Goal: Task Accomplishment & Management: Use online tool/utility

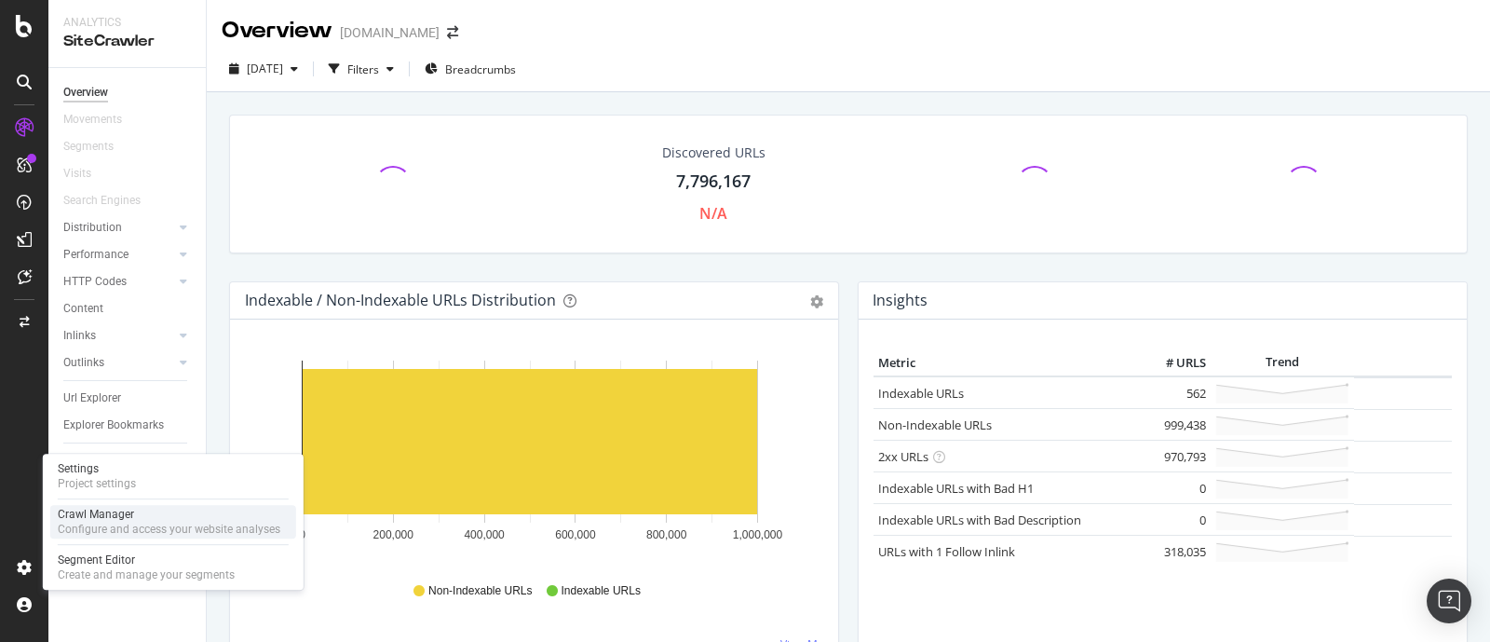
click at [127, 516] on div "Crawl Manager" at bounding box center [169, 514] width 223 height 15
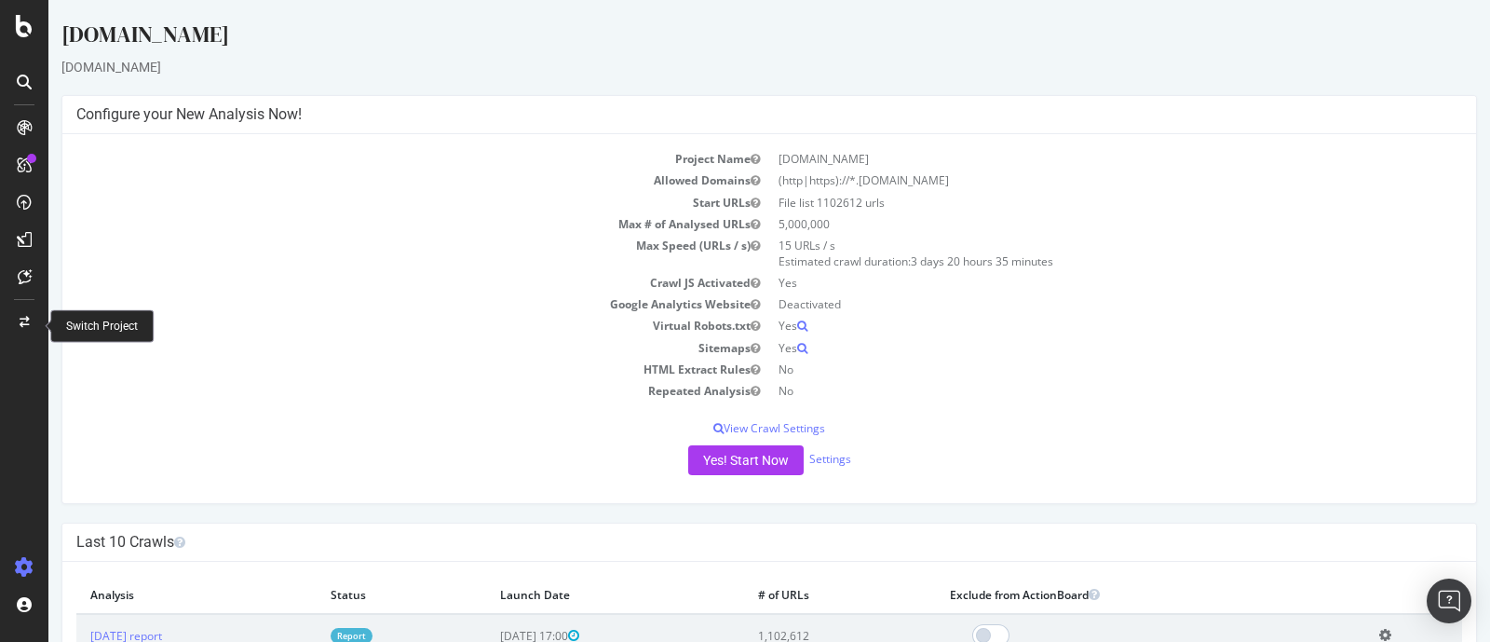
click at [24, 321] on icon at bounding box center [25, 322] width 10 height 11
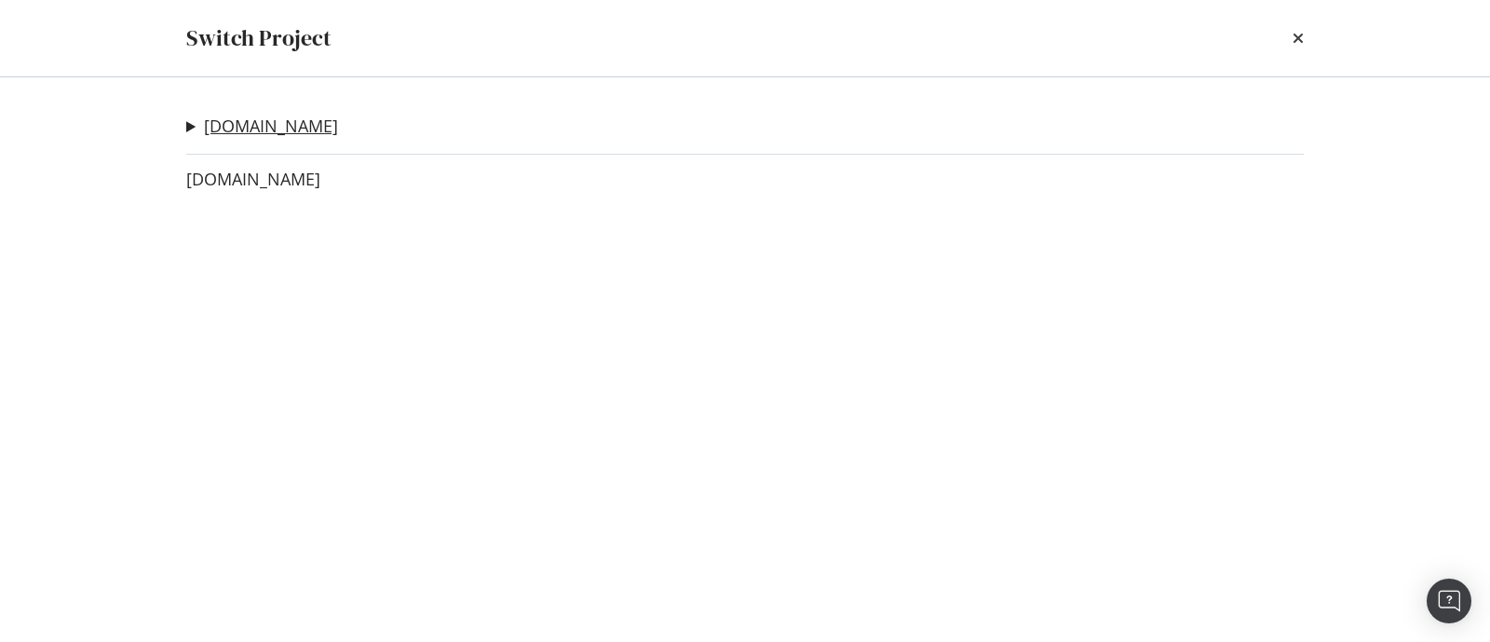
click at [303, 123] on link "[DOMAIN_NAME]" at bounding box center [271, 126] width 134 height 20
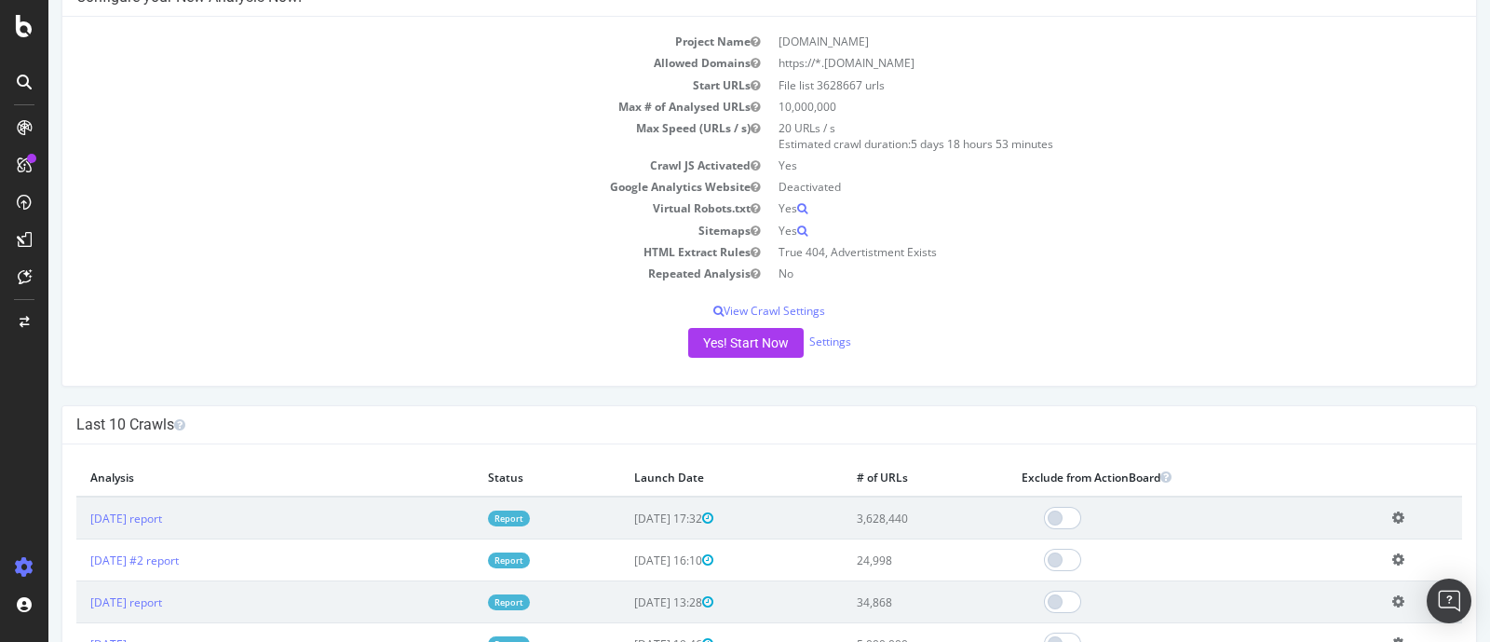
scroll to position [115, 0]
click at [832, 344] on link "Settings" at bounding box center [830, 343] width 42 height 16
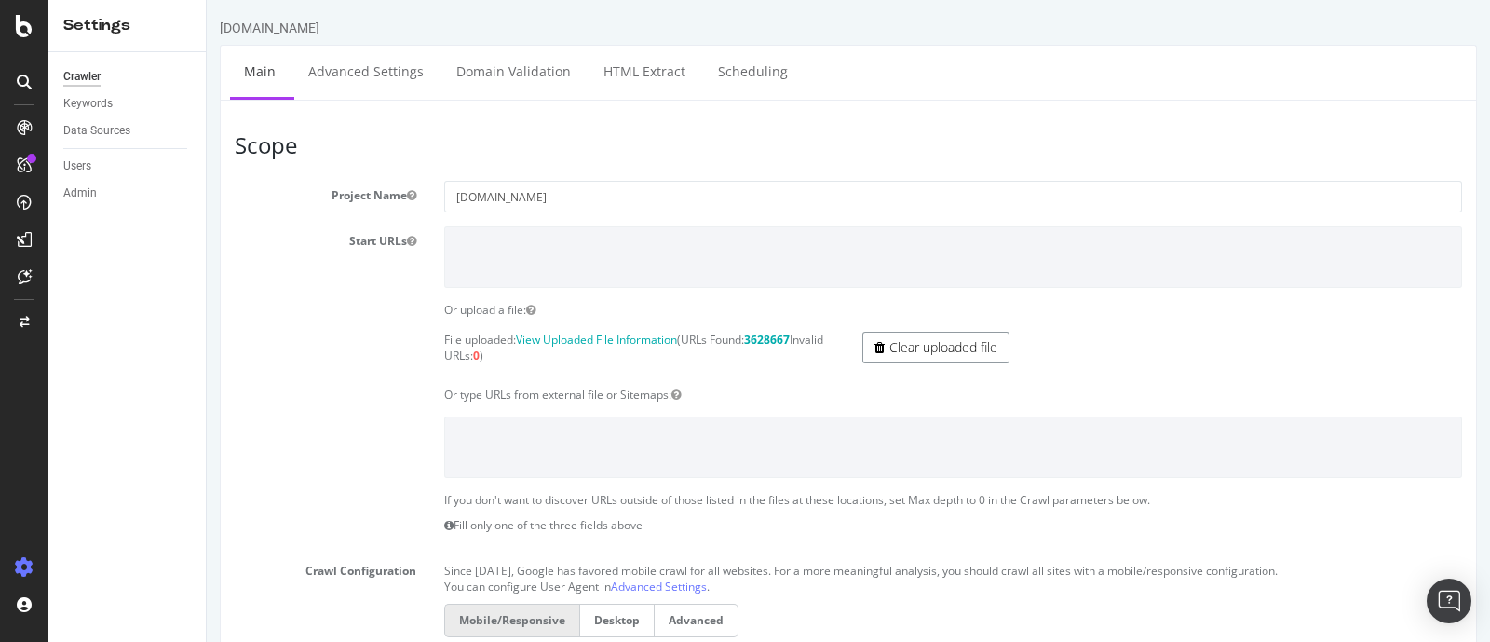
click at [941, 349] on link "Clear uploaded file" at bounding box center [935, 348] width 147 height 32
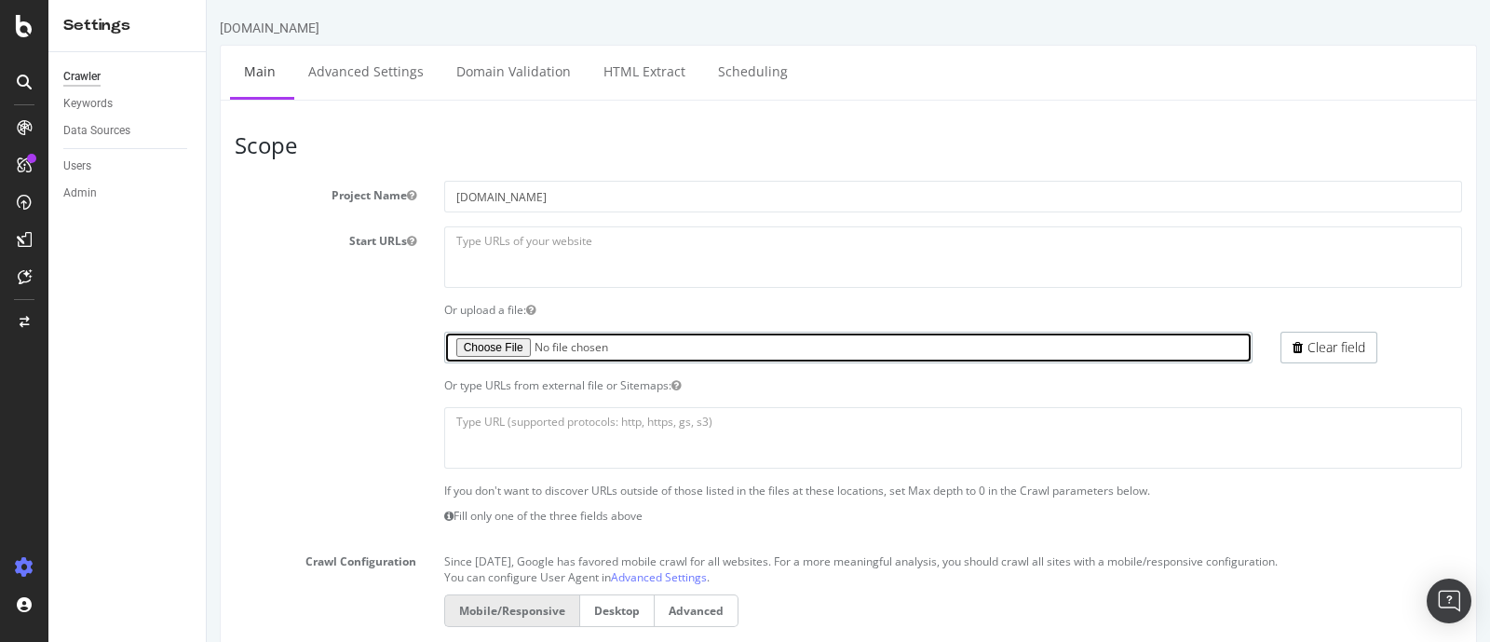
click at [513, 346] on input "file" at bounding box center [848, 348] width 809 height 32
type input "C:\fakepath\yp_urls_part2.txt"
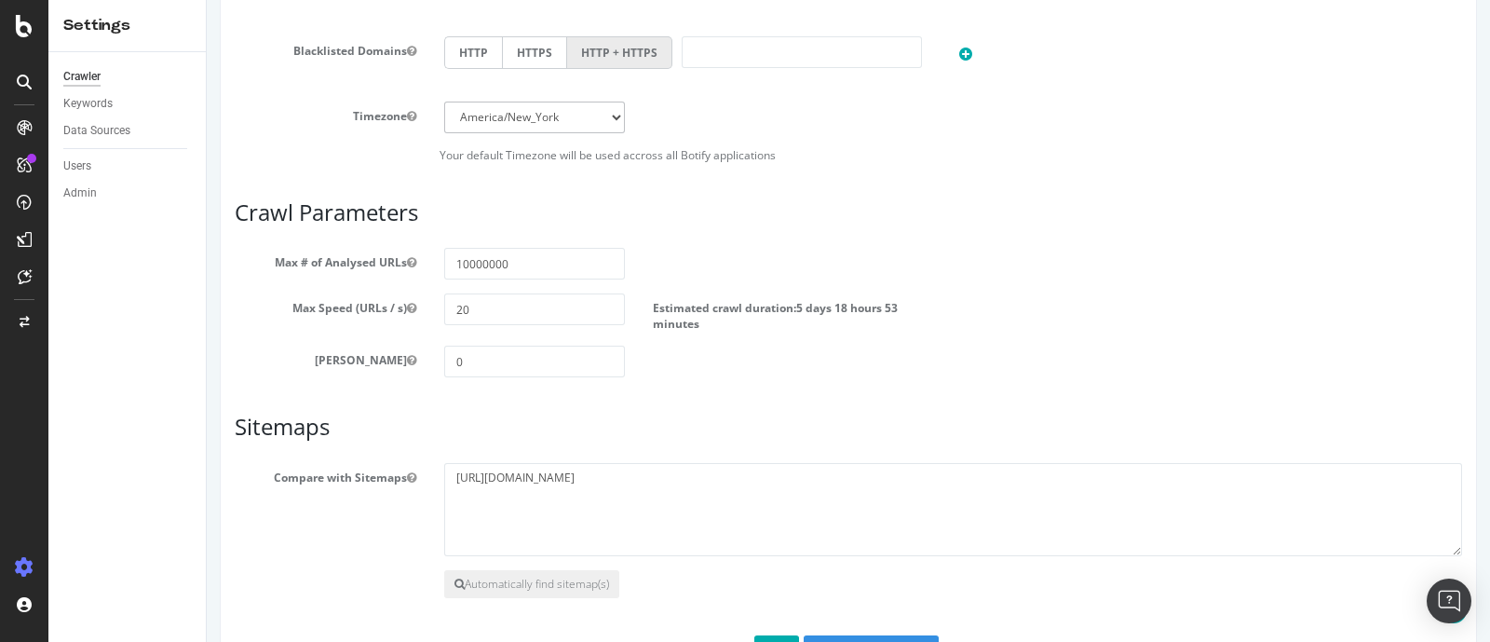
scroll to position [848, 0]
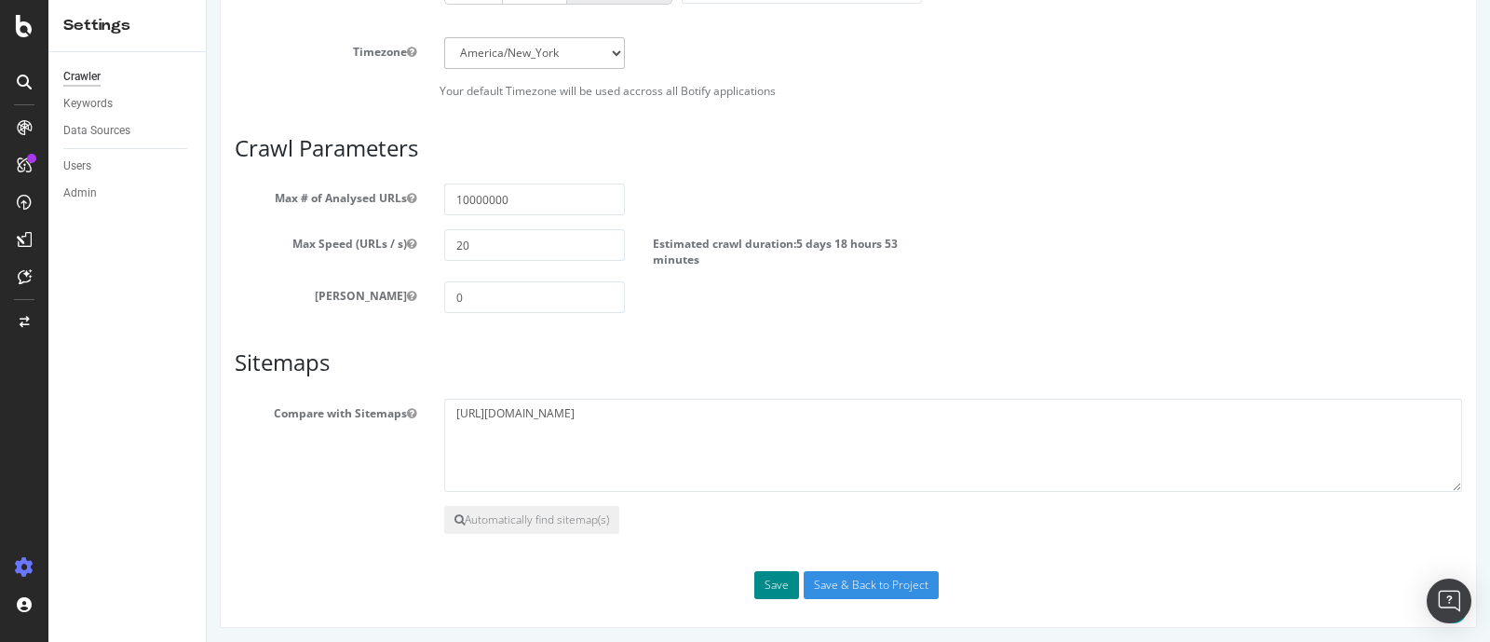
click at [774, 589] on button "Save" at bounding box center [776, 585] width 45 height 28
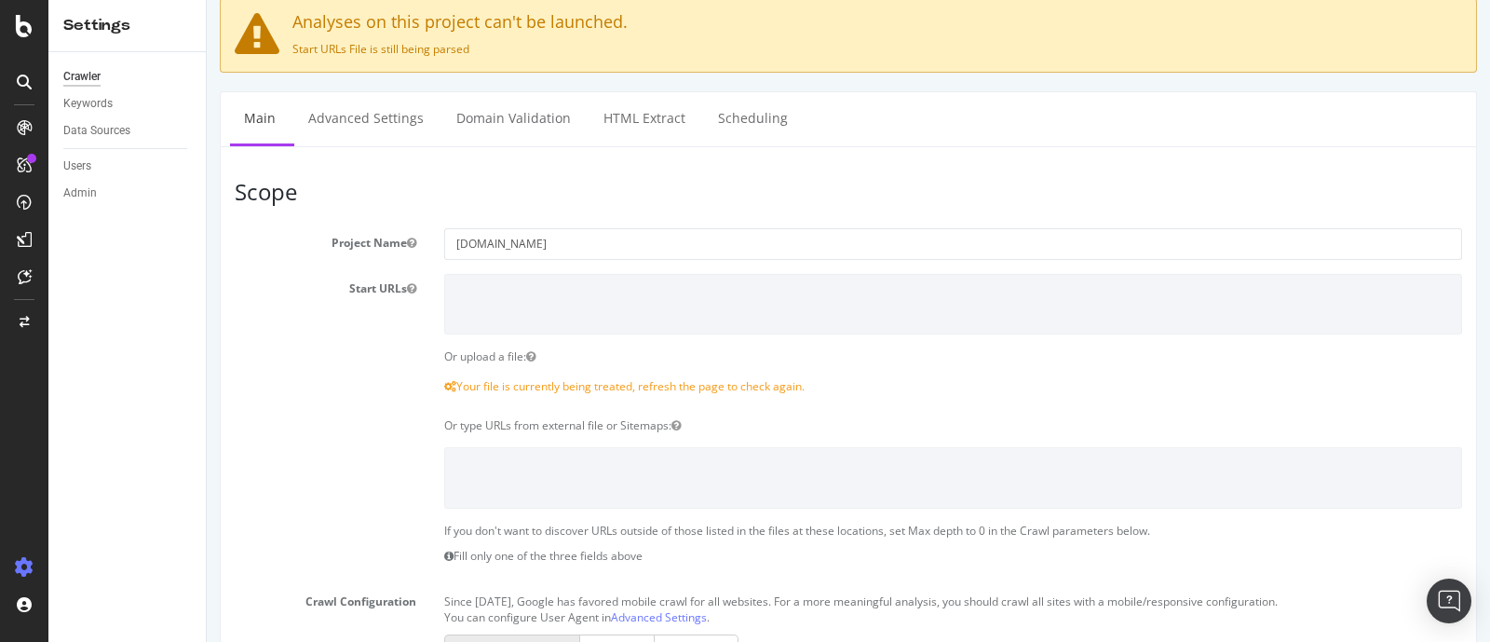
scroll to position [0, 0]
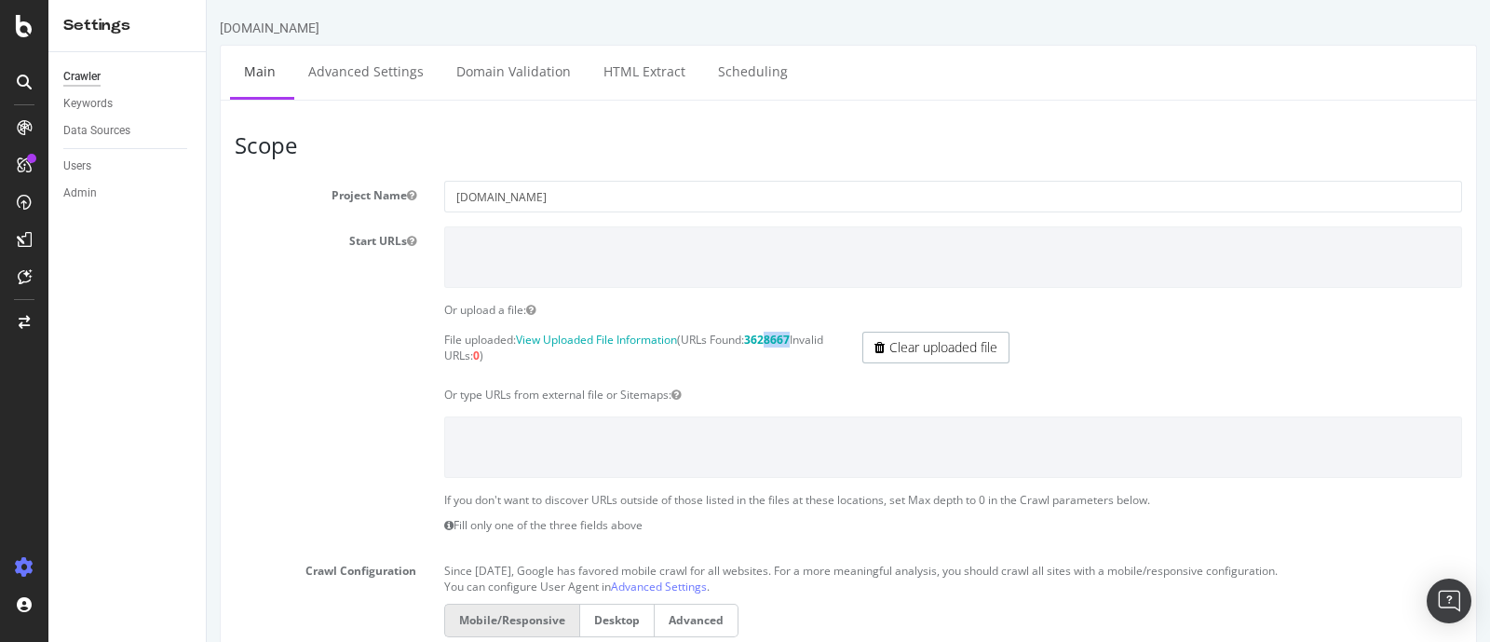
drag, startPoint x: 801, startPoint y: 339, endPoint x: 770, endPoint y: 337, distance: 30.8
click at [770, 337] on p "File uploaded: View Uploaded File Information (URLs Found: 3628667 Invalid URLs…" at bounding box center [639, 348] width 390 height 32
click at [778, 358] on p "File uploaded: View Uploaded File Information (URLs Found: 3628667 Invalid URLs…" at bounding box center [639, 348] width 390 height 32
drag, startPoint x: 760, startPoint y: 338, endPoint x: 778, endPoint y: 336, distance: 17.8
click at [778, 336] on strong "3628667" at bounding box center [767, 340] width 46 height 16
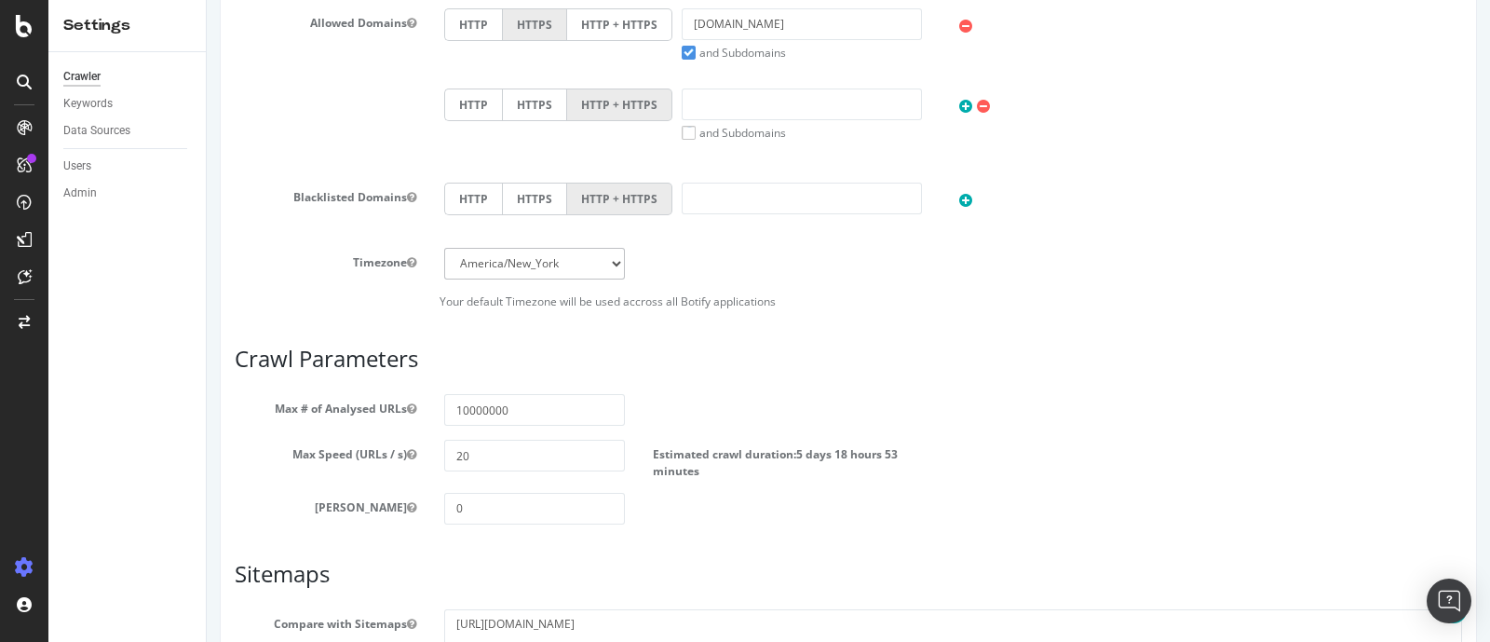
scroll to position [626, 0]
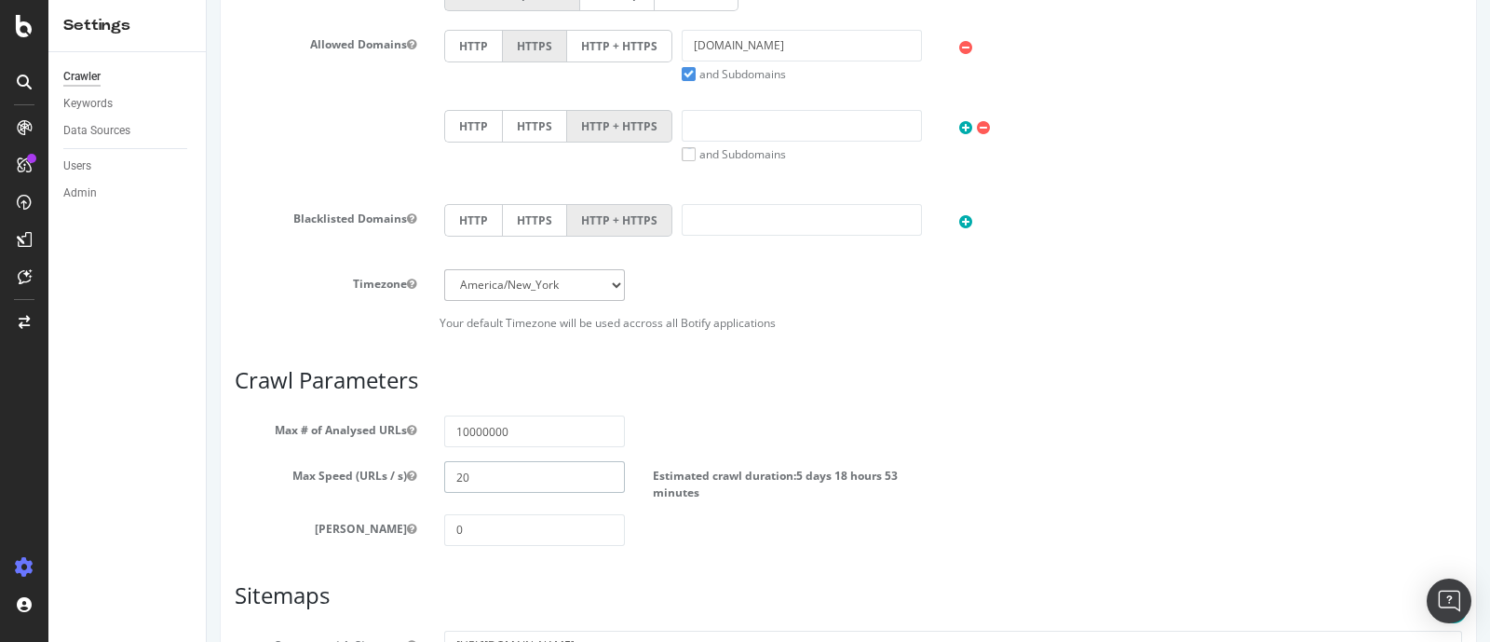
drag, startPoint x: 503, startPoint y: 480, endPoint x: 391, endPoint y: 472, distance: 112.0
click at [391, 472] on div "Max Speed (URLs / s) 20 Estimated crawl duration: 5 days 18 hours 53 minutes" at bounding box center [848, 480] width 1255 height 38
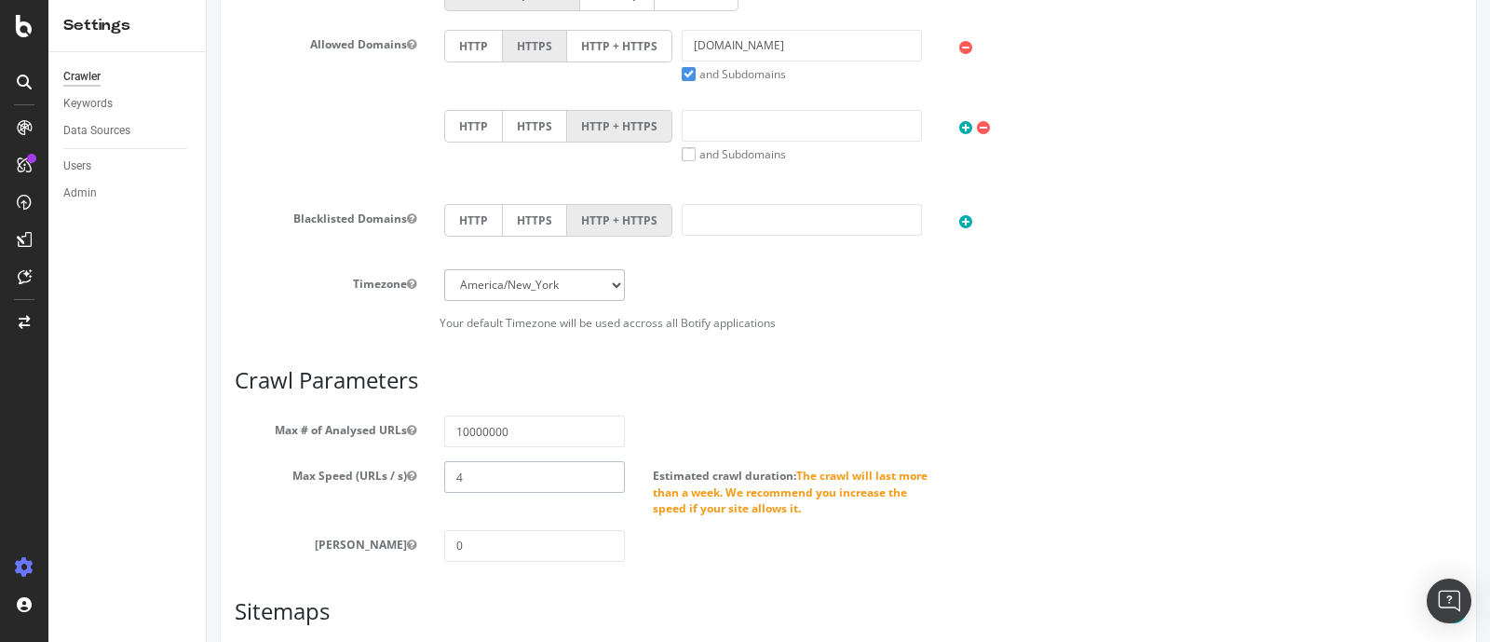
drag, startPoint x: 461, startPoint y: 465, endPoint x: 406, endPoint y: 463, distance: 55.0
click at [406, 463] on div "Max Speed (URLs / s) 4 Estimated crawl duration: The crawl will last more than …" at bounding box center [848, 488] width 1255 height 54
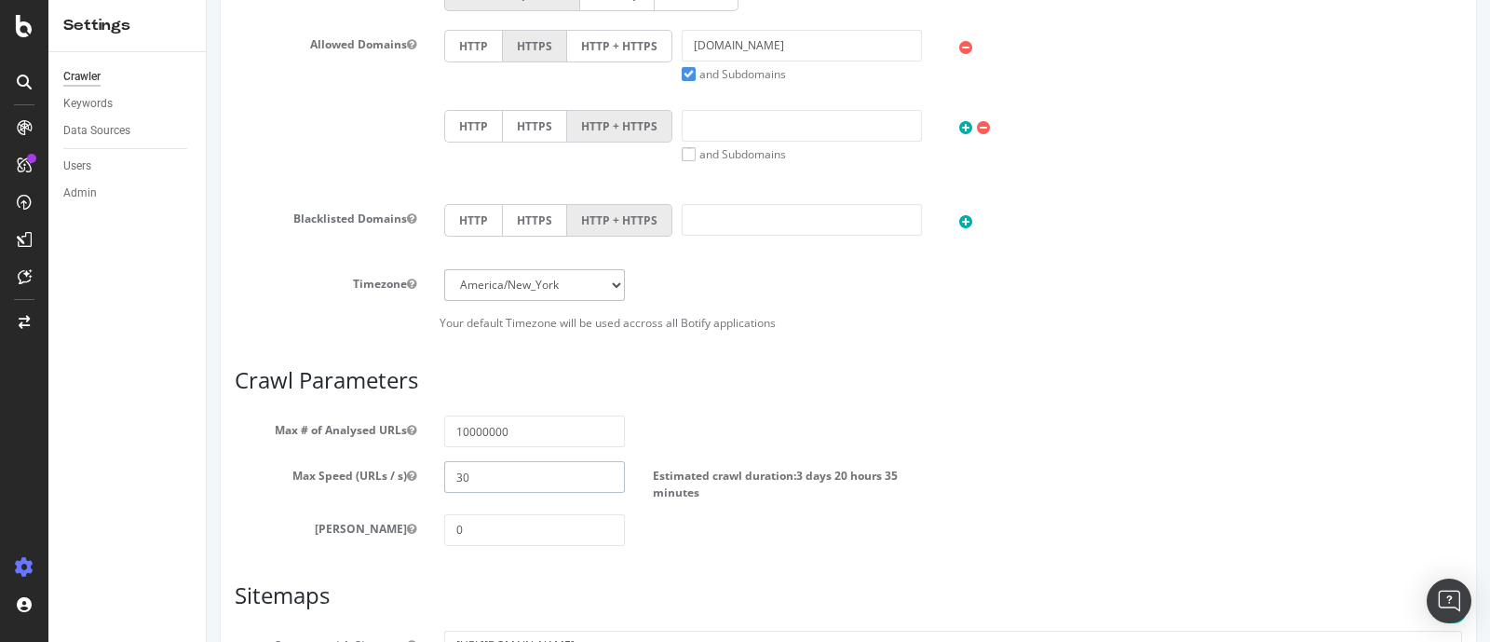
type input "30"
click at [765, 411] on article "Crawl Parameters Max # of Analysed URLs 10000000 Max Speed (URLs / s) 30 Estima…" at bounding box center [848, 457] width 1227 height 178
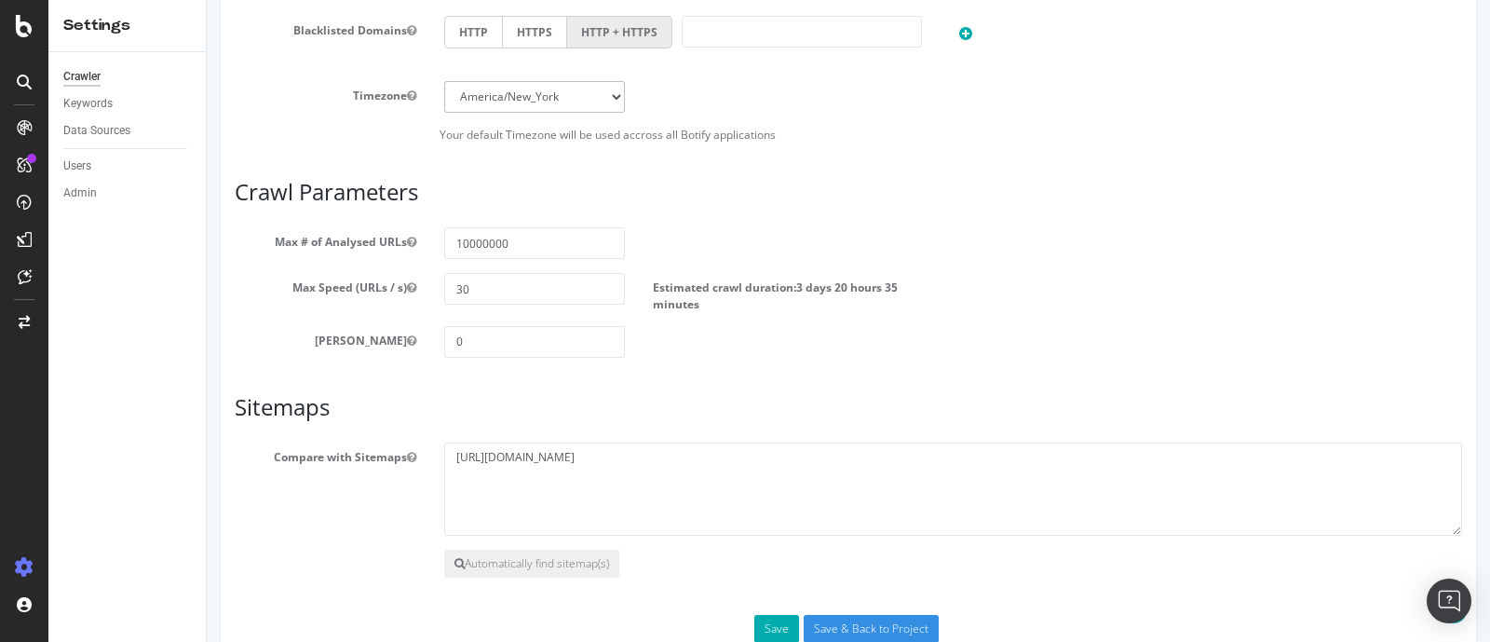
scroll to position [859, 0]
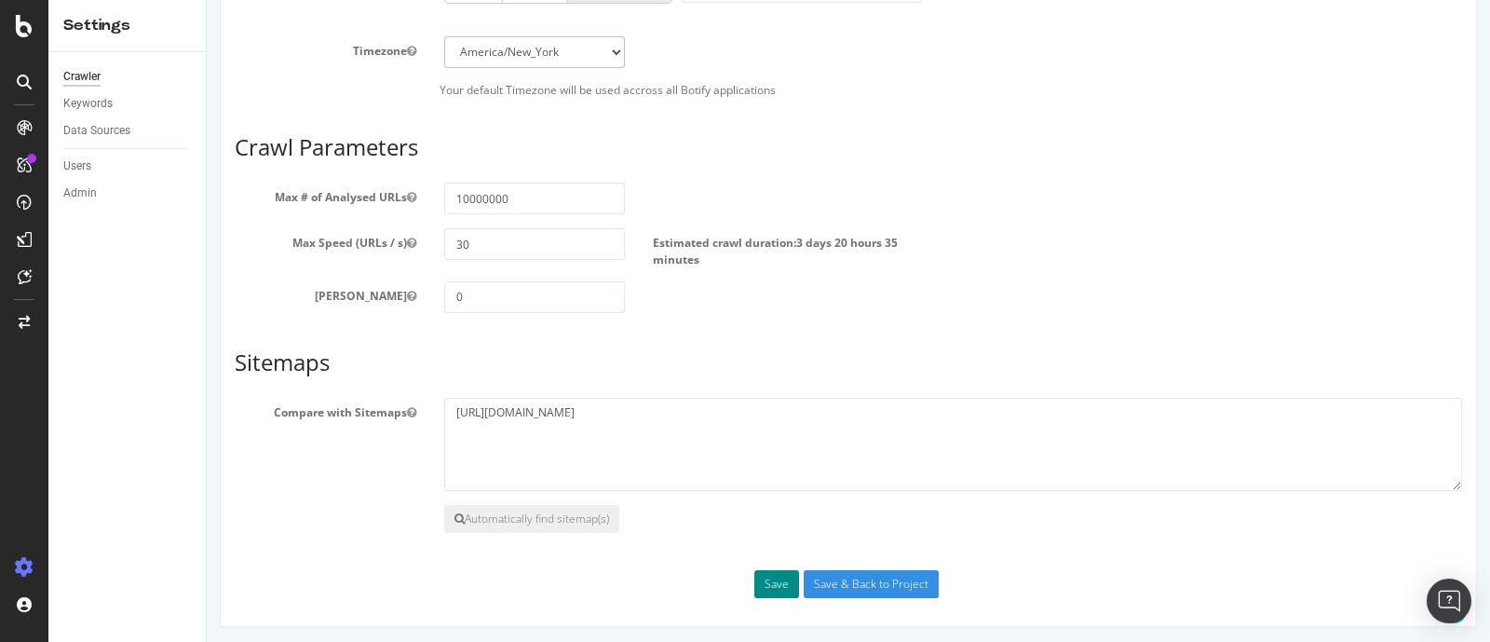
click at [770, 570] on button "Save" at bounding box center [776, 584] width 45 height 28
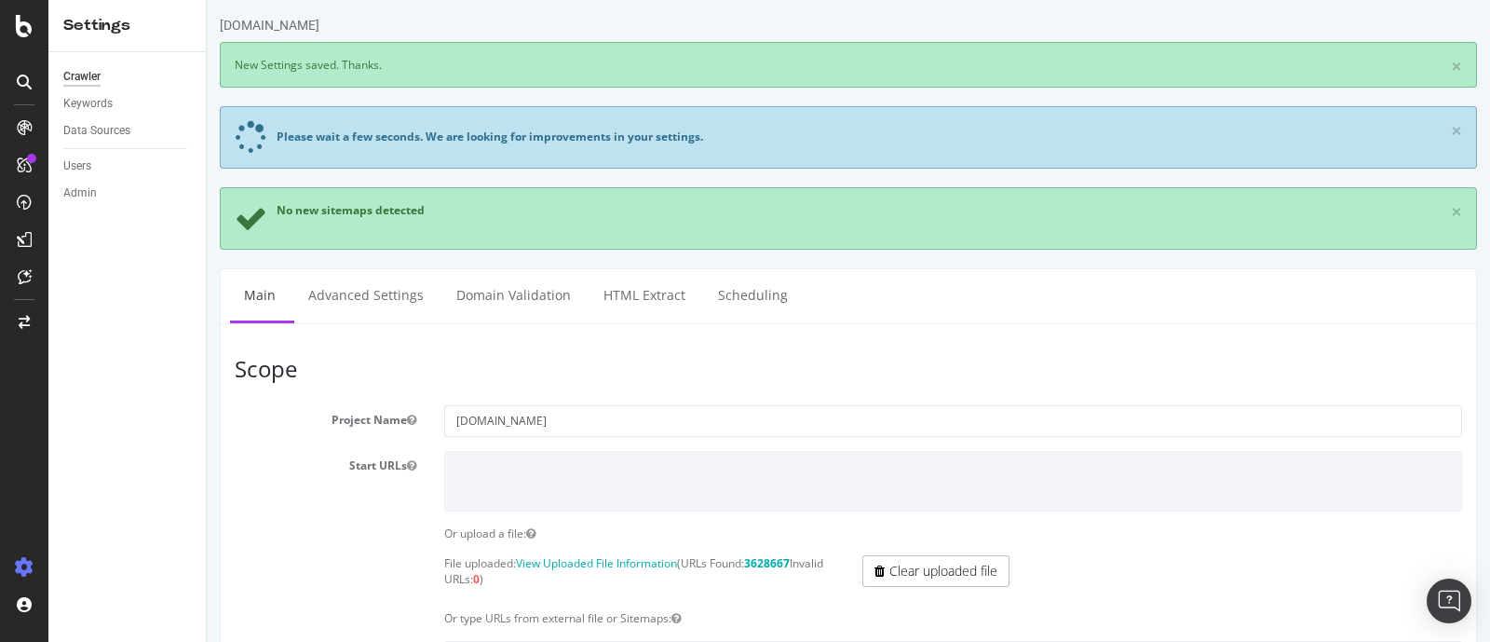
scroll to position [0, 0]
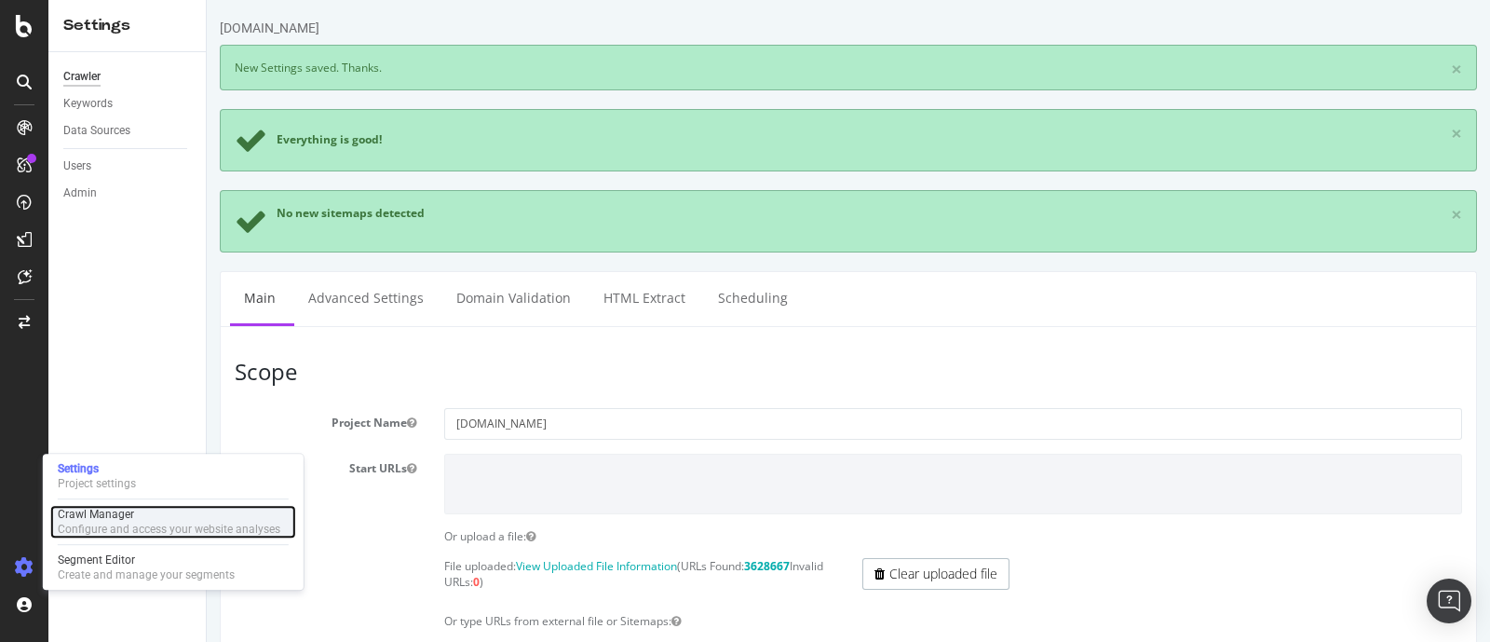
click at [113, 521] on div "Configure and access your website analyses" at bounding box center [169, 528] width 223 height 15
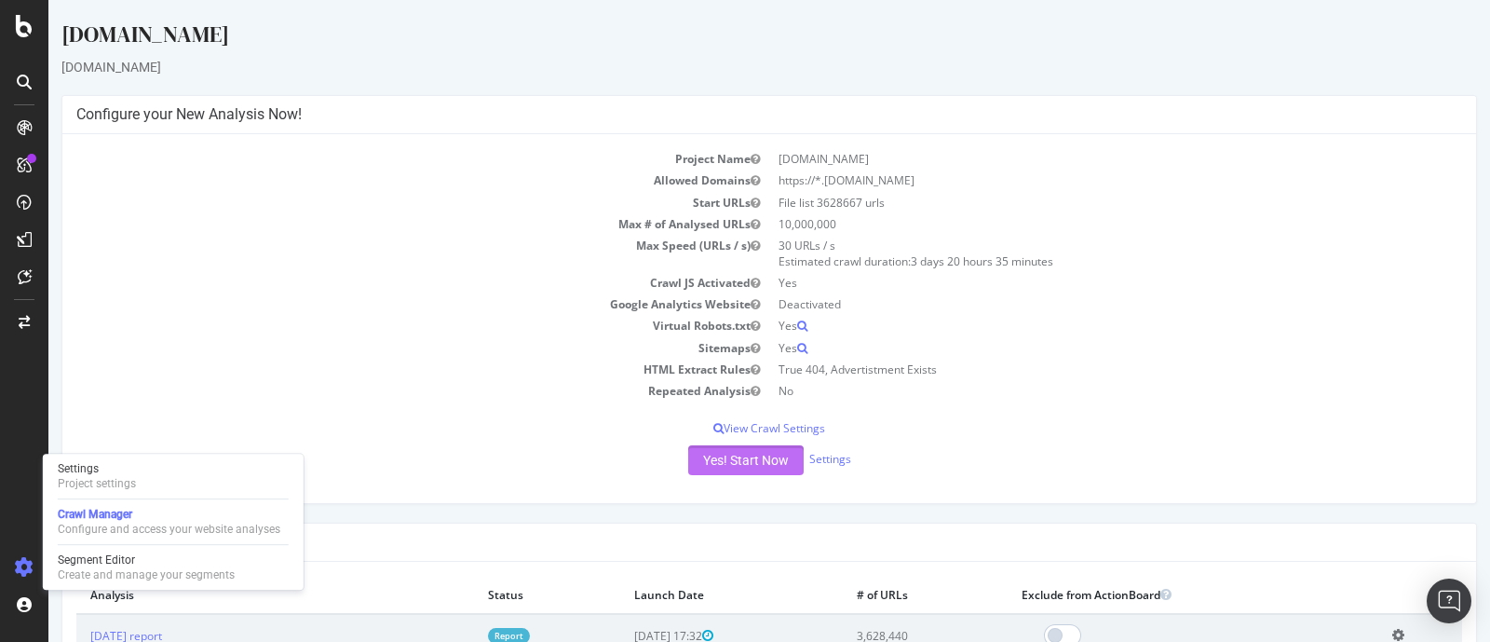
click at [704, 467] on button "Yes! Start Now" at bounding box center [745, 460] width 115 height 30
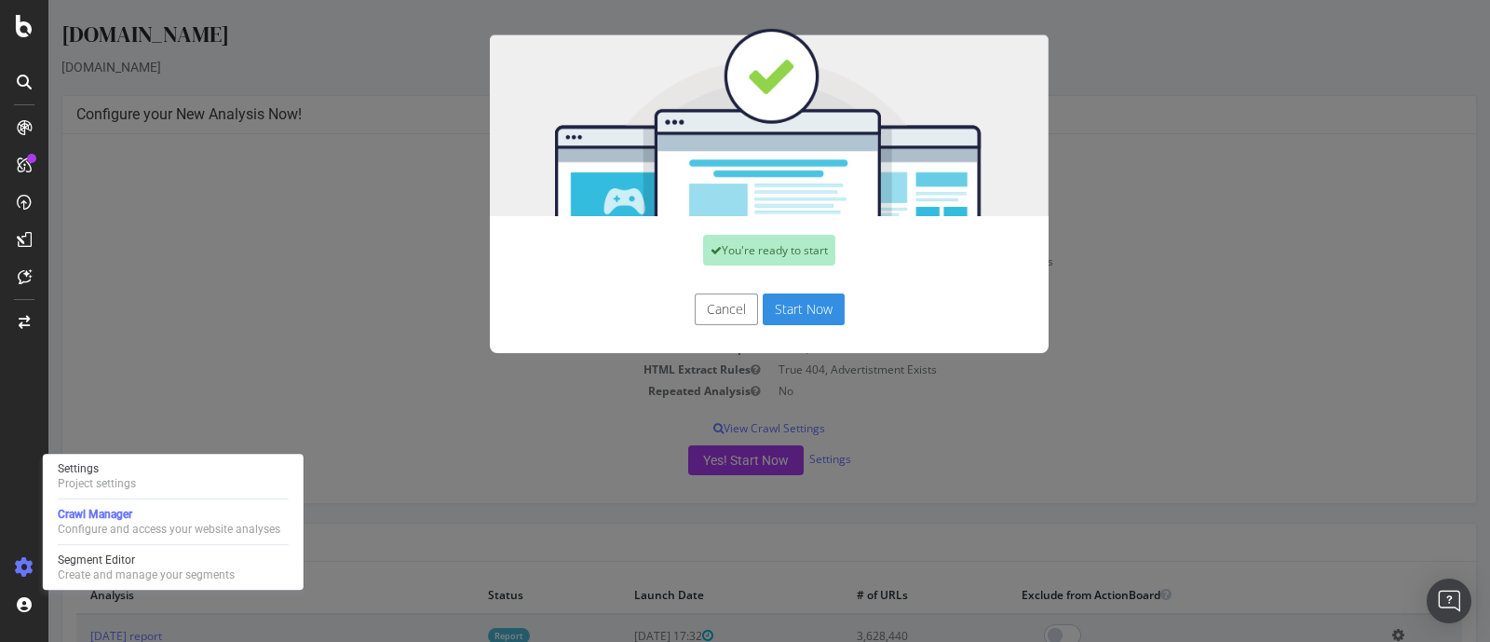
click at [803, 314] on button "Start Now" at bounding box center [804, 309] width 82 height 32
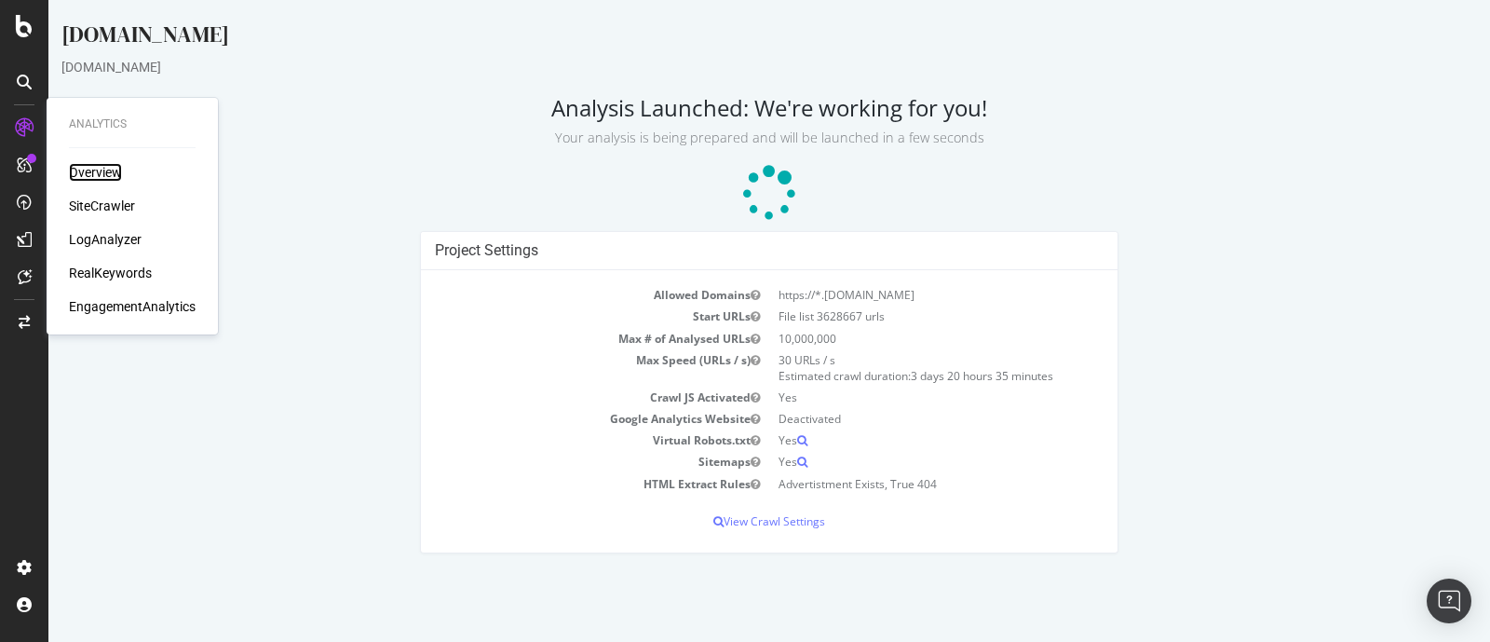
click at [104, 166] on div "Overview" at bounding box center [95, 172] width 53 height 19
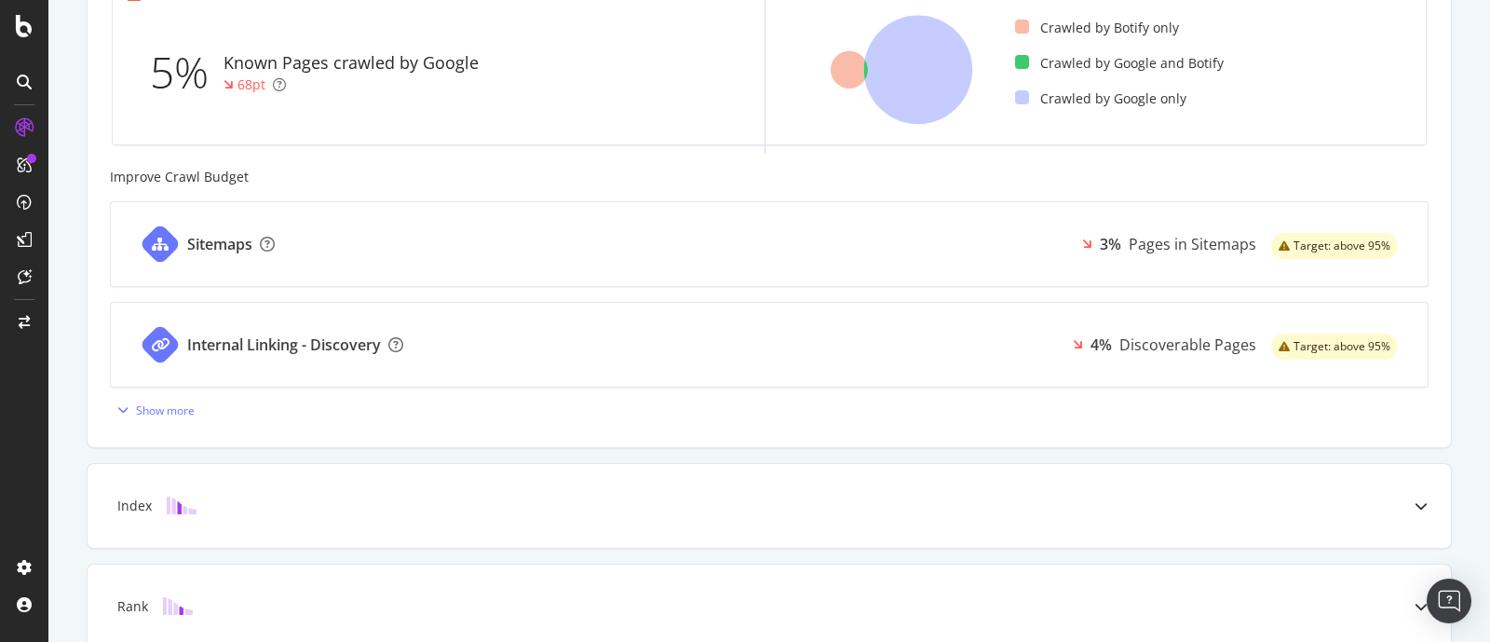
scroll to position [805, 0]
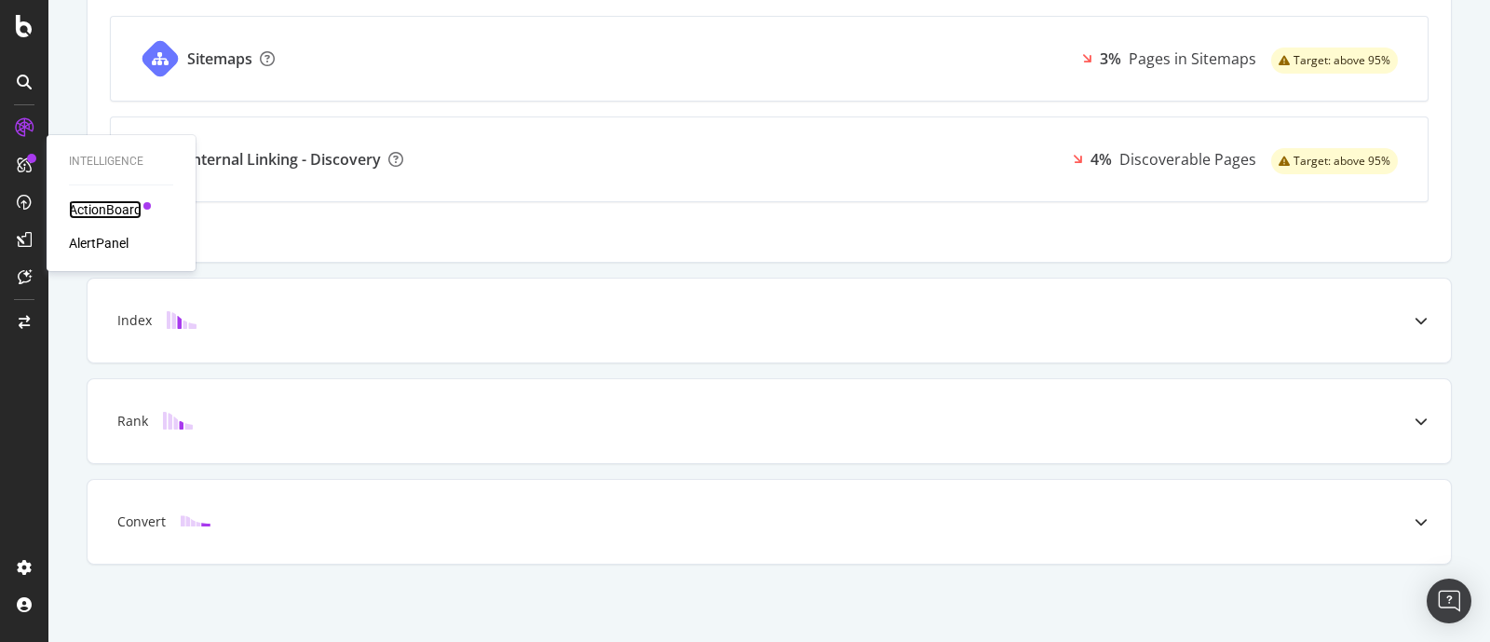
click at [129, 216] on div "ActionBoard" at bounding box center [105, 209] width 73 height 19
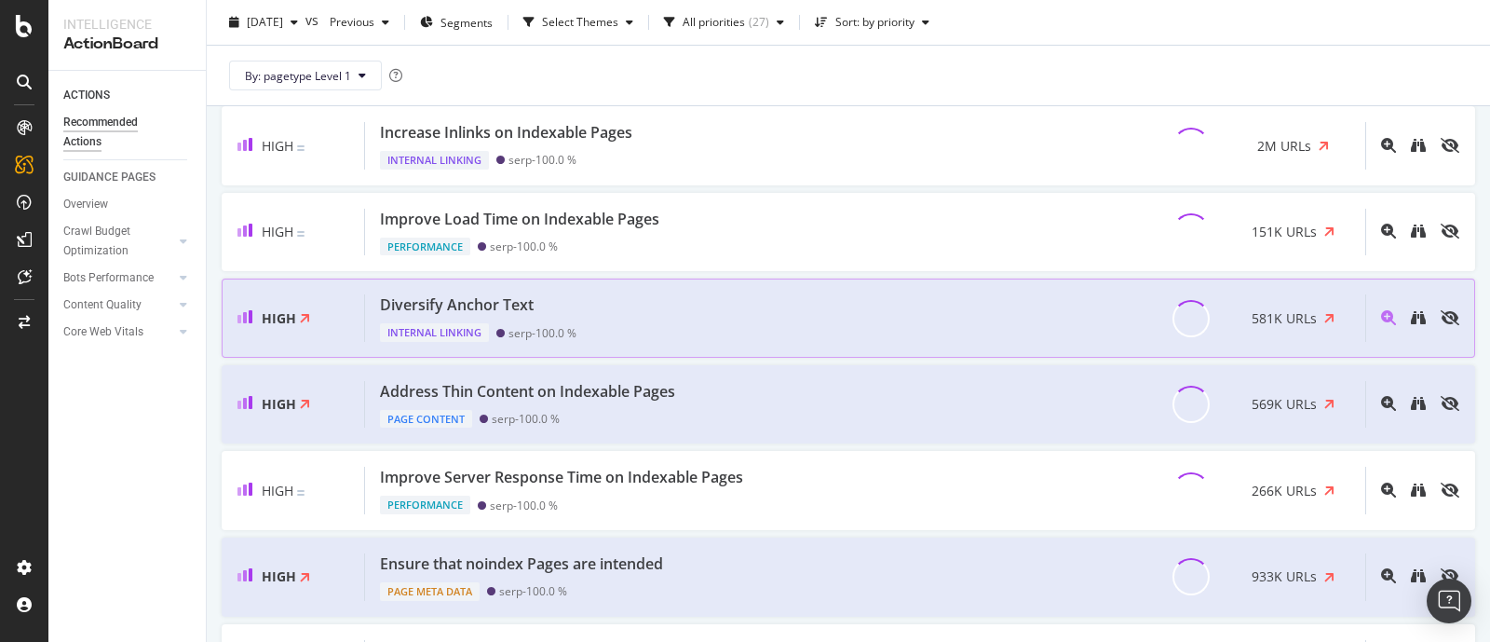
scroll to position [232, 0]
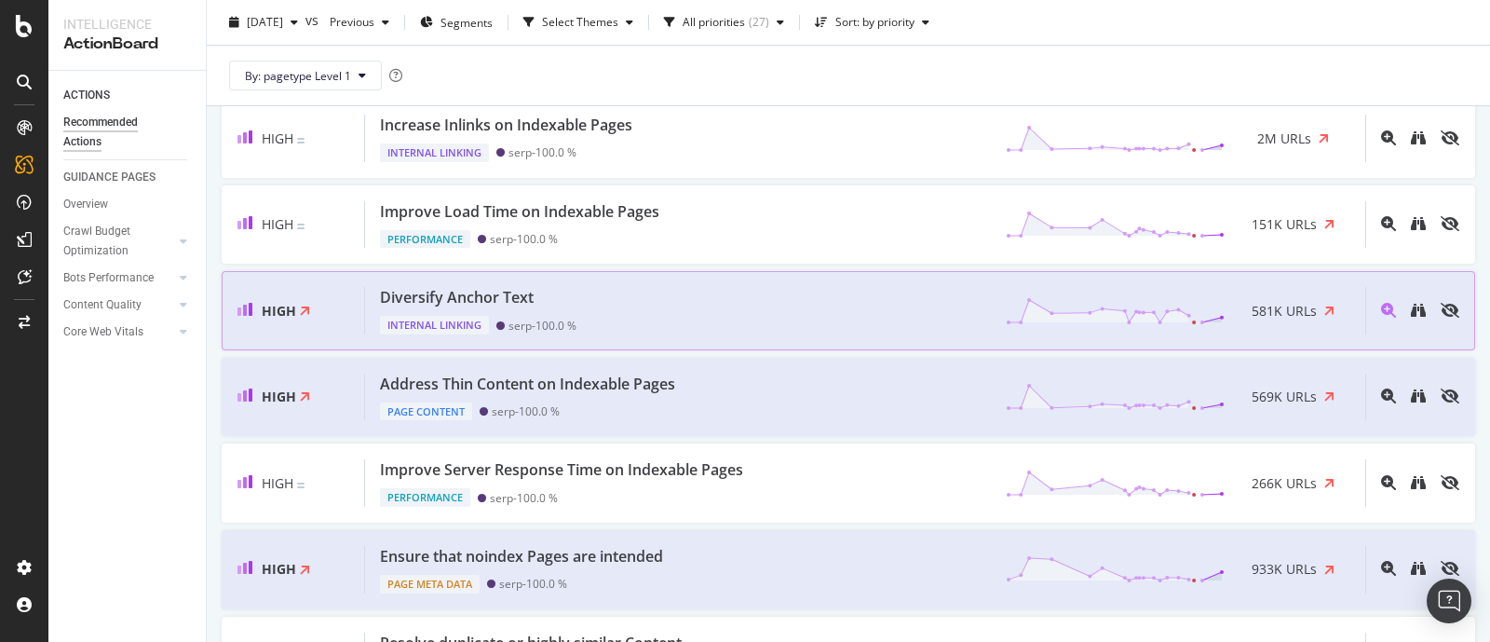
click at [522, 300] on div "Diversify Anchor Text" at bounding box center [457, 297] width 154 height 21
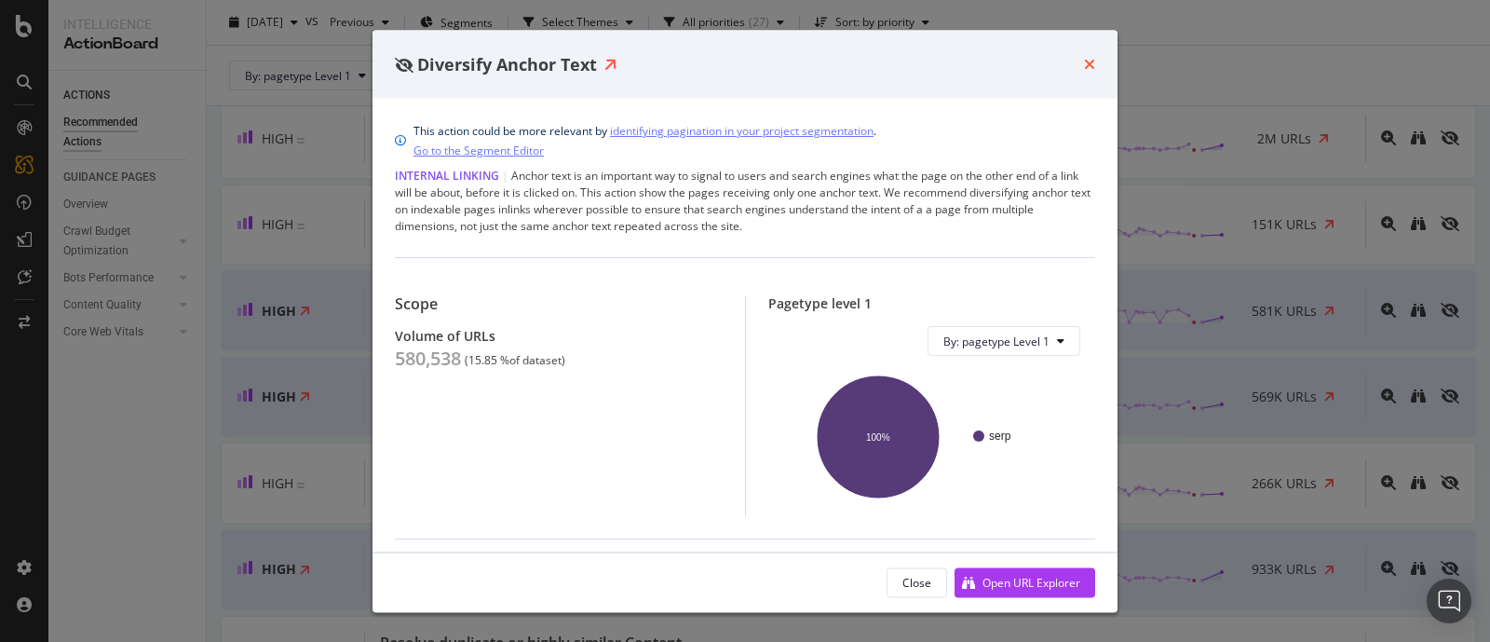
click at [1090, 63] on icon "times" at bounding box center [1089, 64] width 11 height 15
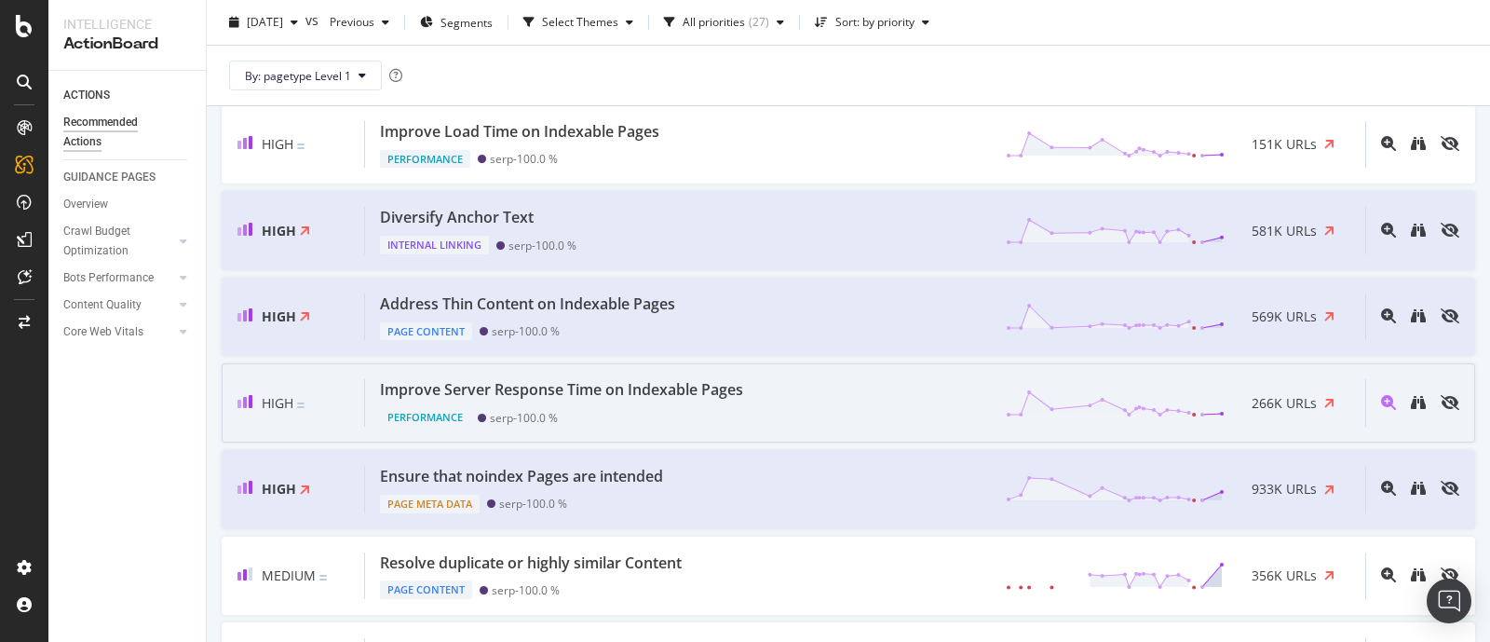
scroll to position [349, 0]
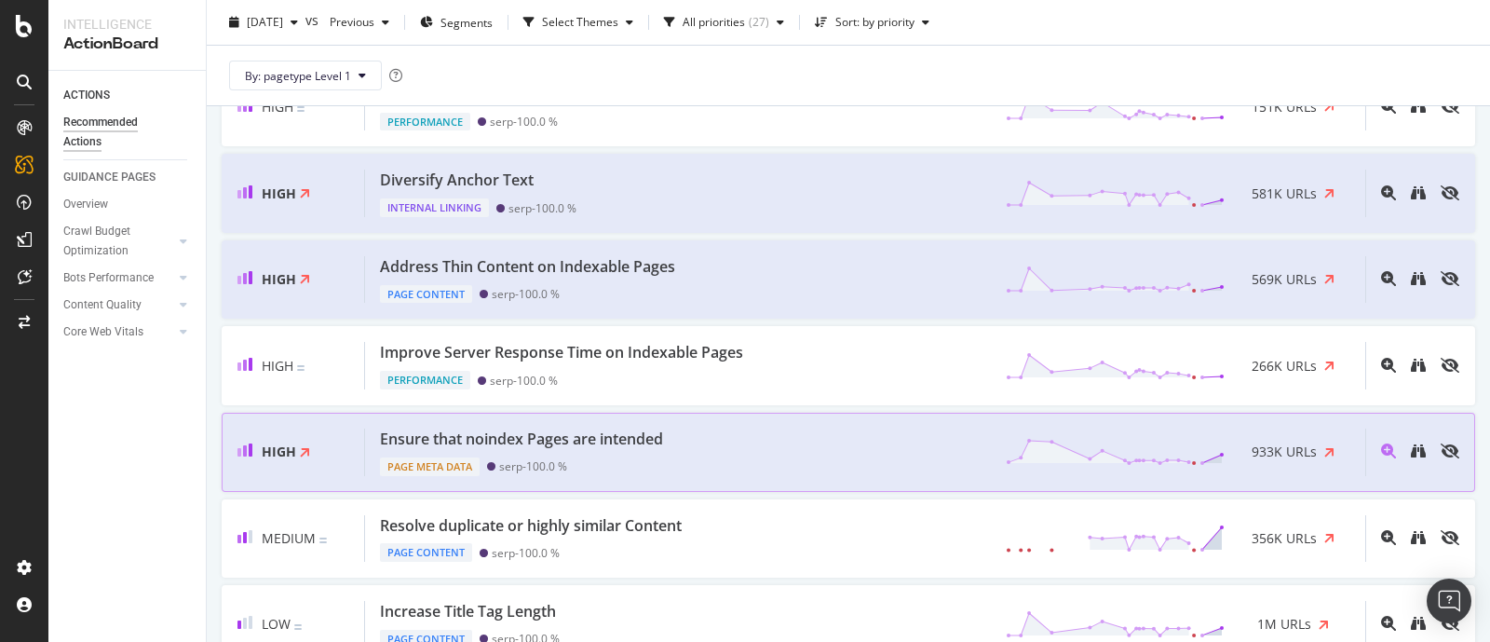
click at [624, 438] on div "Ensure that noindex Pages are intended" at bounding box center [521, 438] width 283 height 21
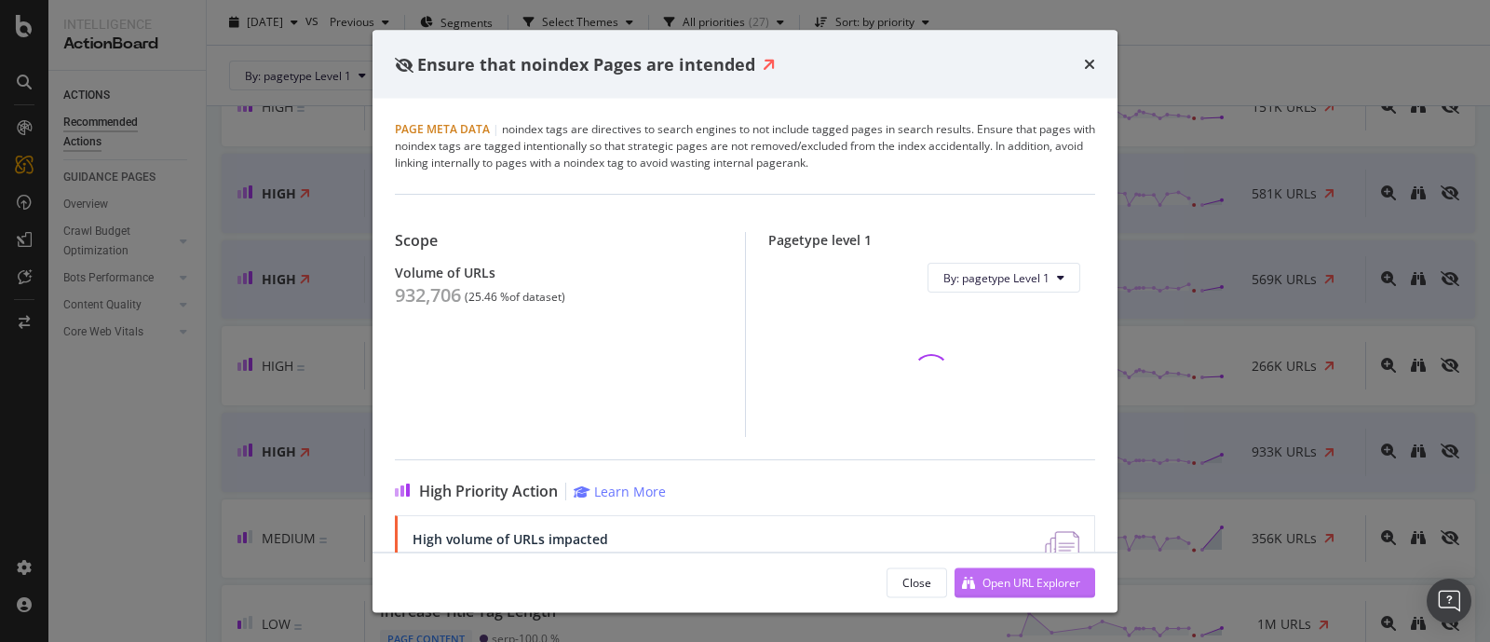
click at [1036, 581] on div "Open URL Explorer" at bounding box center [1031, 582] width 98 height 16
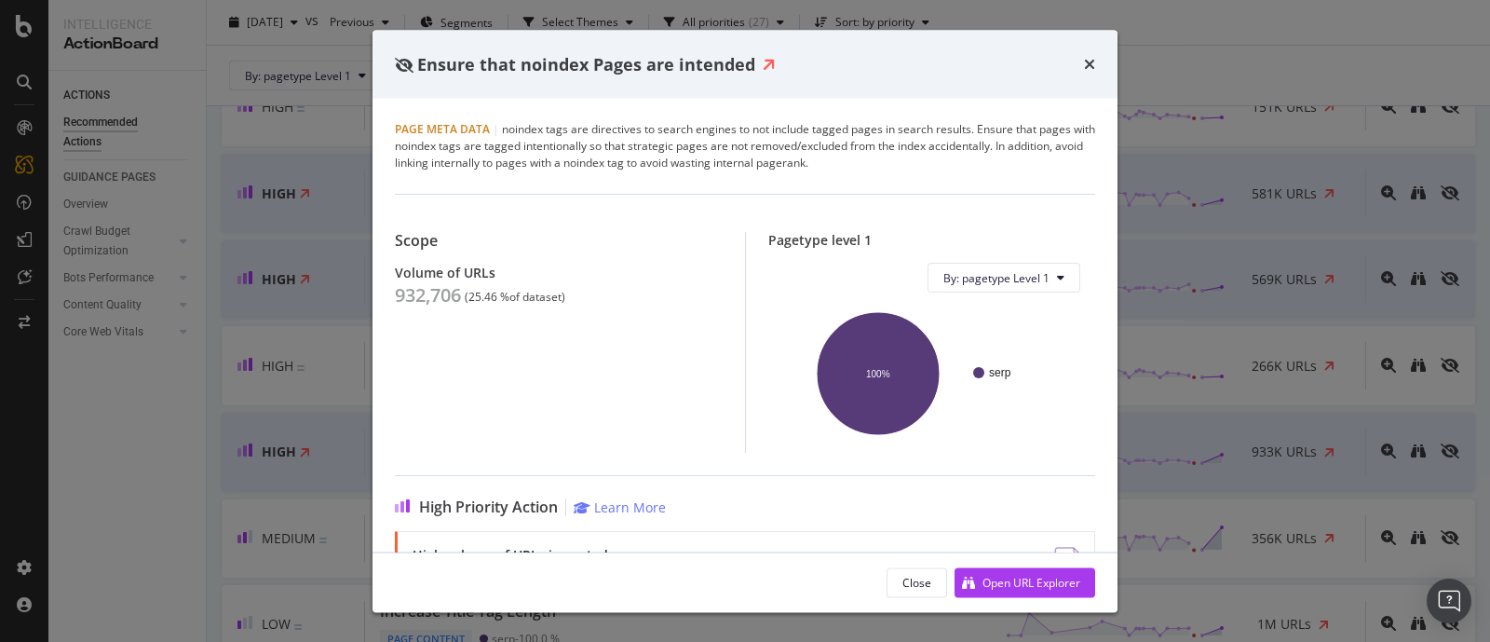
click at [1094, 53] on div "times" at bounding box center [1089, 64] width 11 height 24
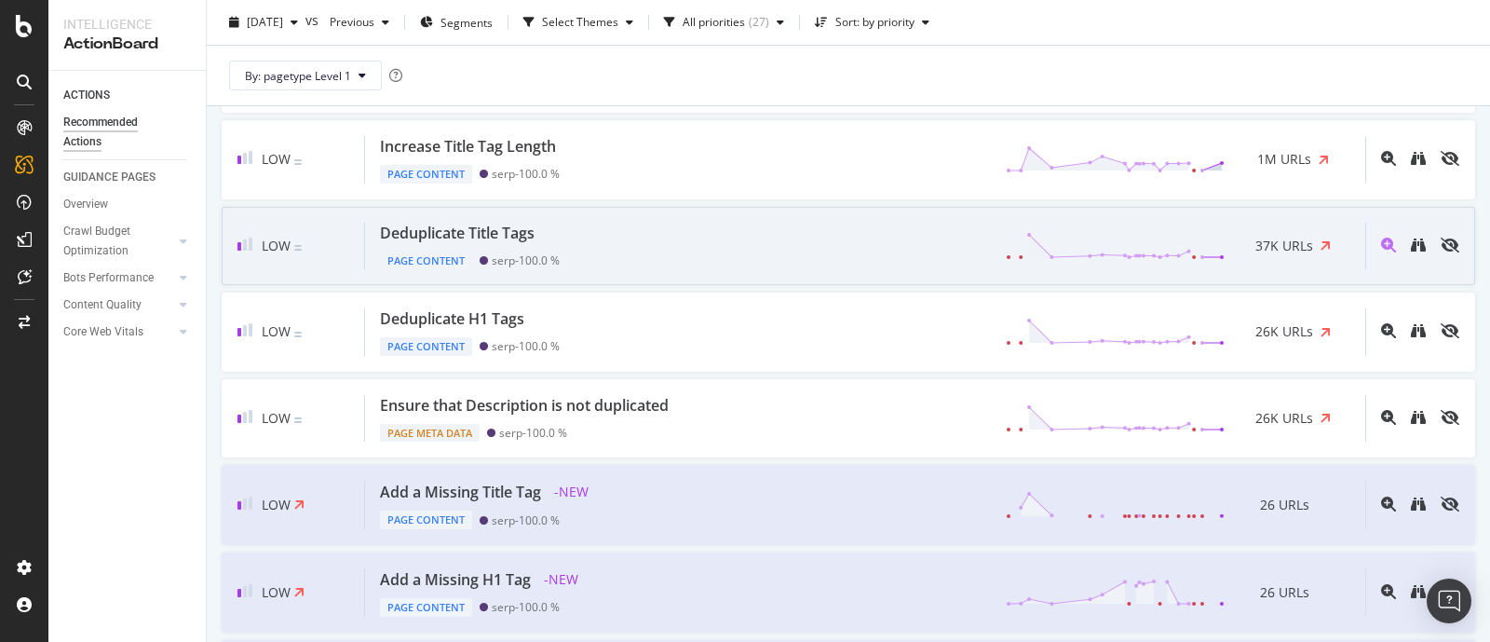
scroll to position [930, 0]
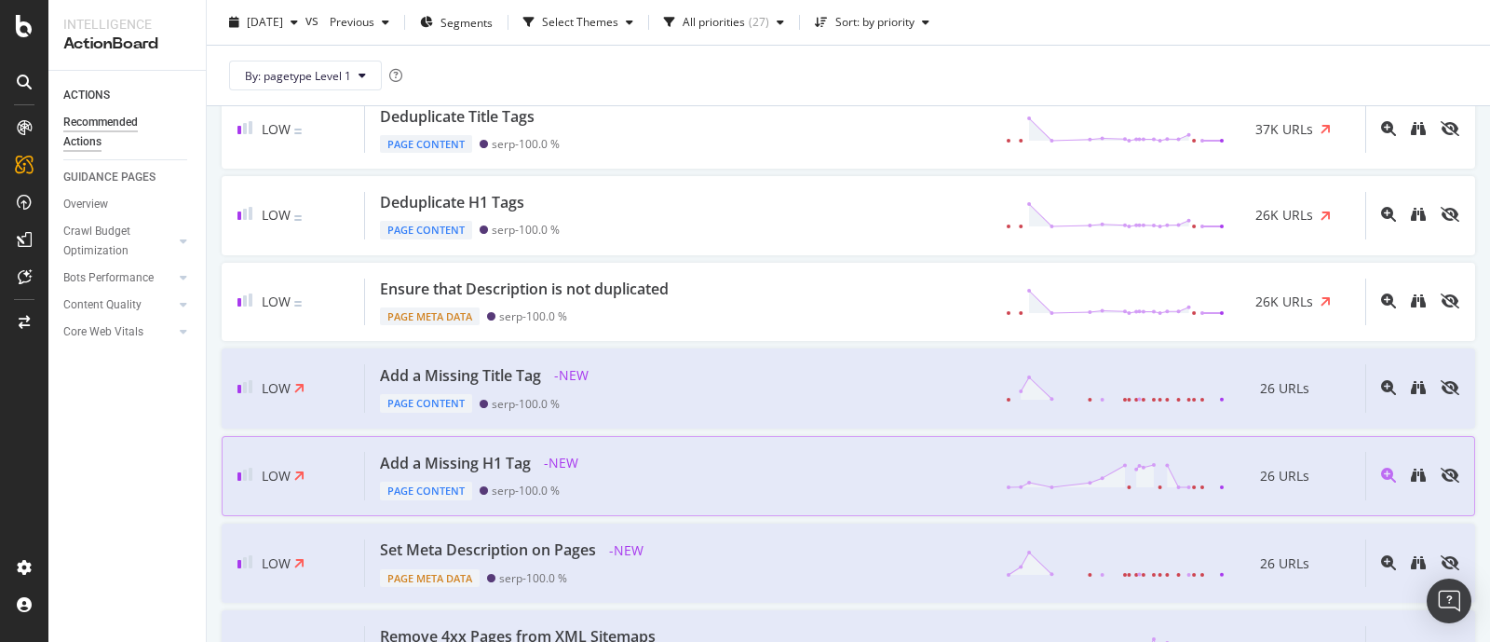
click at [602, 452] on div "Add a Missing H1 Tag - NEW Page Content serp - 100.0 % 26 URLs" at bounding box center [865, 476] width 1000 height 48
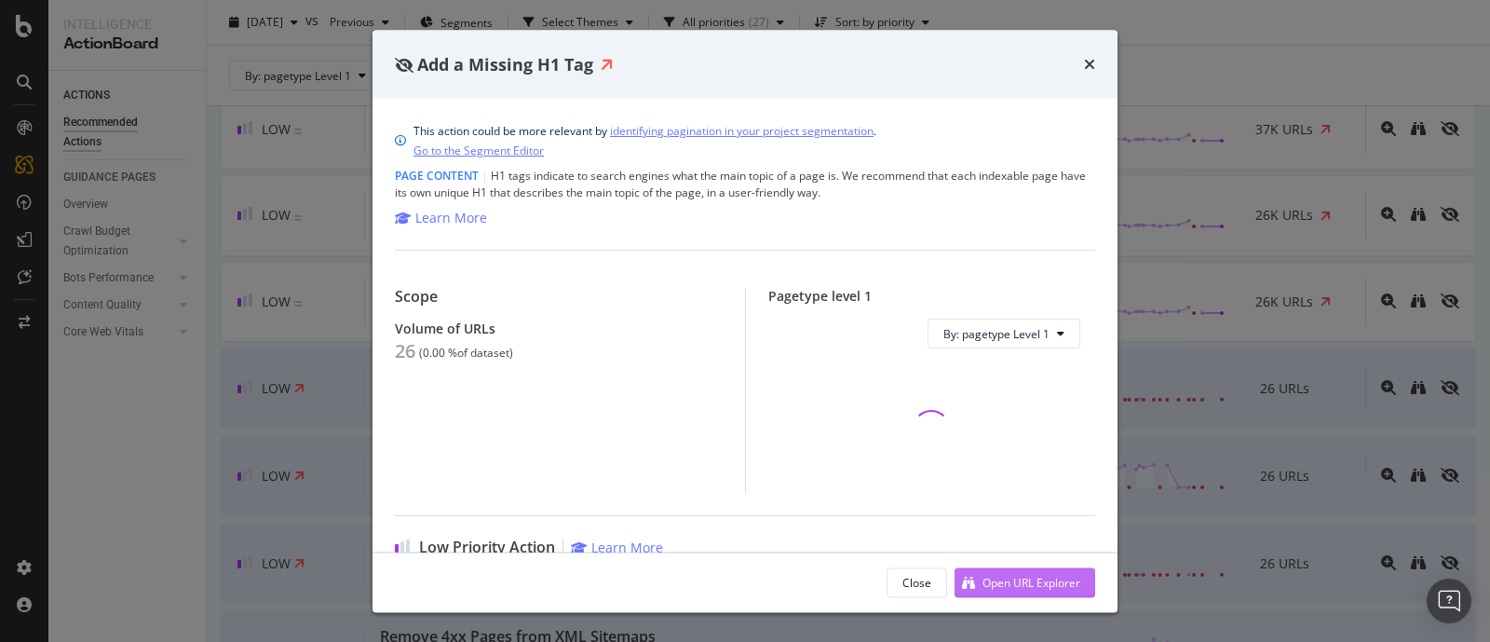
click at [1029, 587] on div "Open URL Explorer" at bounding box center [1031, 582] width 98 height 16
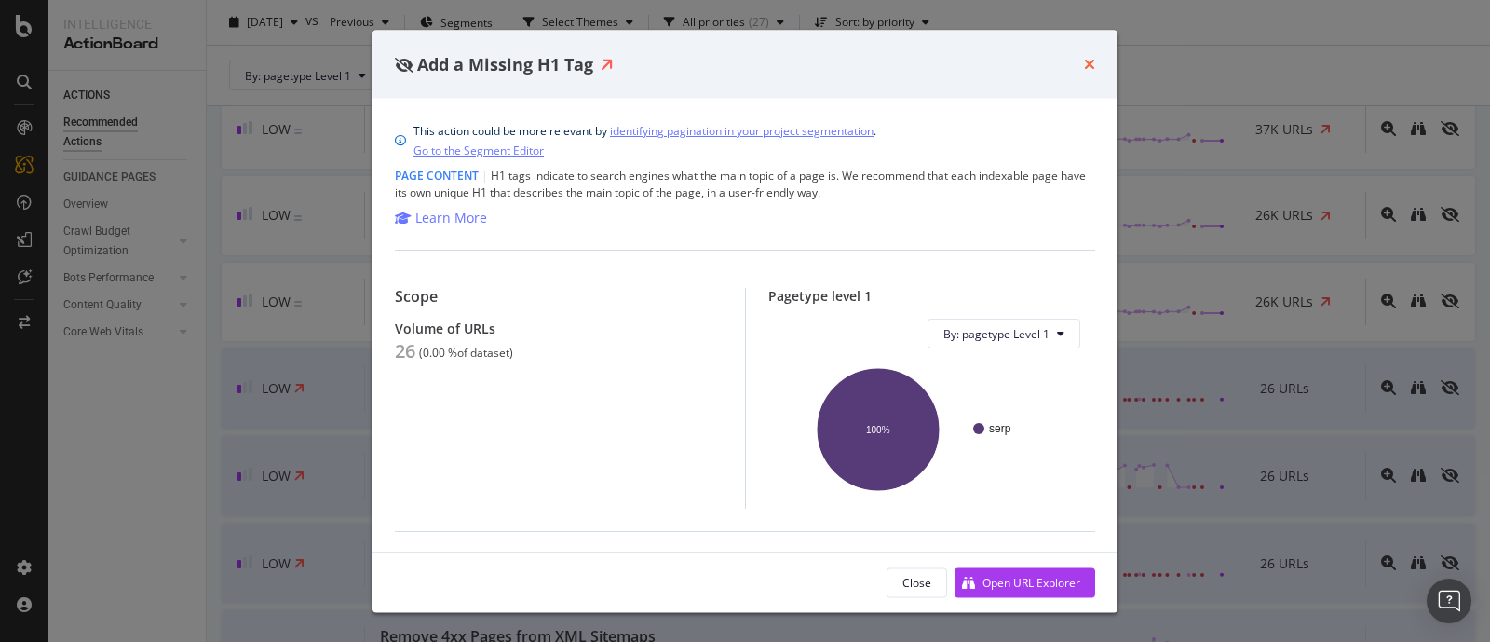
click at [1084, 58] on icon "times" at bounding box center [1089, 64] width 11 height 15
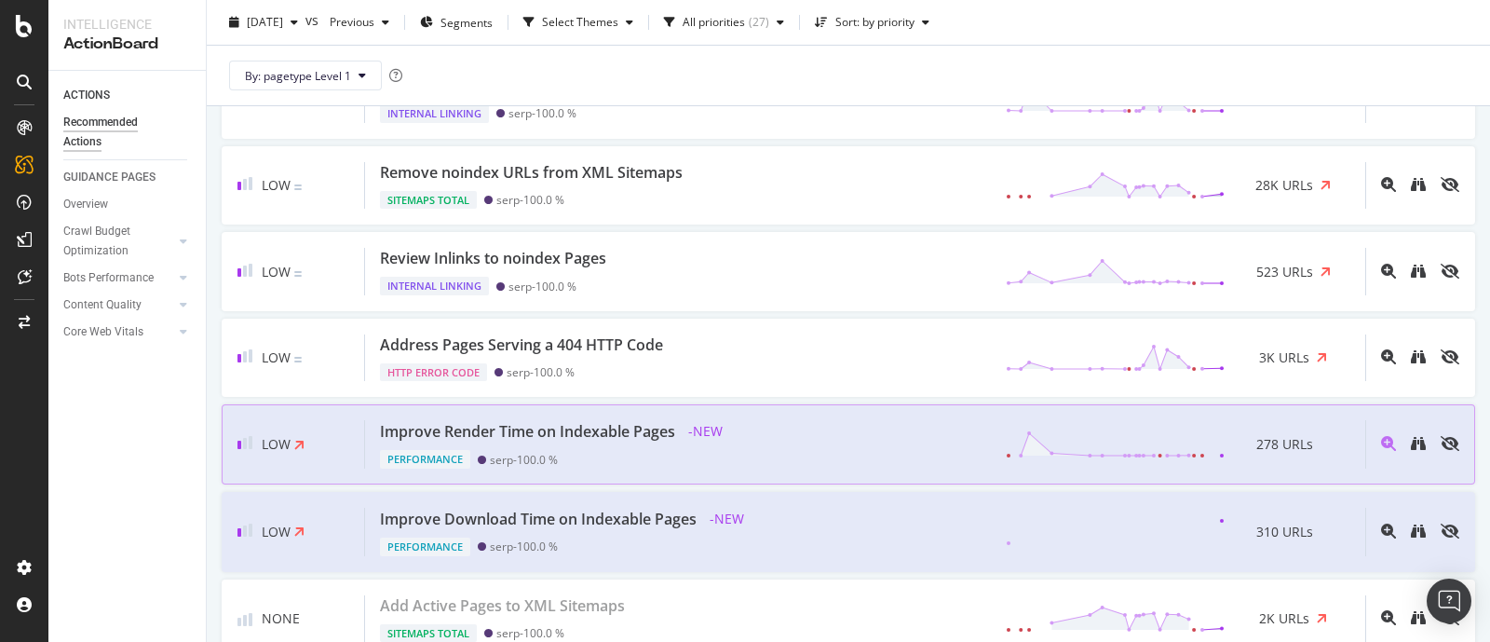
scroll to position [2053, 0]
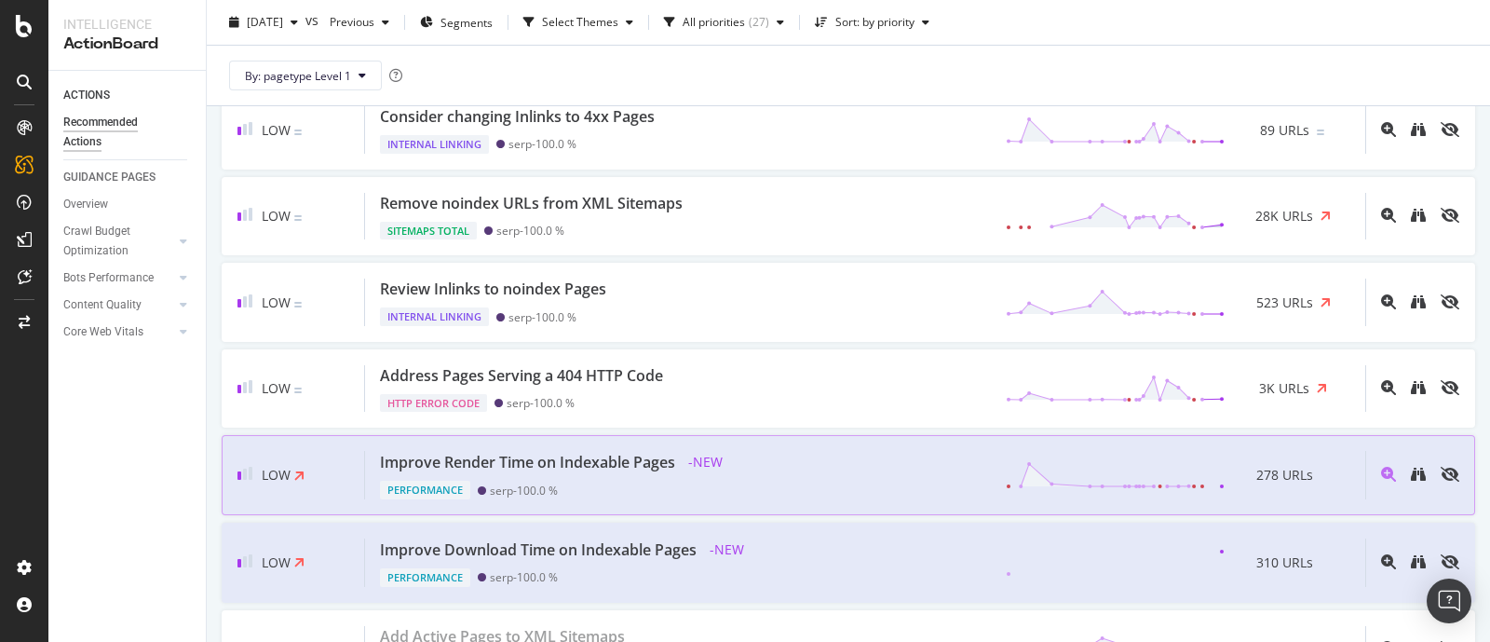
click at [662, 473] on div "Performance serp - 100.0 %" at bounding box center [554, 486] width 348 height 26
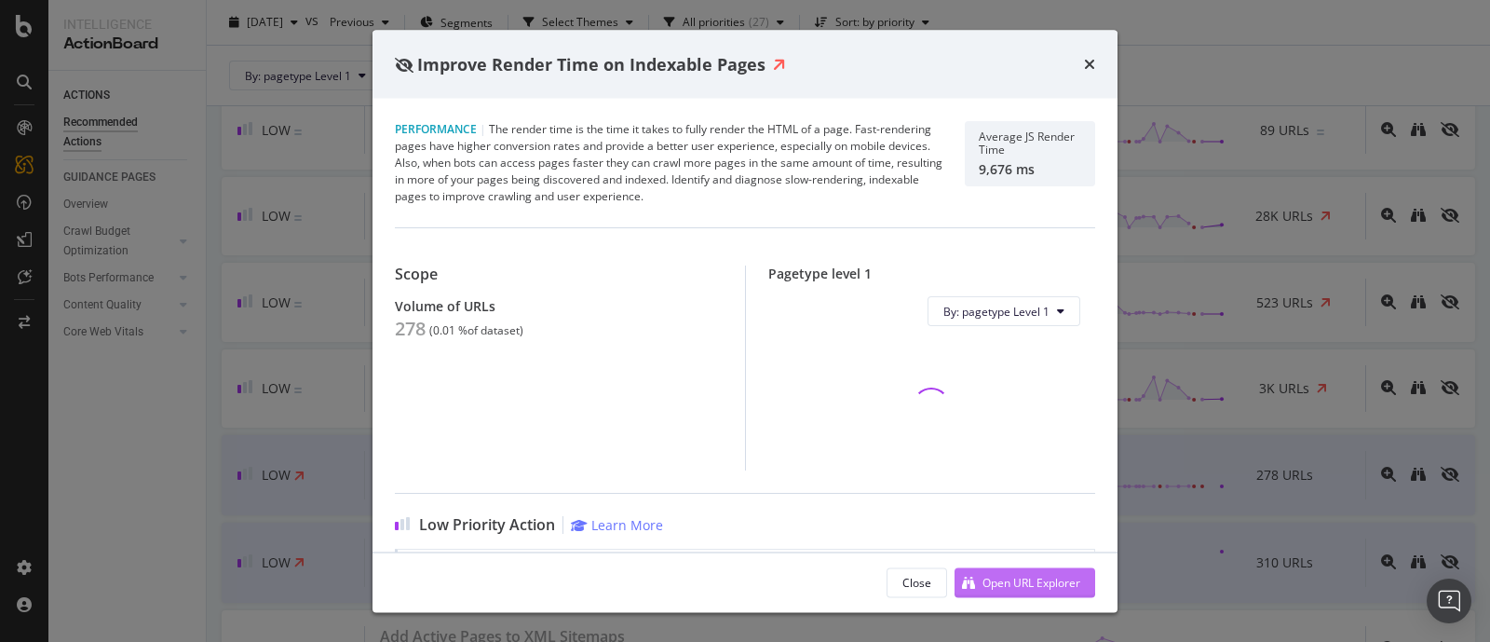
click at [1071, 582] on div "Open URL Explorer" at bounding box center [1031, 582] width 98 height 16
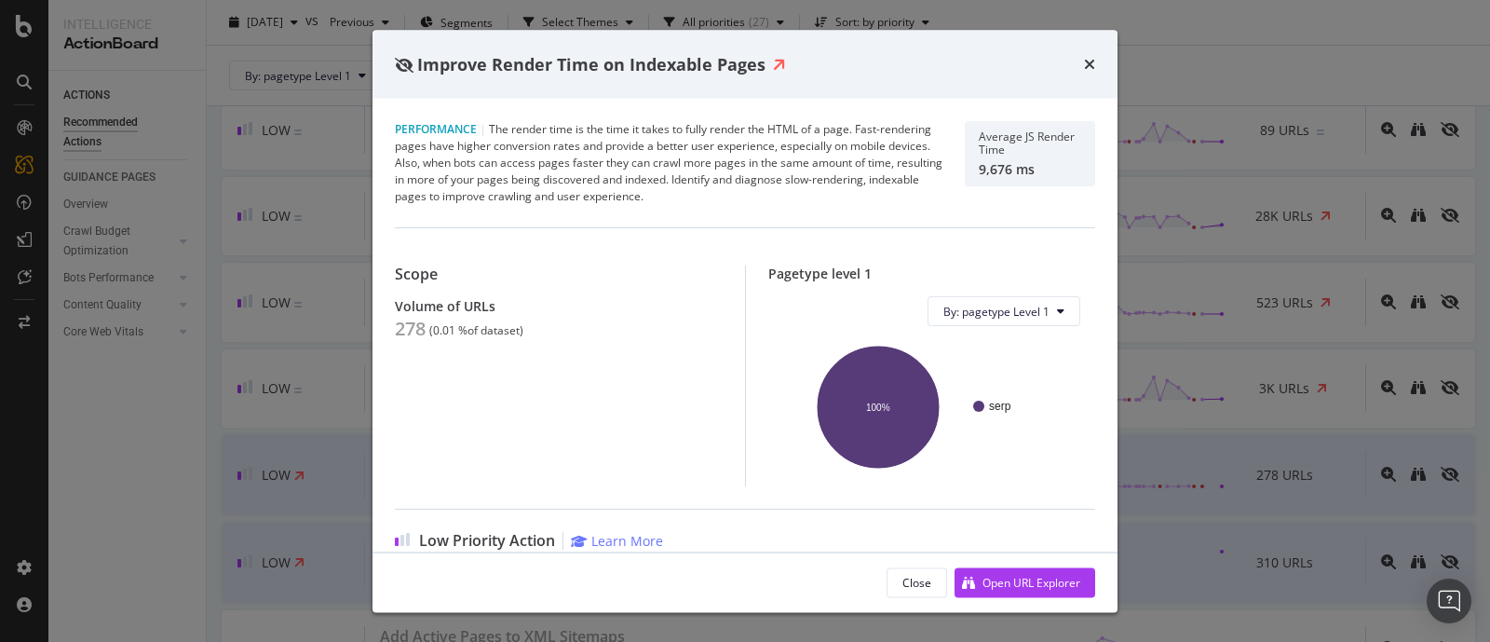
click at [1084, 62] on icon "times" at bounding box center [1089, 64] width 11 height 15
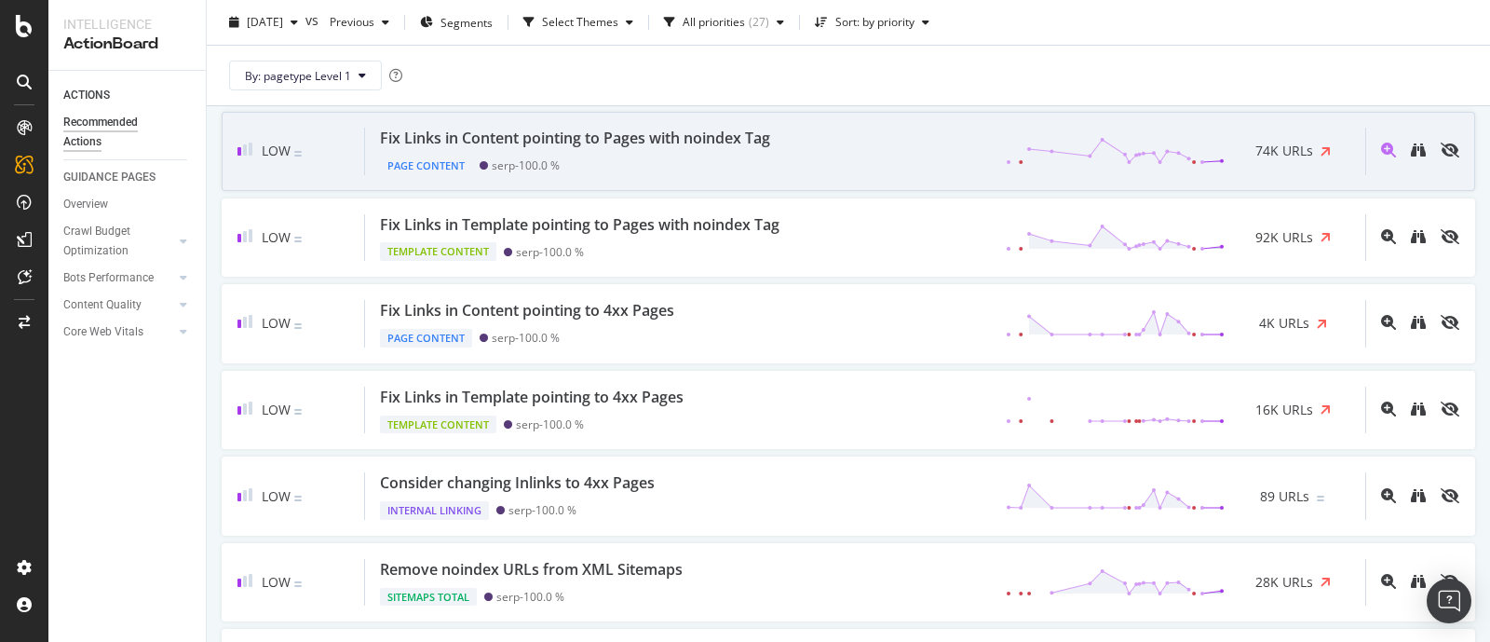
scroll to position [1820, 0]
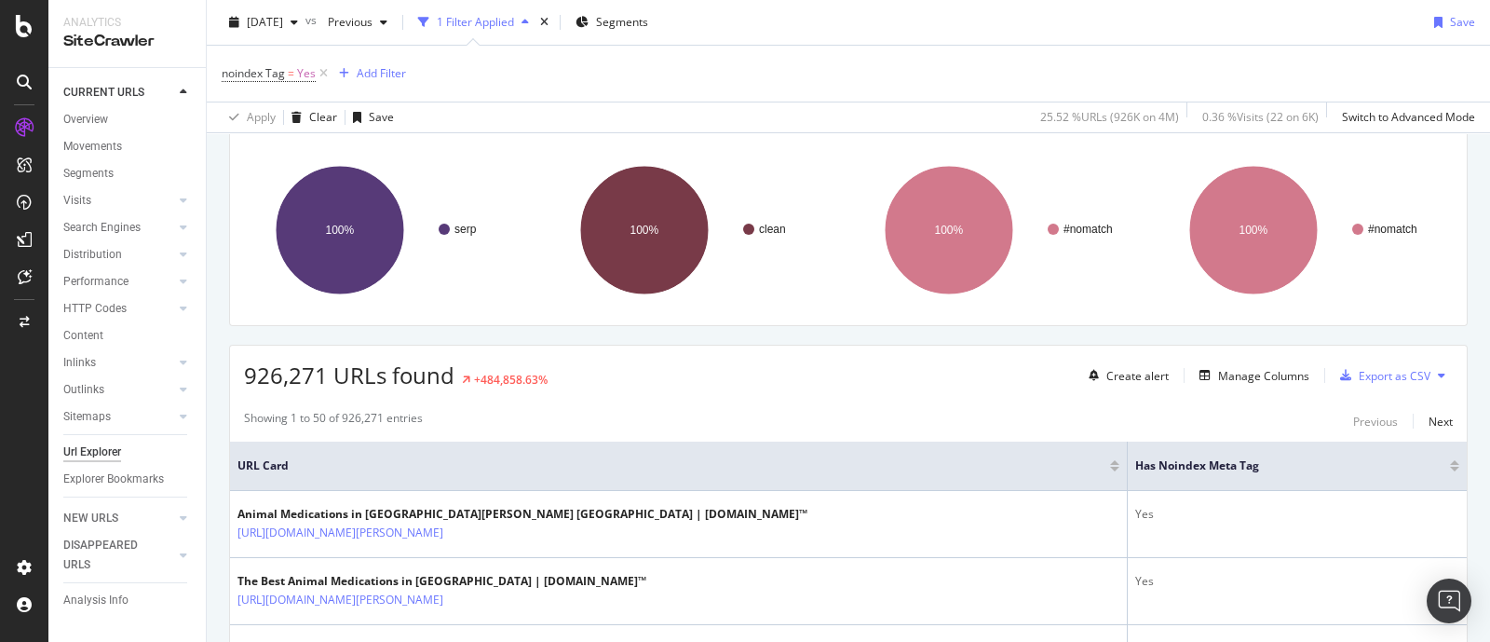
scroll to position [232, 0]
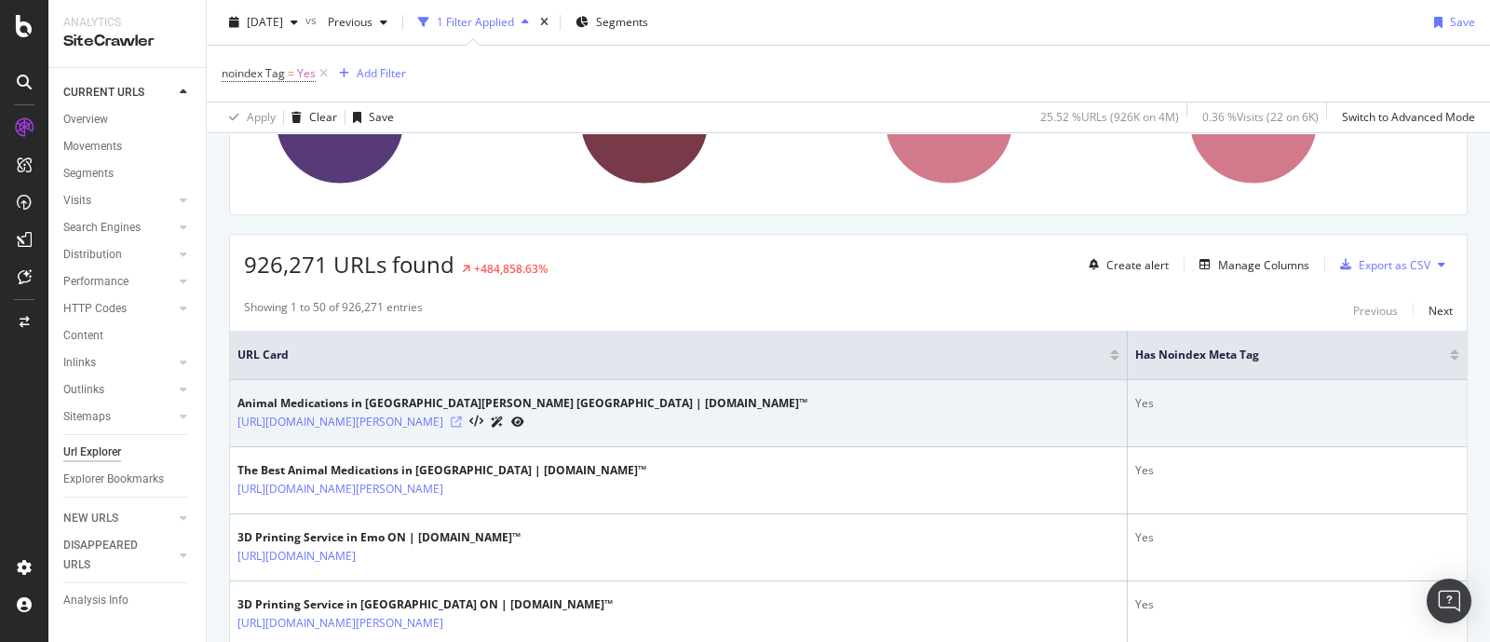
click at [462, 421] on icon at bounding box center [456, 421] width 11 height 11
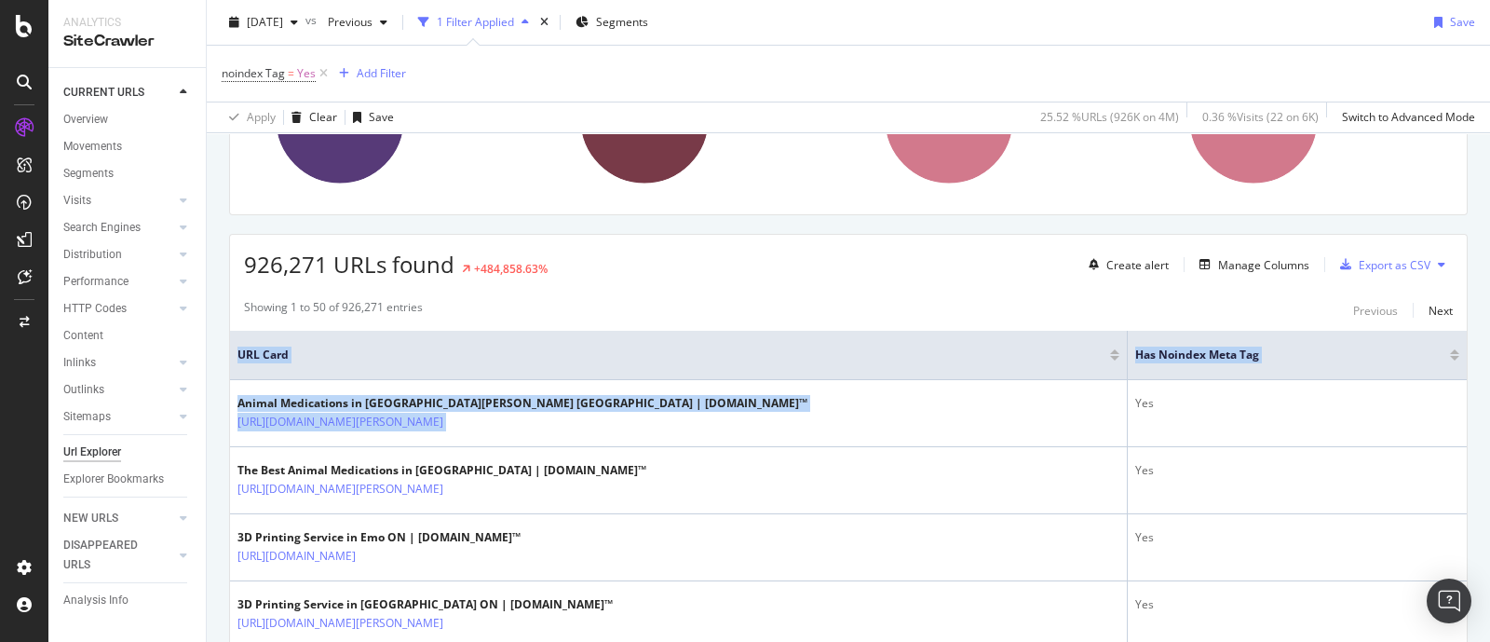
drag, startPoint x: 1147, startPoint y: 440, endPoint x: 1467, endPoint y: 432, distance: 319.5
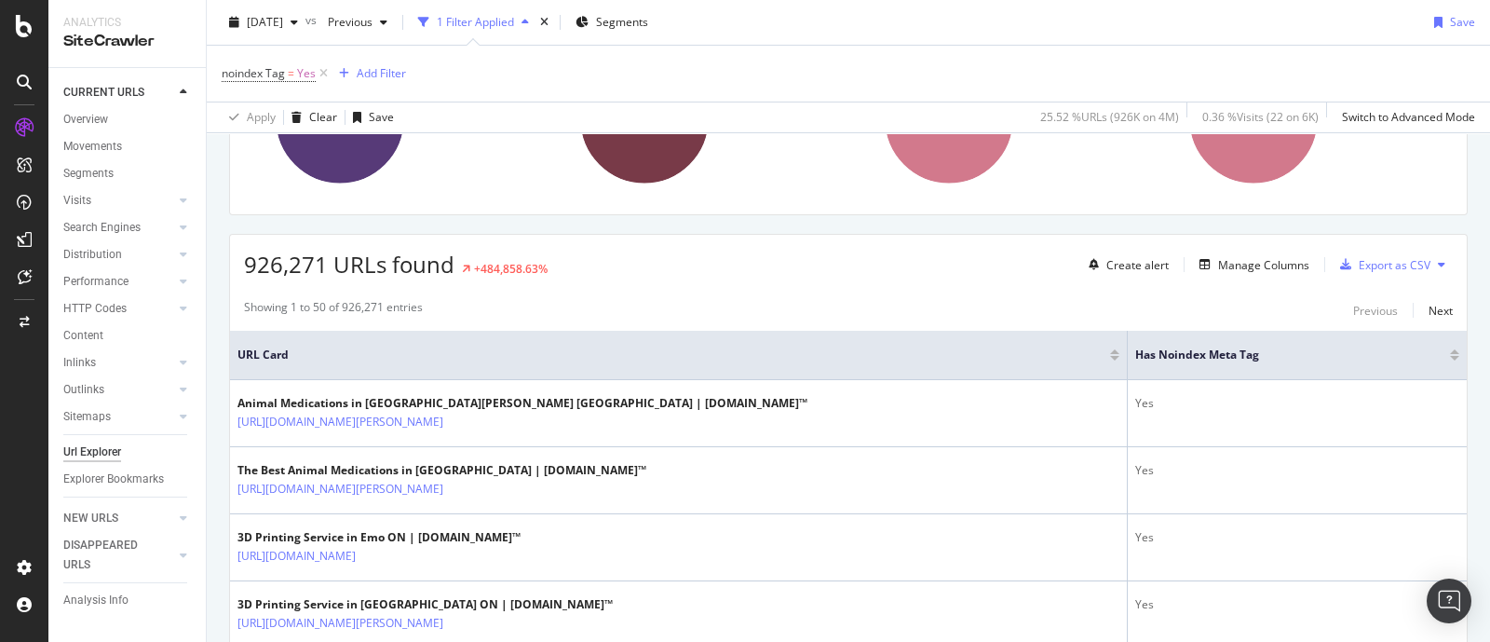
click at [1104, 303] on div "Showing 1 to 50 of 926,271 entries Previous Next" at bounding box center [848, 310] width 1237 height 22
drag, startPoint x: 1355, startPoint y: 376, endPoint x: 1467, endPoint y: 400, distance: 114.3
click at [1486, 403] on div "URL Explorer yellowpages.ca 2025 Sep. 22nd vs Previous 1 Filter Applied Segment…" at bounding box center [848, 321] width 1283 height 642
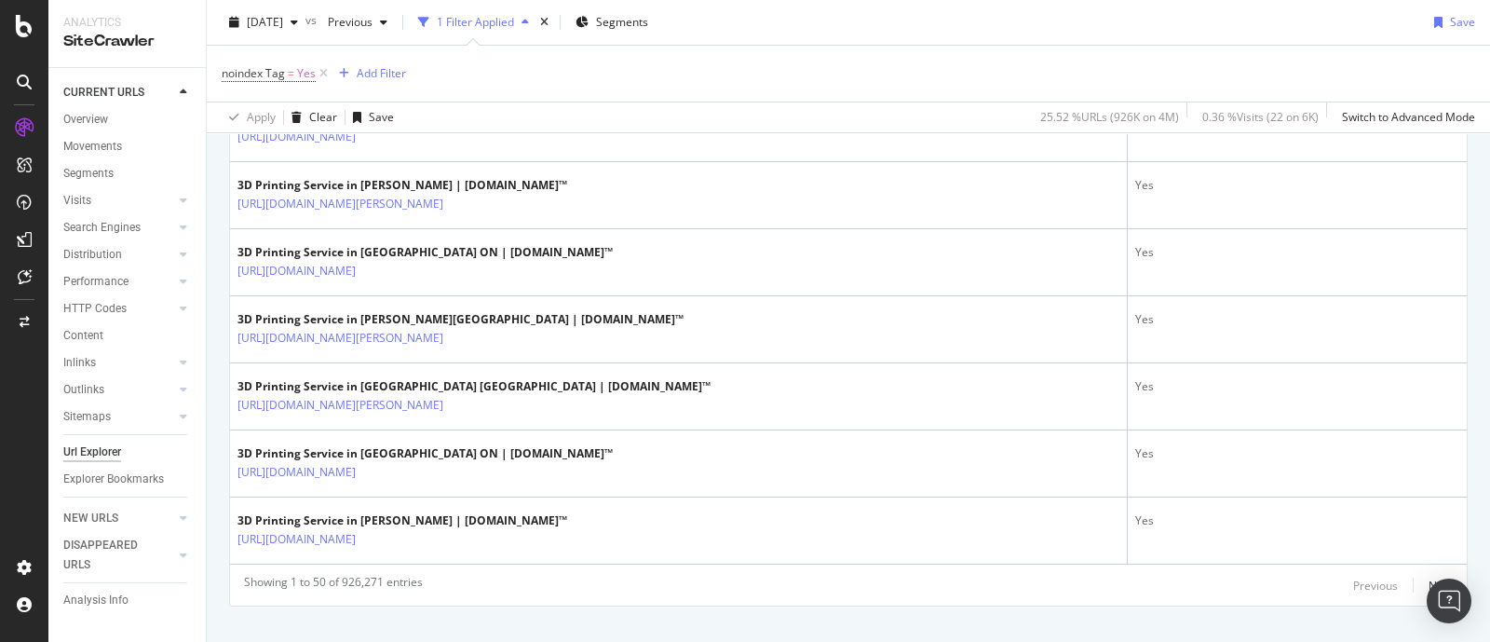
scroll to position [3420, 0]
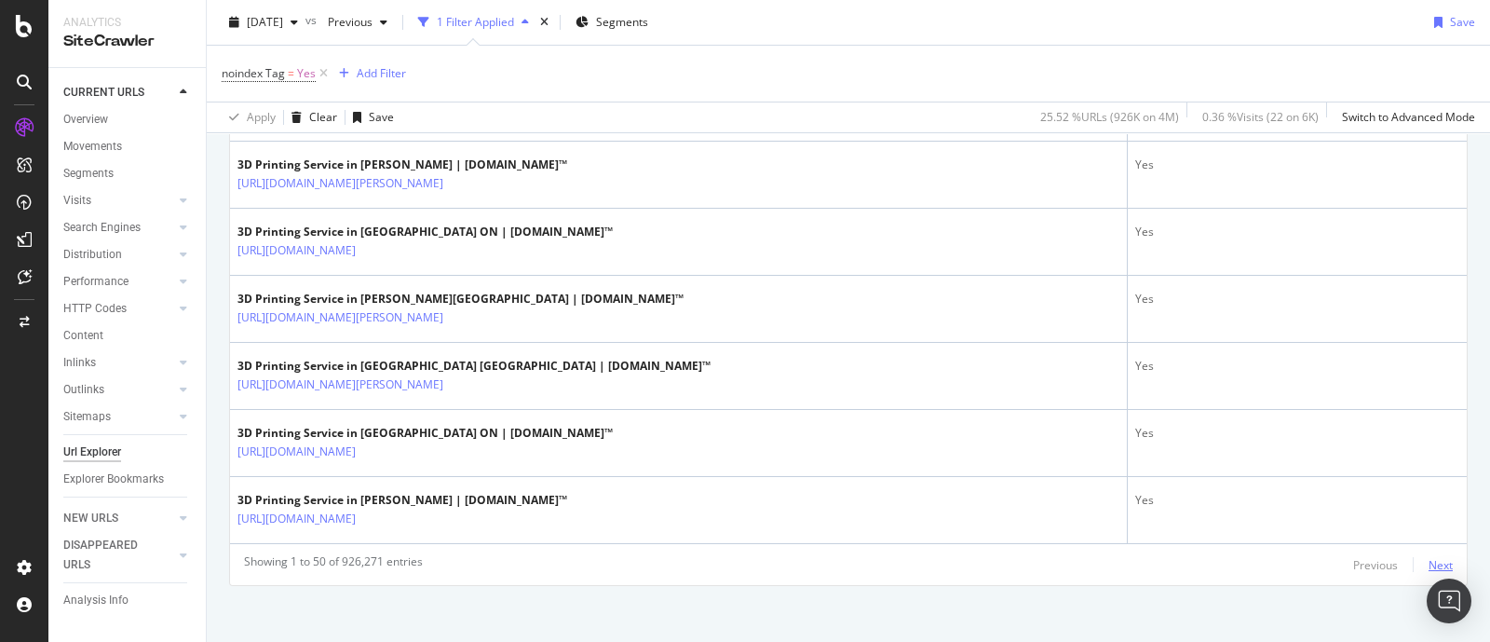
click at [1428, 557] on div "Next" at bounding box center [1440, 565] width 24 height 16
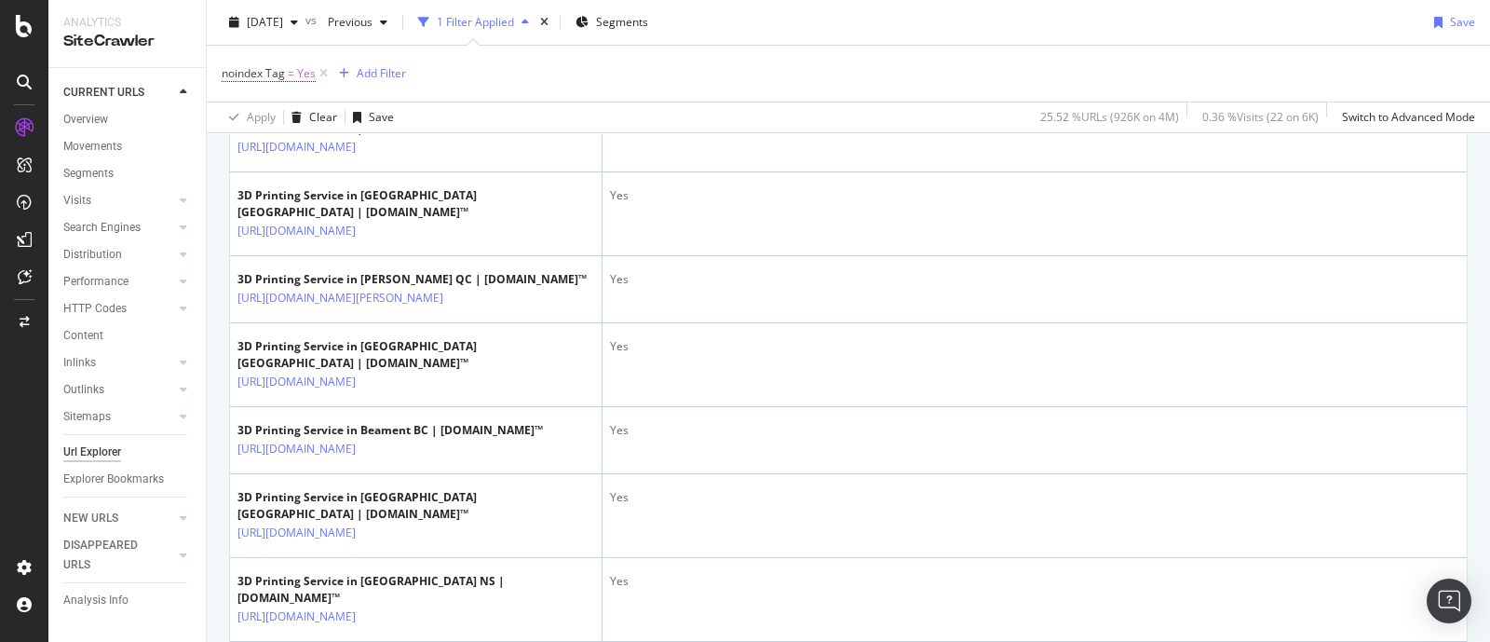
scroll to position [394, 0]
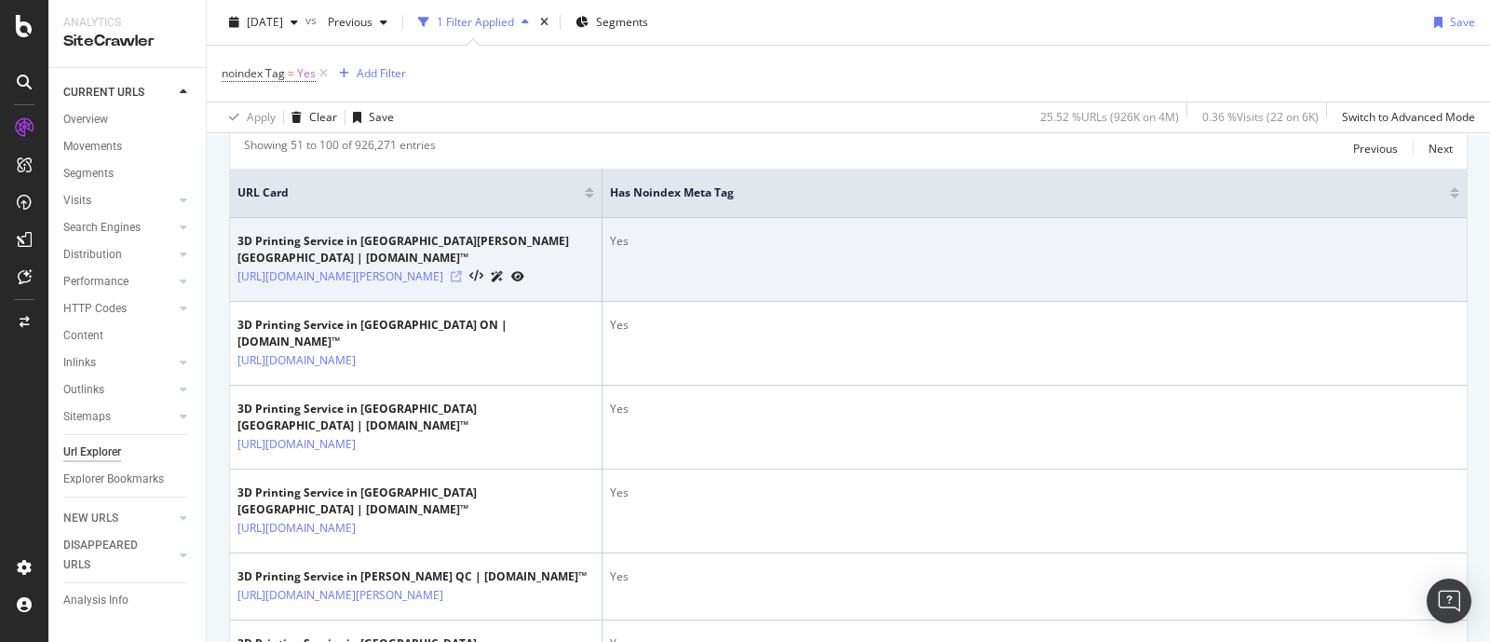
click at [462, 271] on icon at bounding box center [456, 276] width 11 height 11
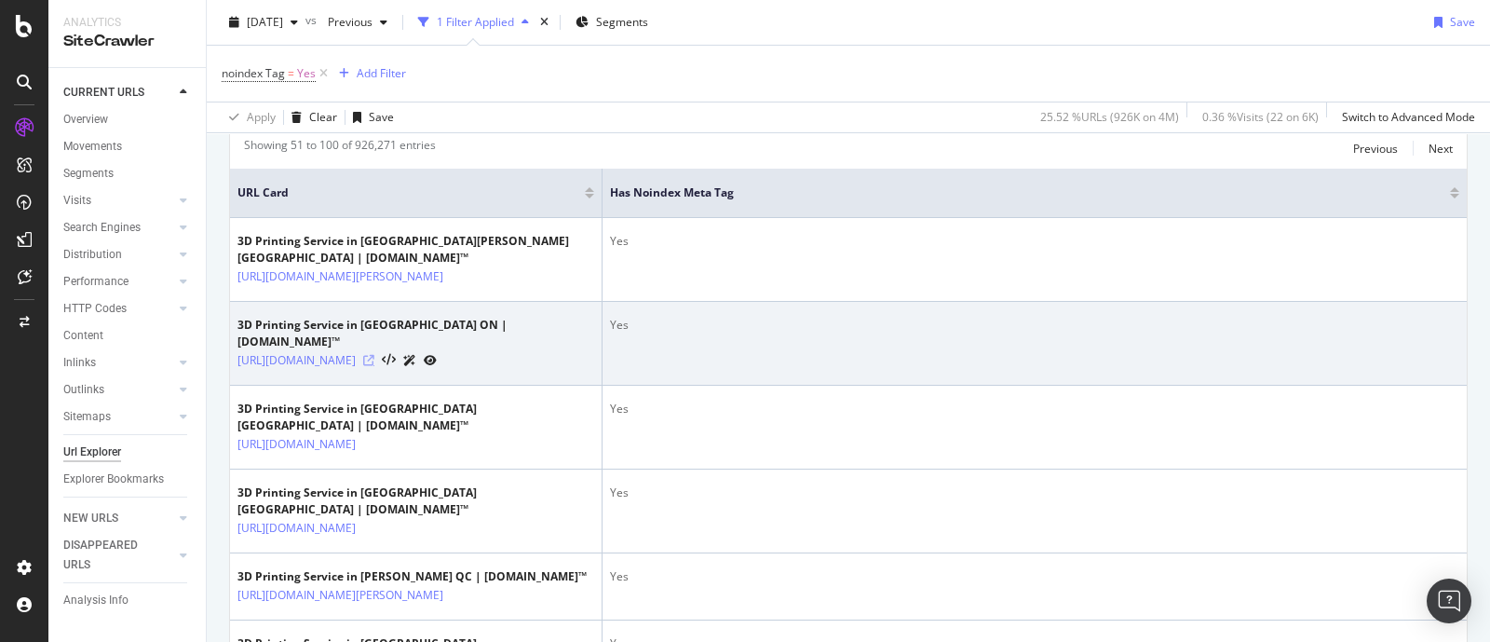
click at [374, 355] on icon at bounding box center [368, 360] width 11 height 11
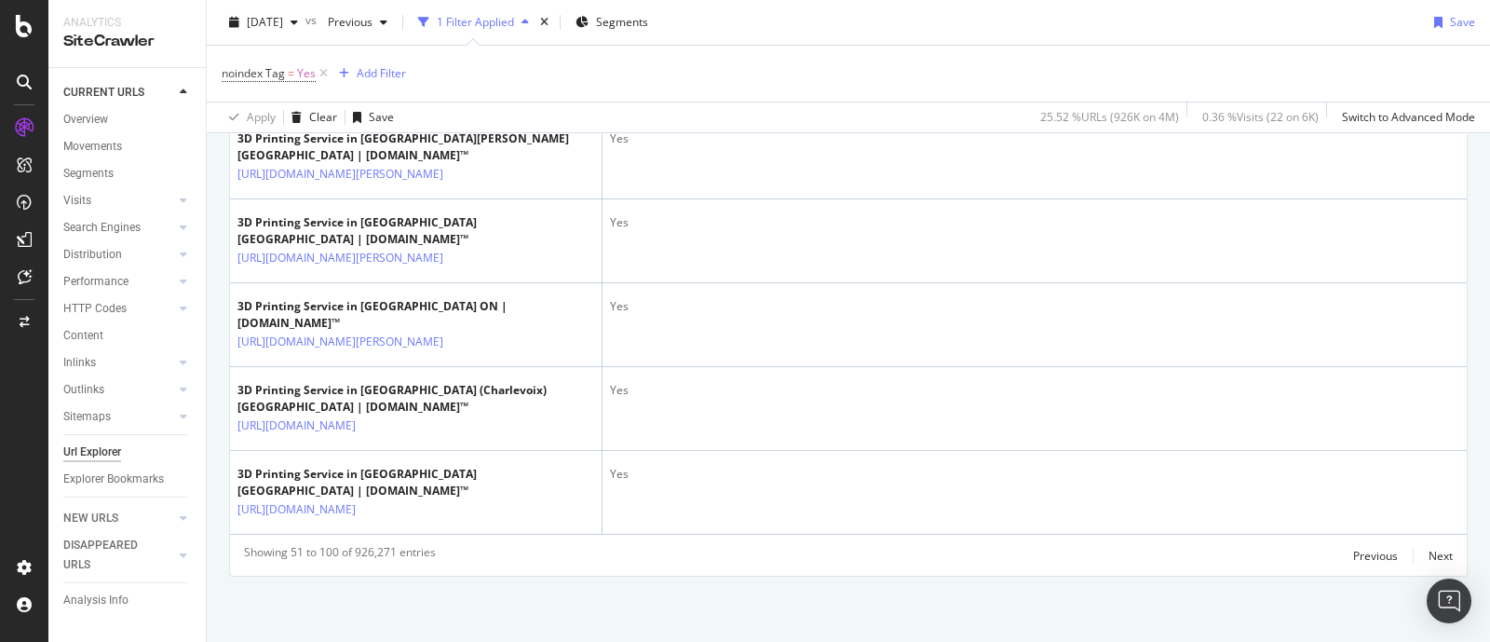
scroll to position [4321, 0]
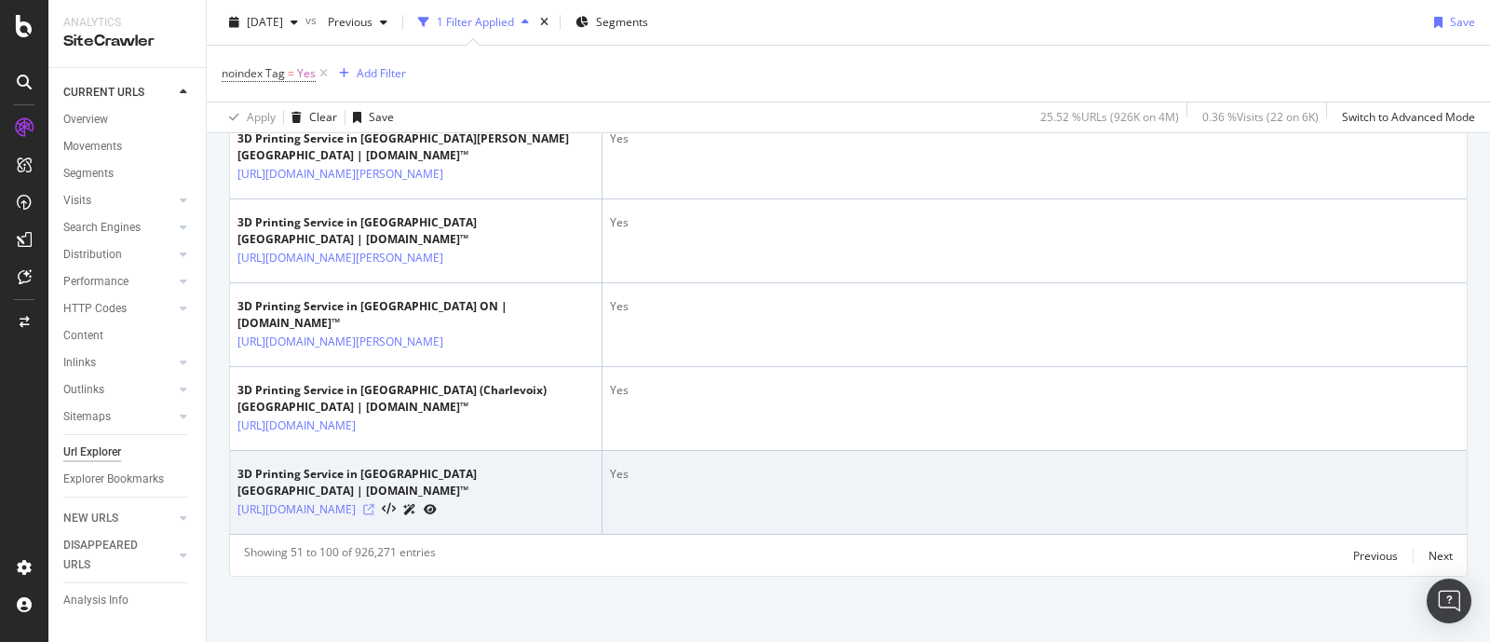
click at [374, 504] on icon at bounding box center [368, 509] width 11 height 11
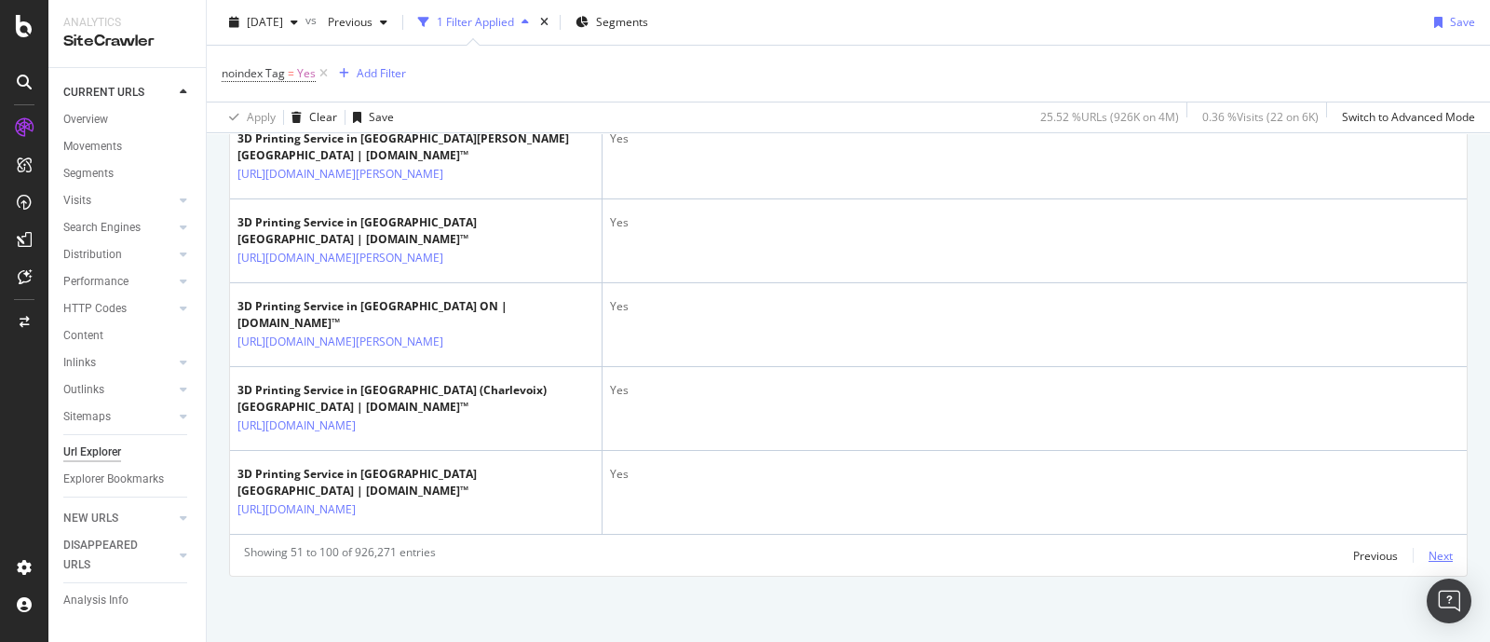
click at [1428, 552] on div "Next" at bounding box center [1440, 556] width 24 height 16
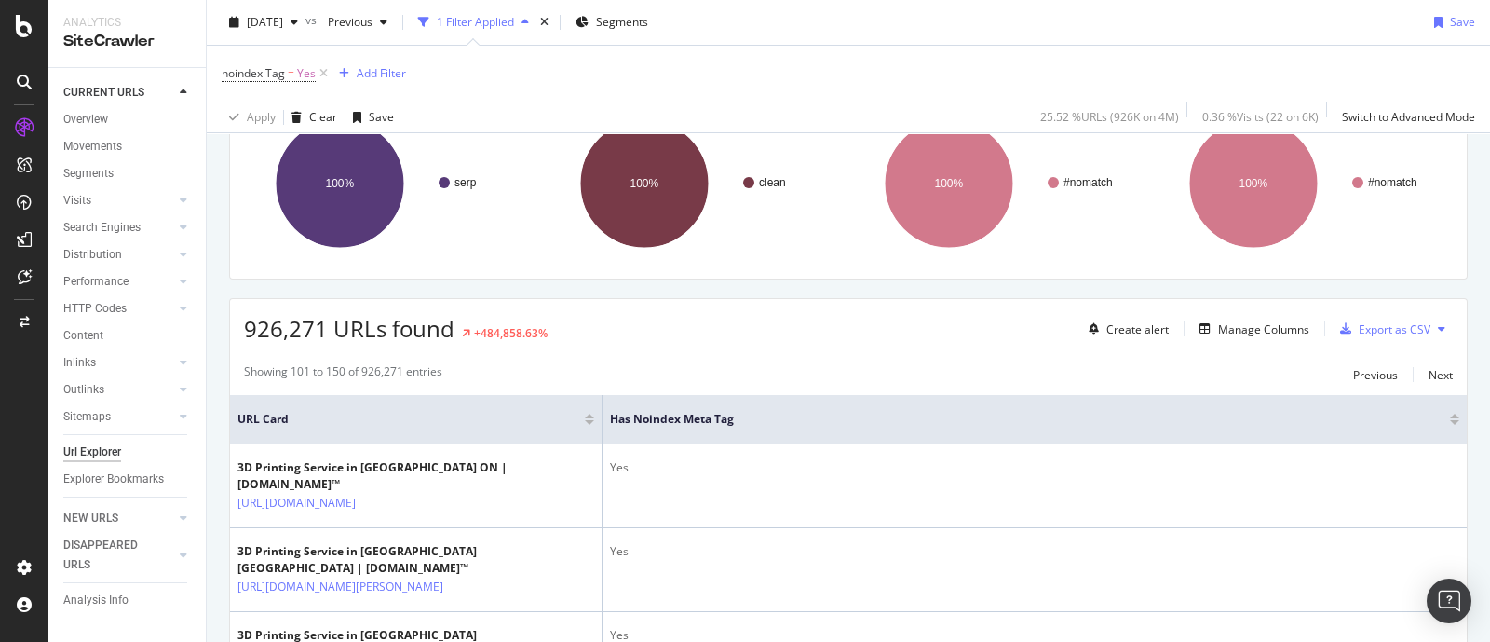
scroll to position [4305, 0]
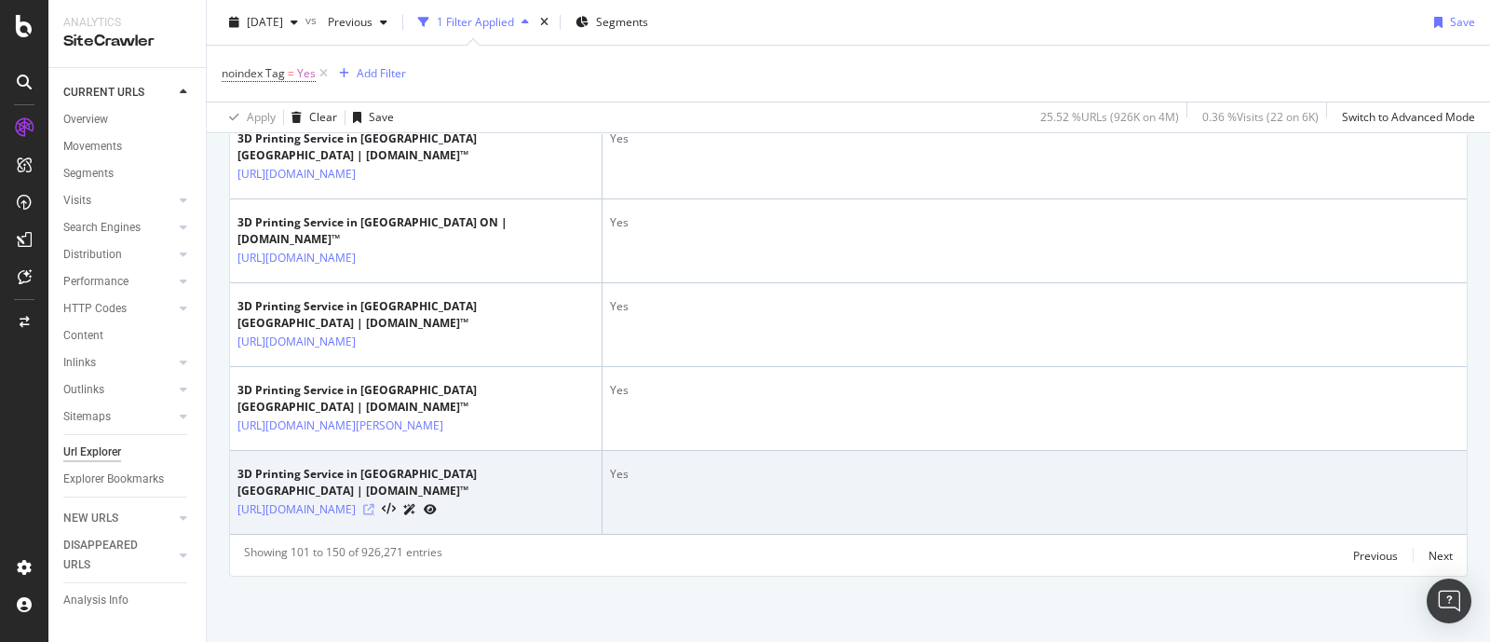
click at [374, 504] on icon at bounding box center [368, 509] width 11 height 11
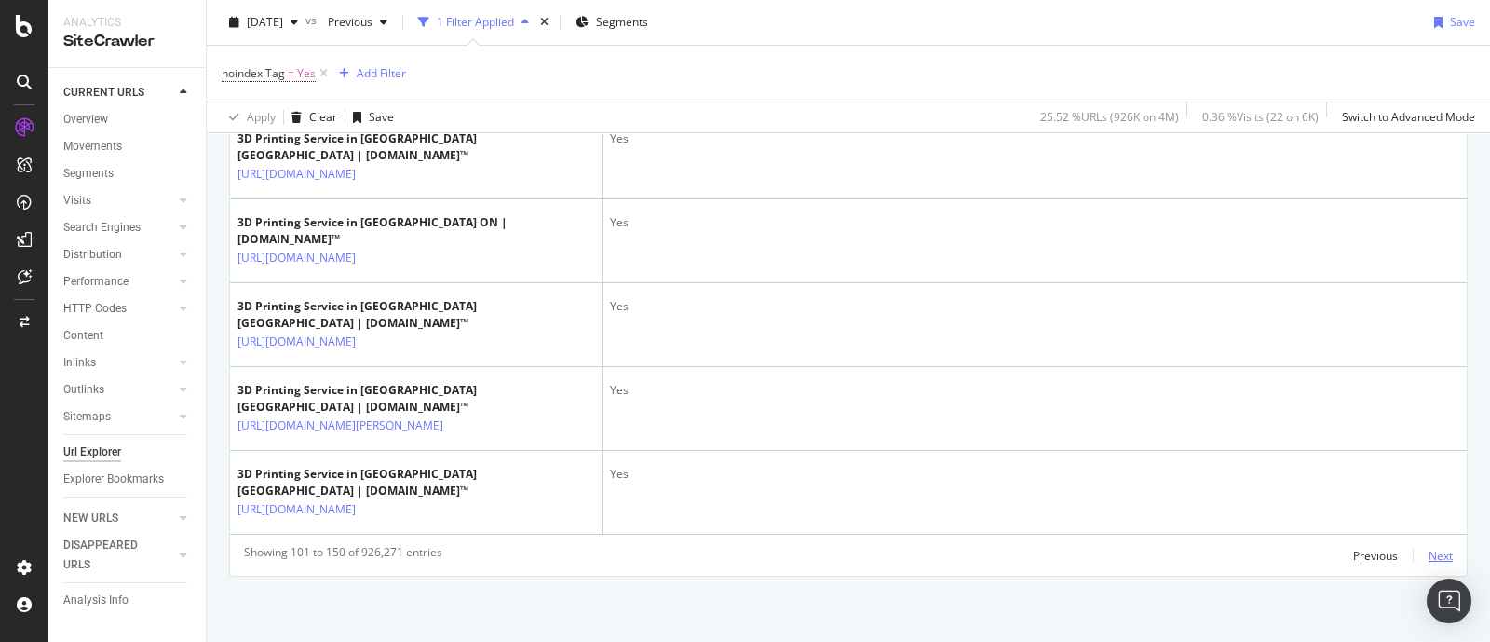
click at [1428, 551] on div "Next" at bounding box center [1440, 556] width 24 height 16
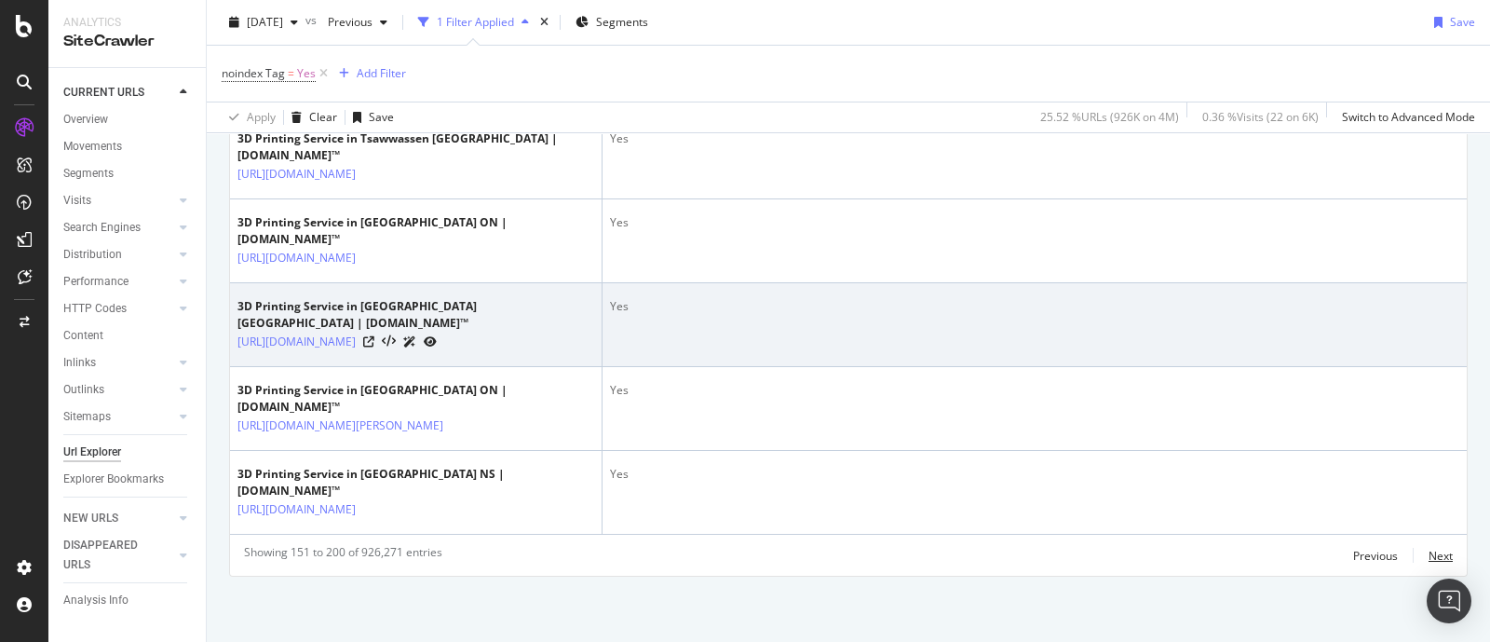
scroll to position [4372, 0]
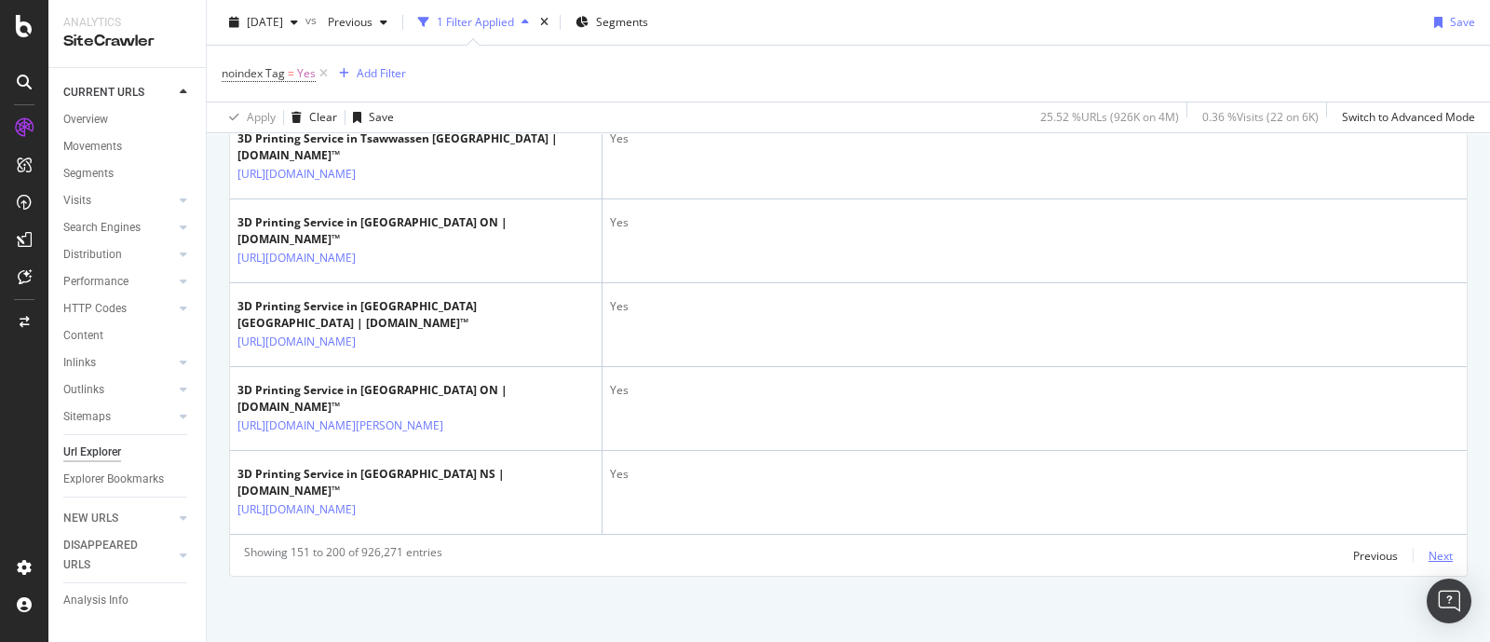
click at [1428, 557] on div "Next" at bounding box center [1440, 556] width 24 height 16
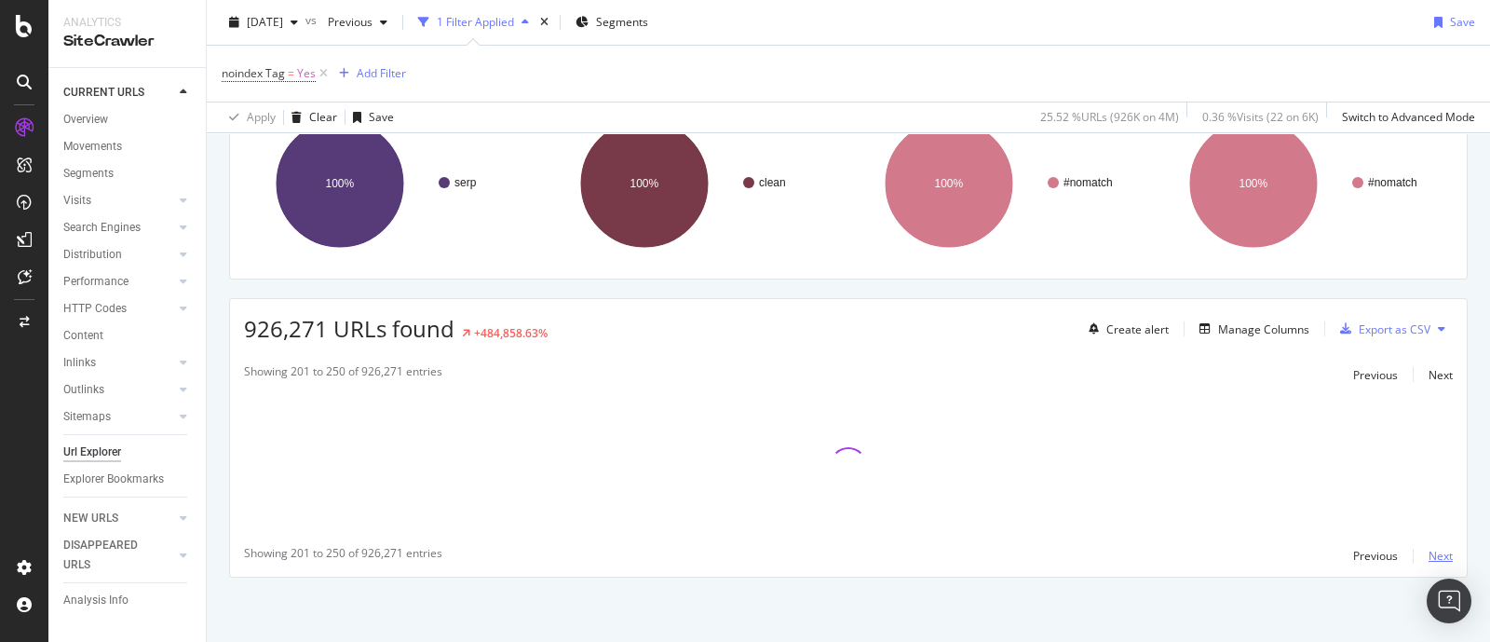
scroll to position [4355, 0]
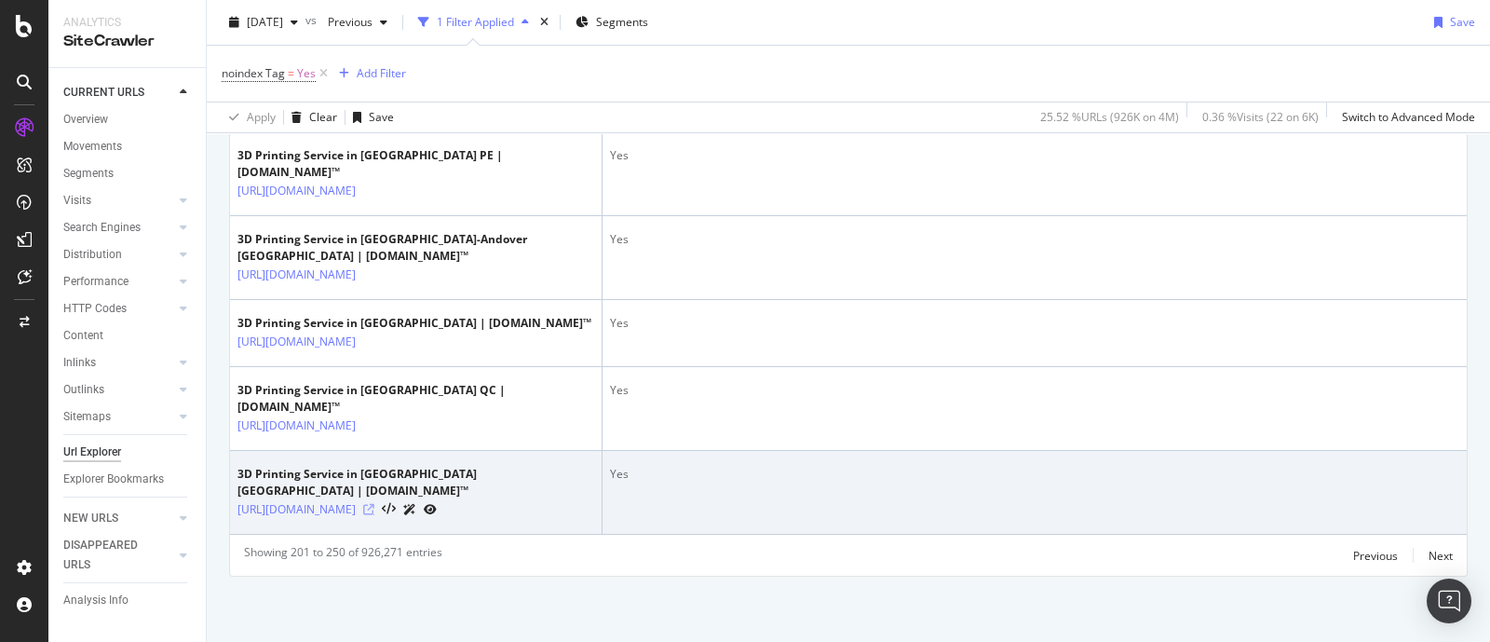
click at [374, 504] on icon at bounding box center [368, 509] width 11 height 11
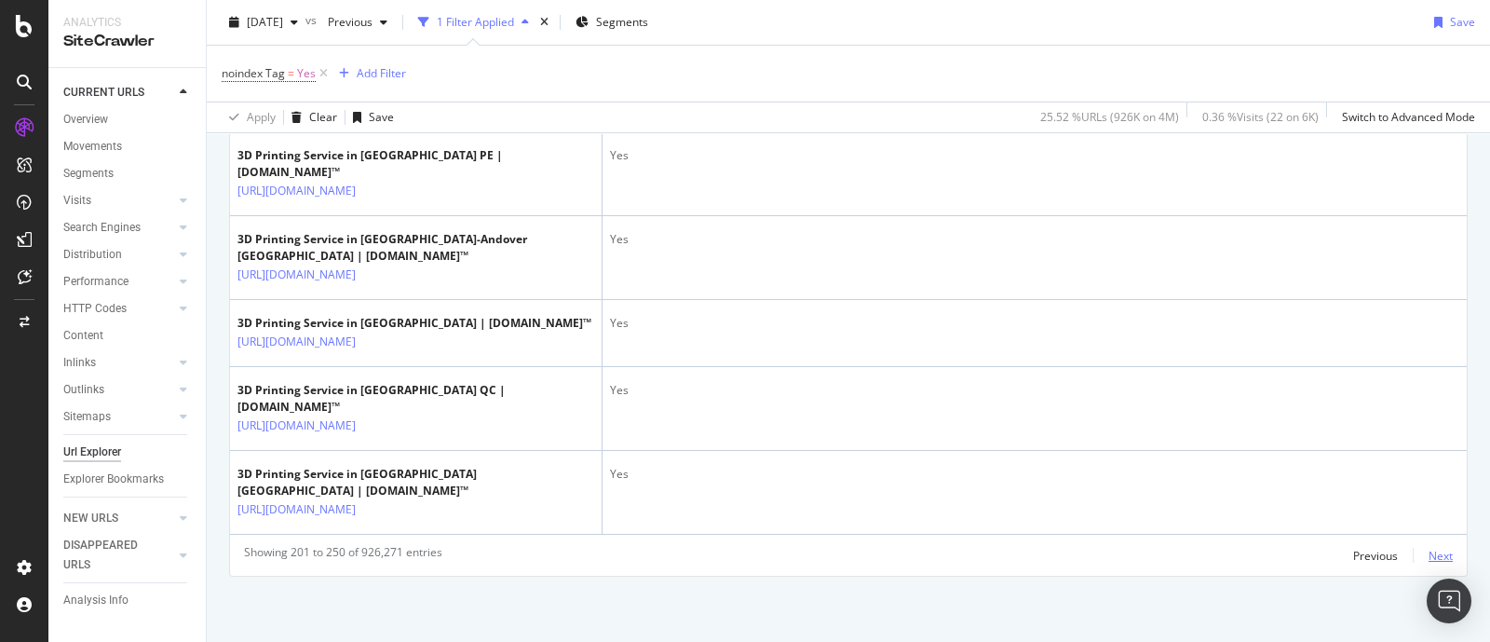
click at [1428, 549] on div "Next" at bounding box center [1440, 556] width 24 height 16
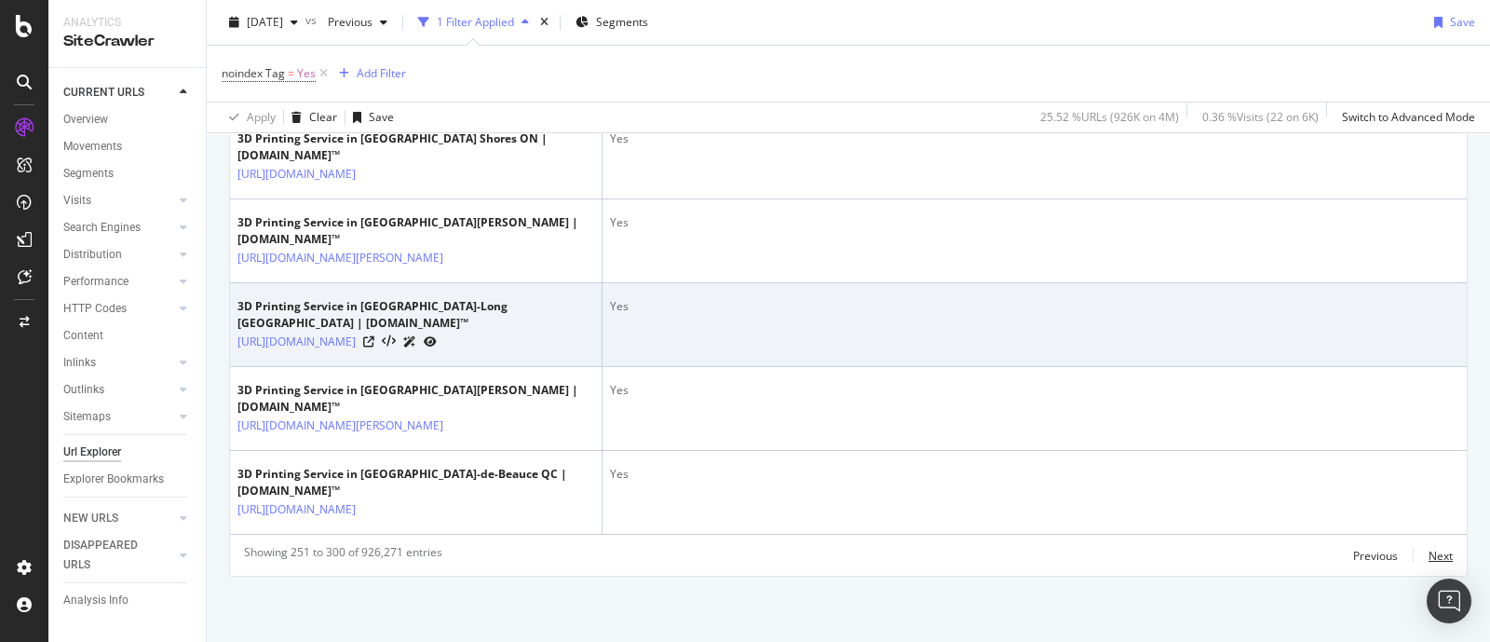
scroll to position [4523, 0]
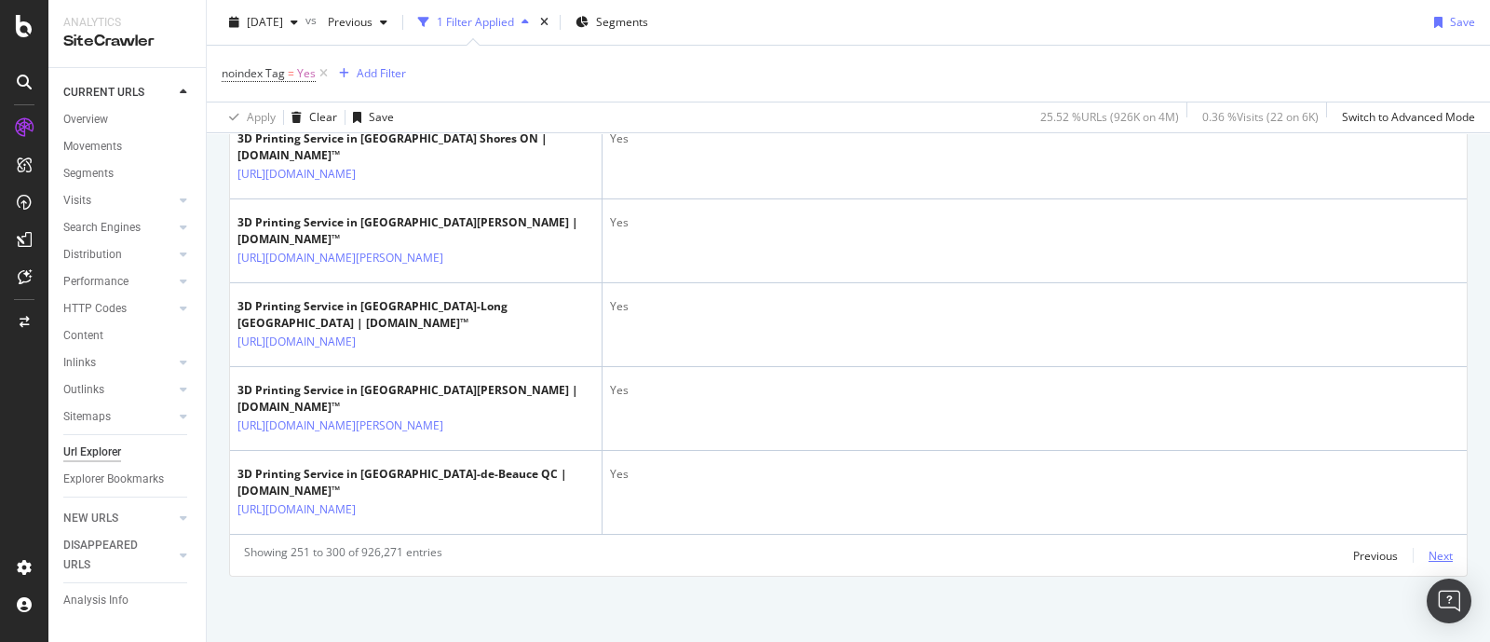
click at [1428, 558] on div "Next" at bounding box center [1440, 556] width 24 height 16
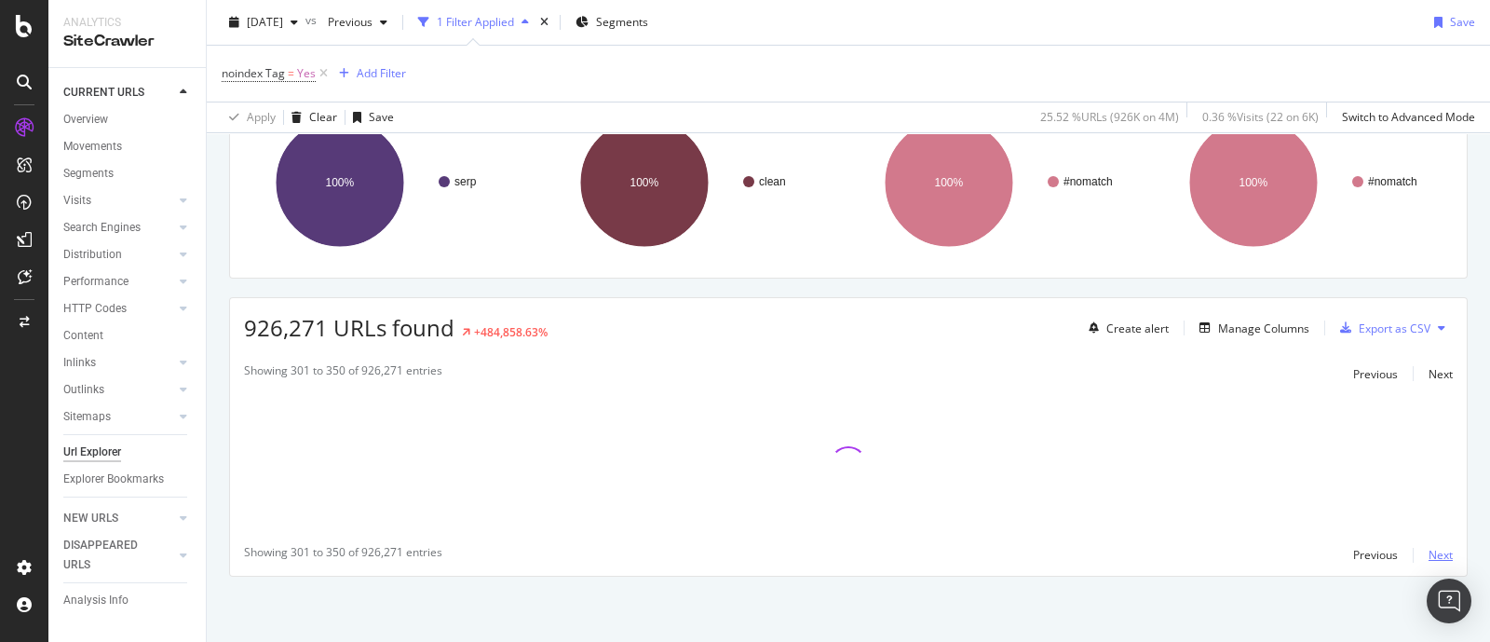
scroll to position [168, 0]
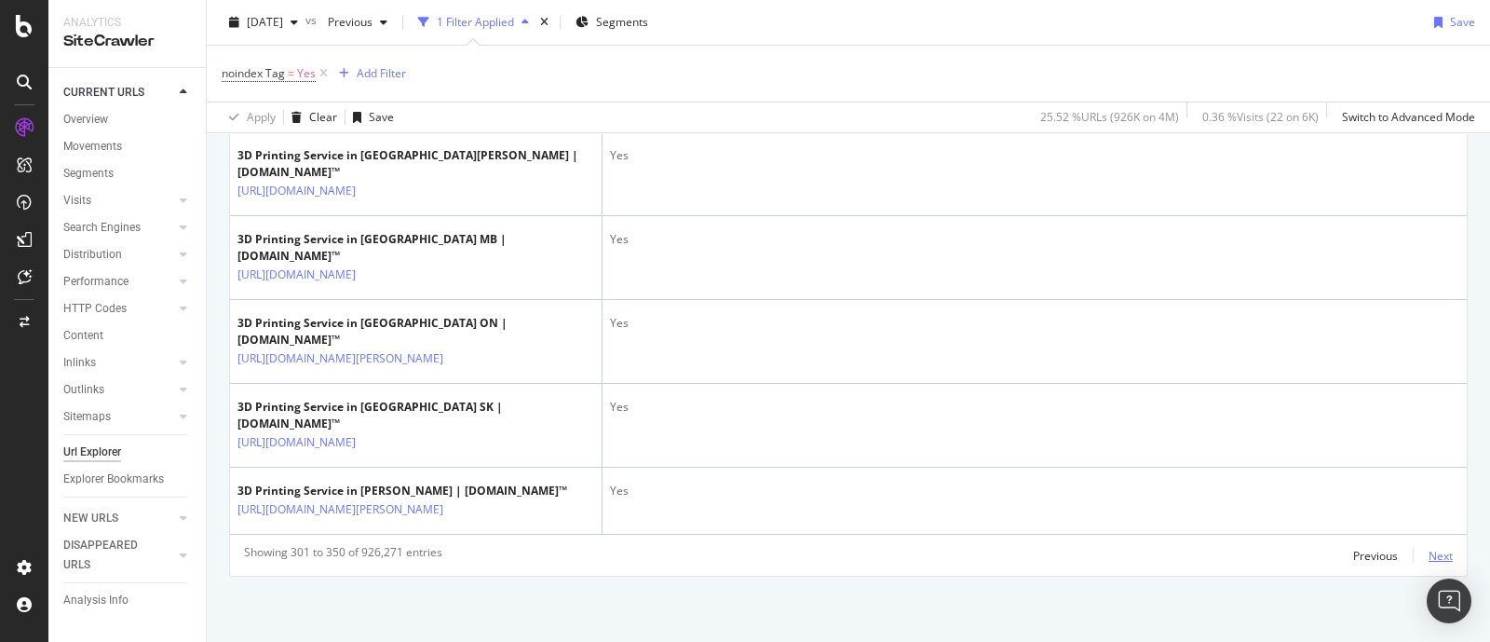
click at [1428, 551] on div "Next" at bounding box center [1440, 556] width 24 height 16
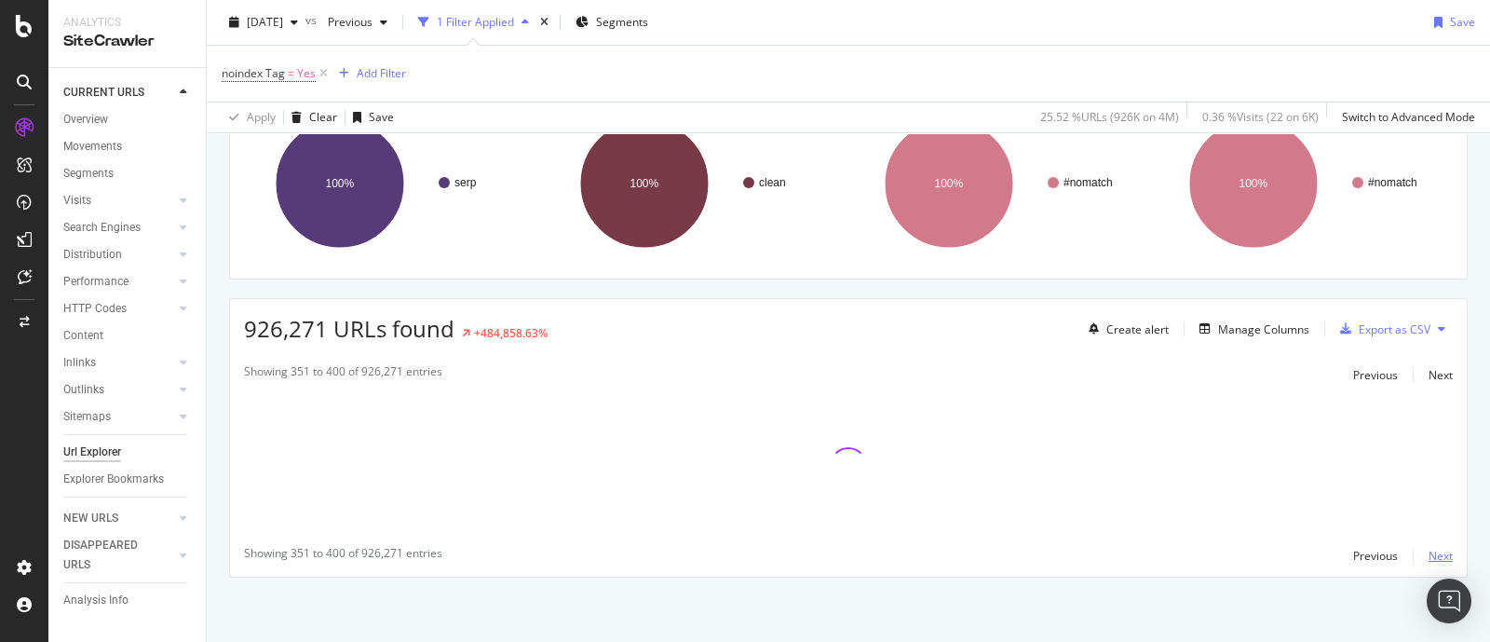
click at [1428, 551] on div "Next" at bounding box center [1440, 556] width 24 height 16
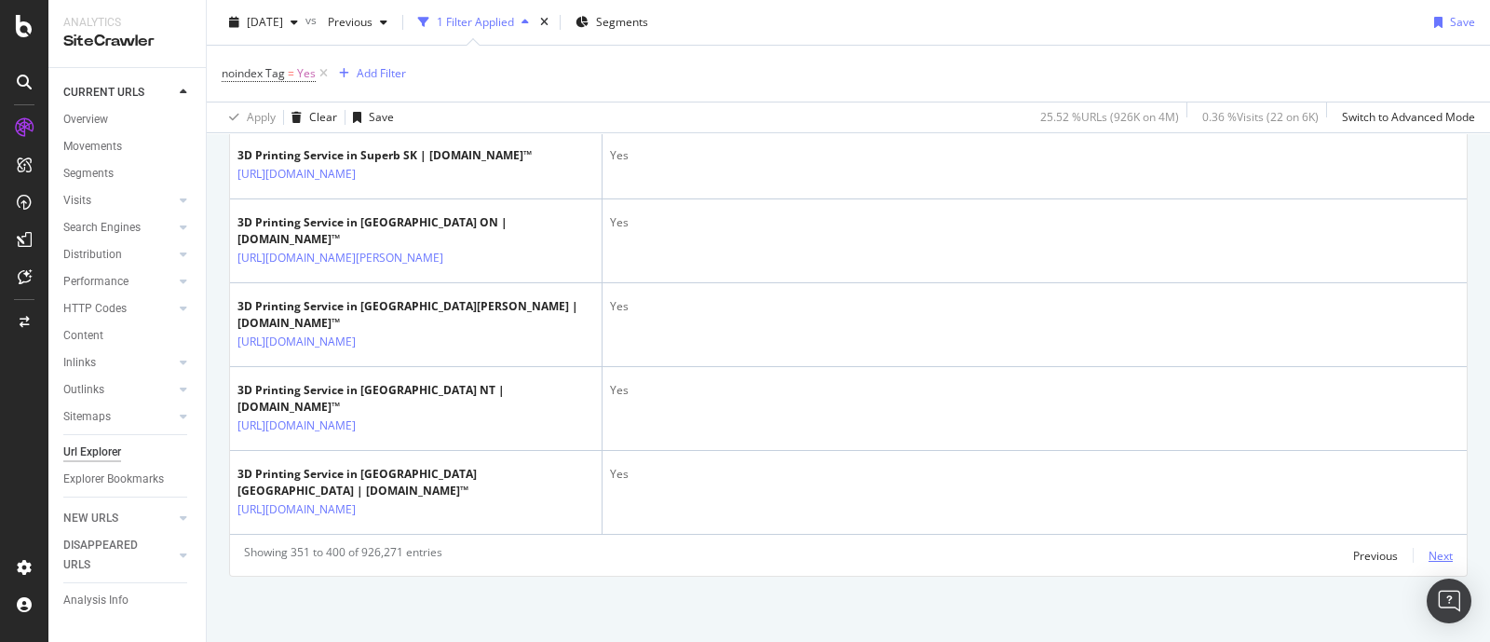
click at [1428, 551] on div "Next" at bounding box center [1440, 556] width 24 height 16
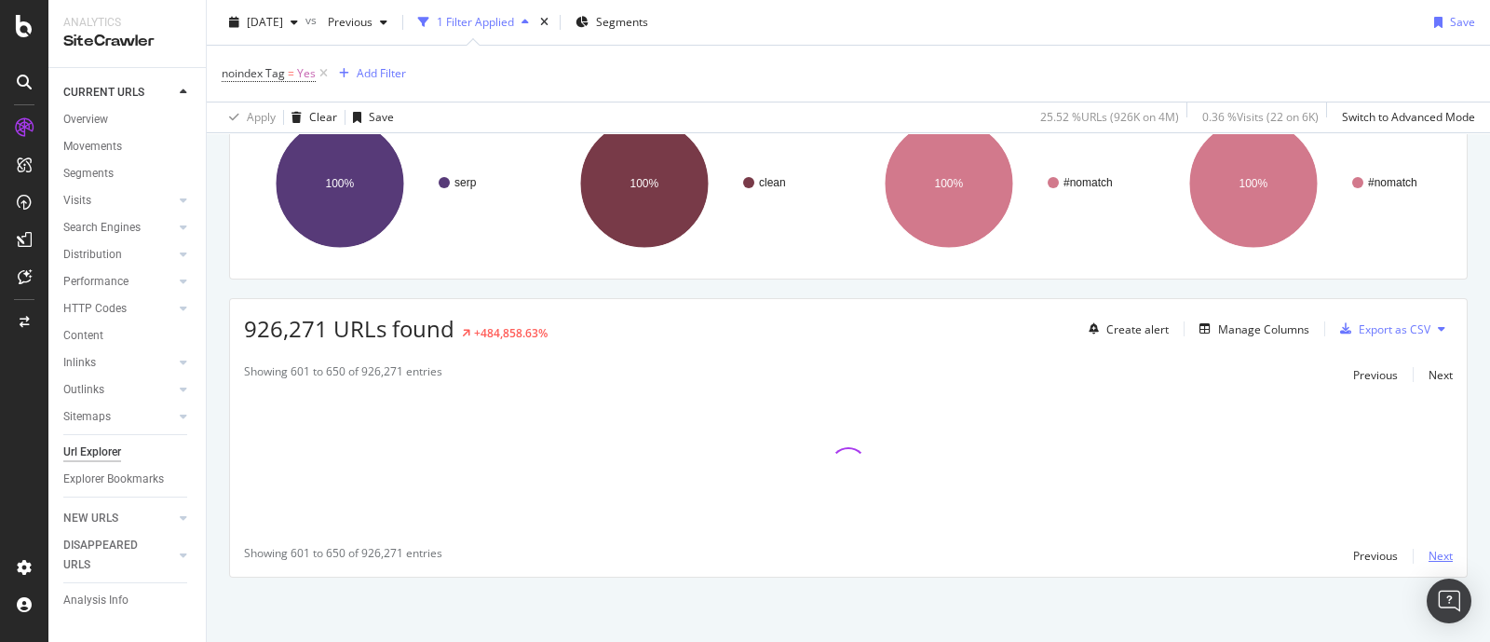
click at [1428, 553] on div "Next" at bounding box center [1440, 556] width 24 height 16
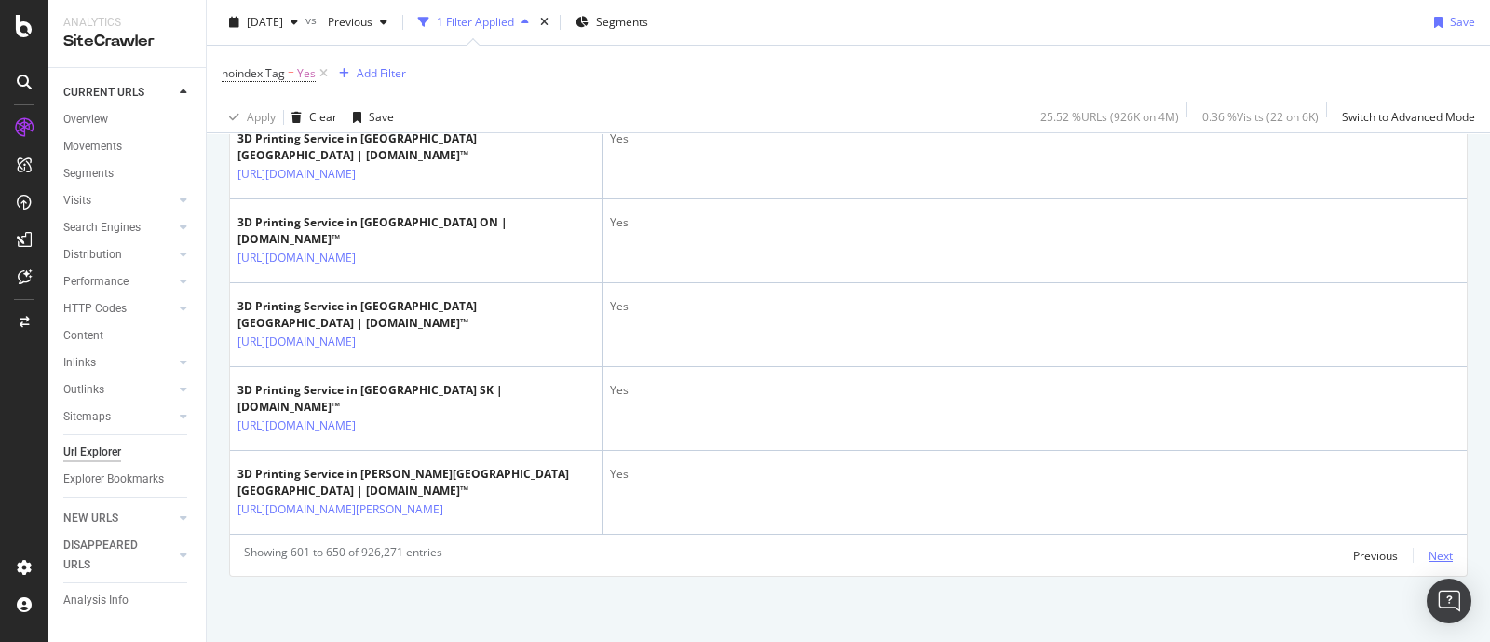
click at [1428, 553] on div "Next" at bounding box center [1440, 556] width 24 height 16
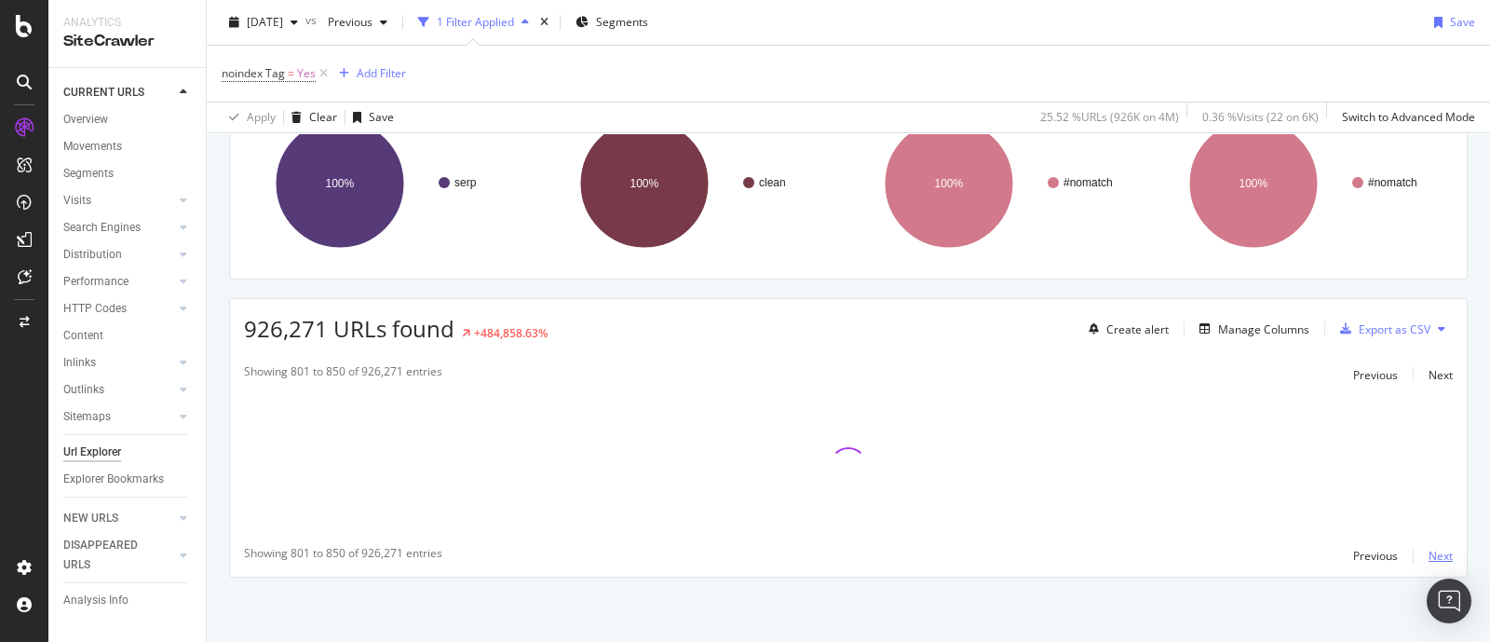
click at [1428, 553] on div "Next" at bounding box center [1440, 556] width 24 height 16
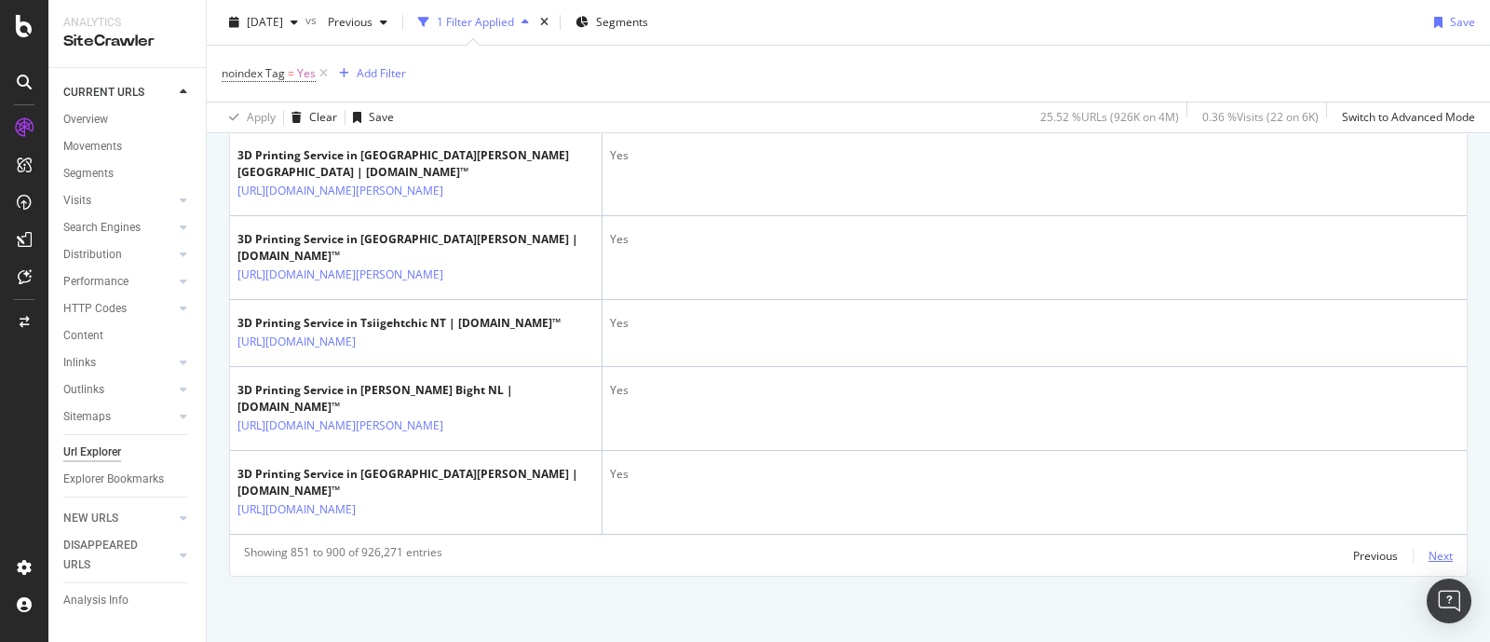
click at [1428, 554] on div "Next" at bounding box center [1440, 556] width 24 height 16
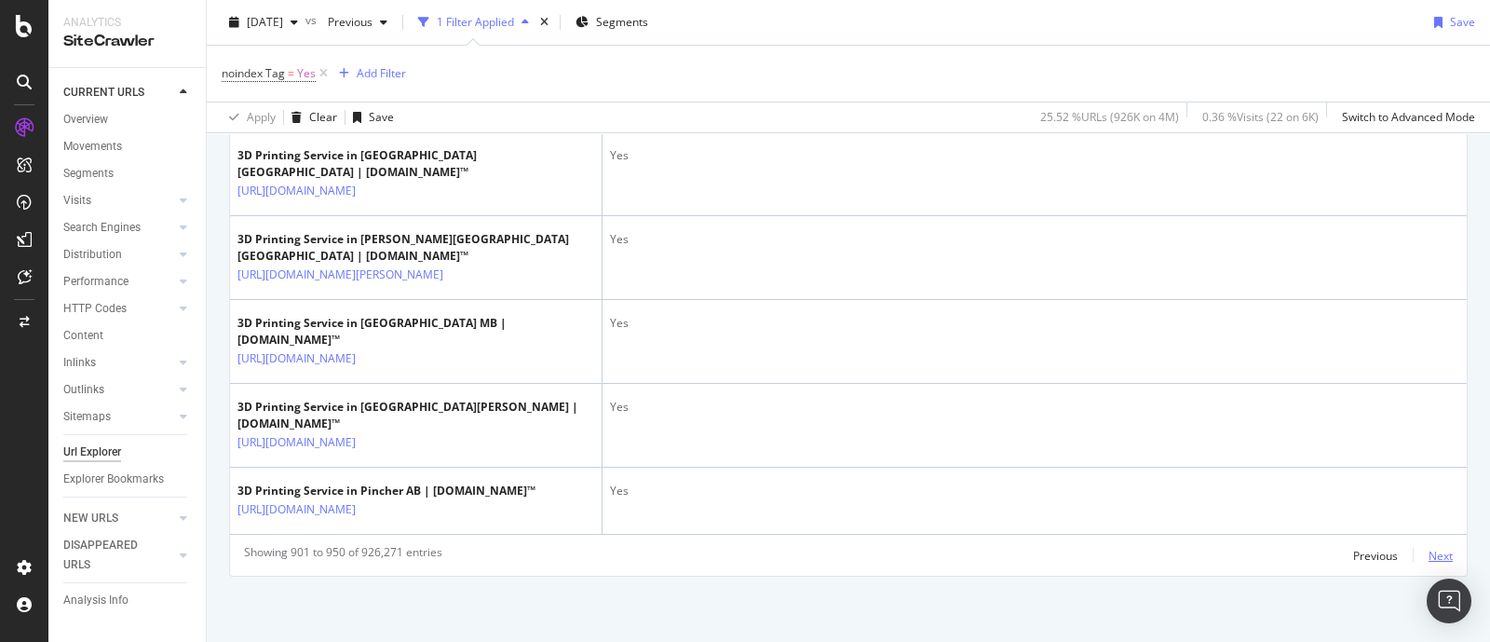
click at [1433, 561] on div "Next" at bounding box center [1440, 556] width 24 height 16
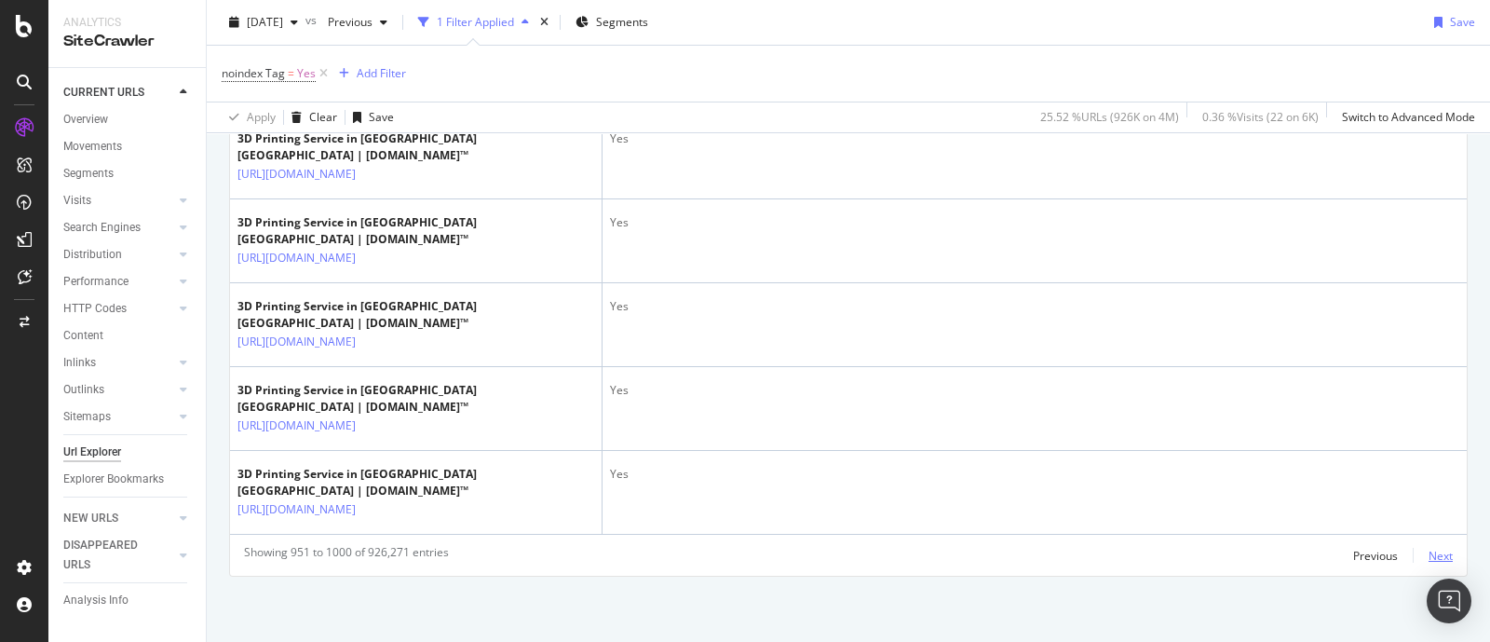
click at [1432, 561] on div "Next" at bounding box center [1440, 556] width 24 height 16
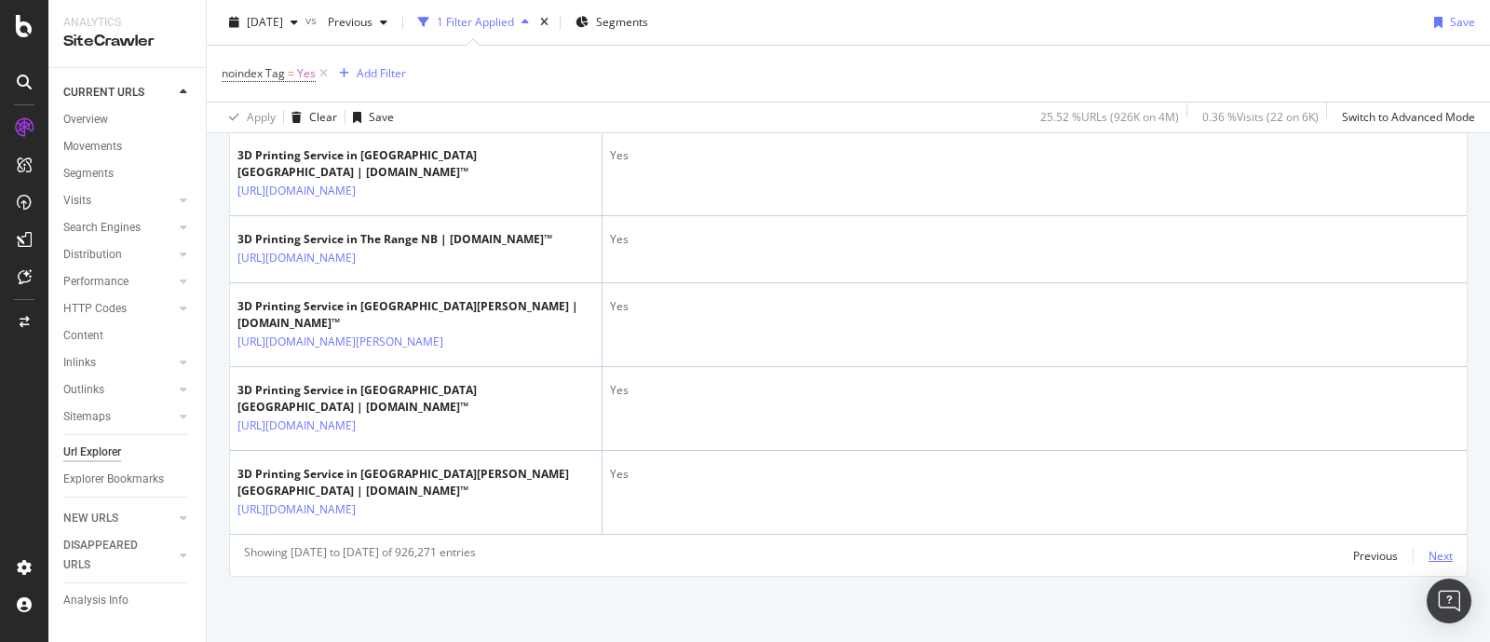
click at [1432, 561] on div "Next" at bounding box center [1440, 556] width 24 height 16
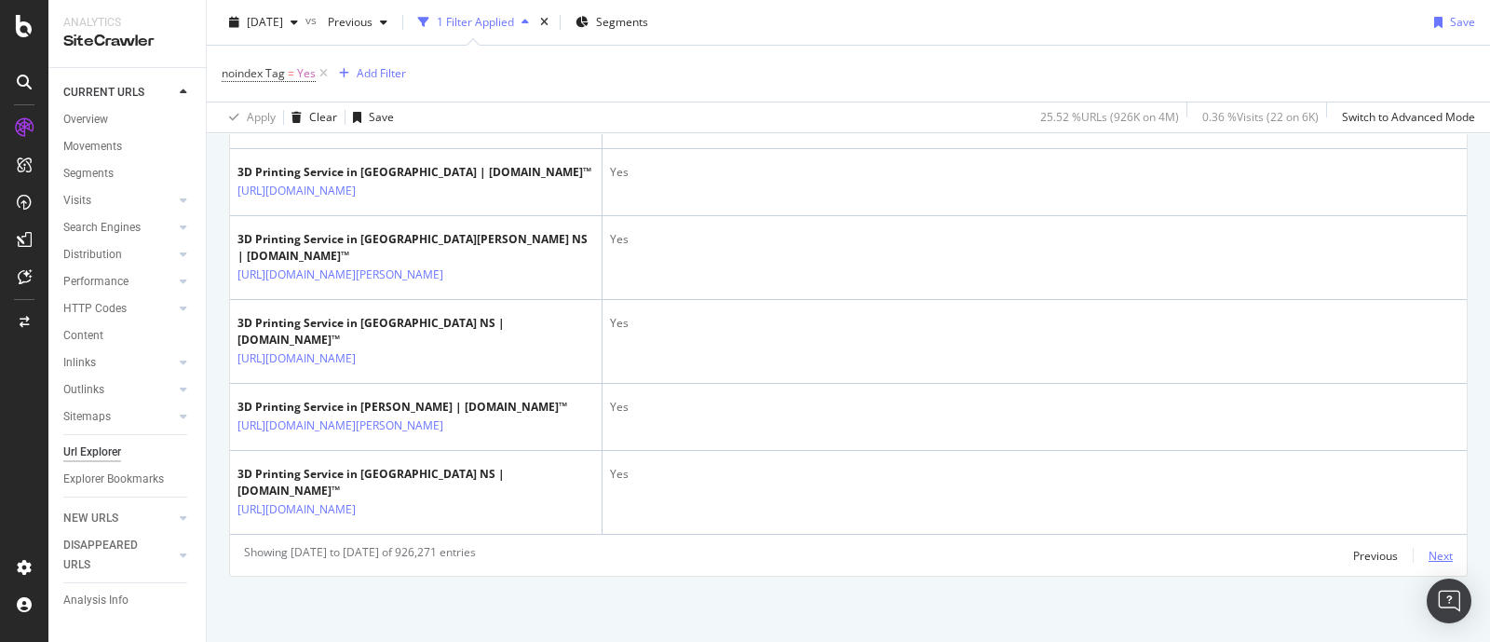
click at [1431, 562] on div "Next" at bounding box center [1440, 556] width 24 height 16
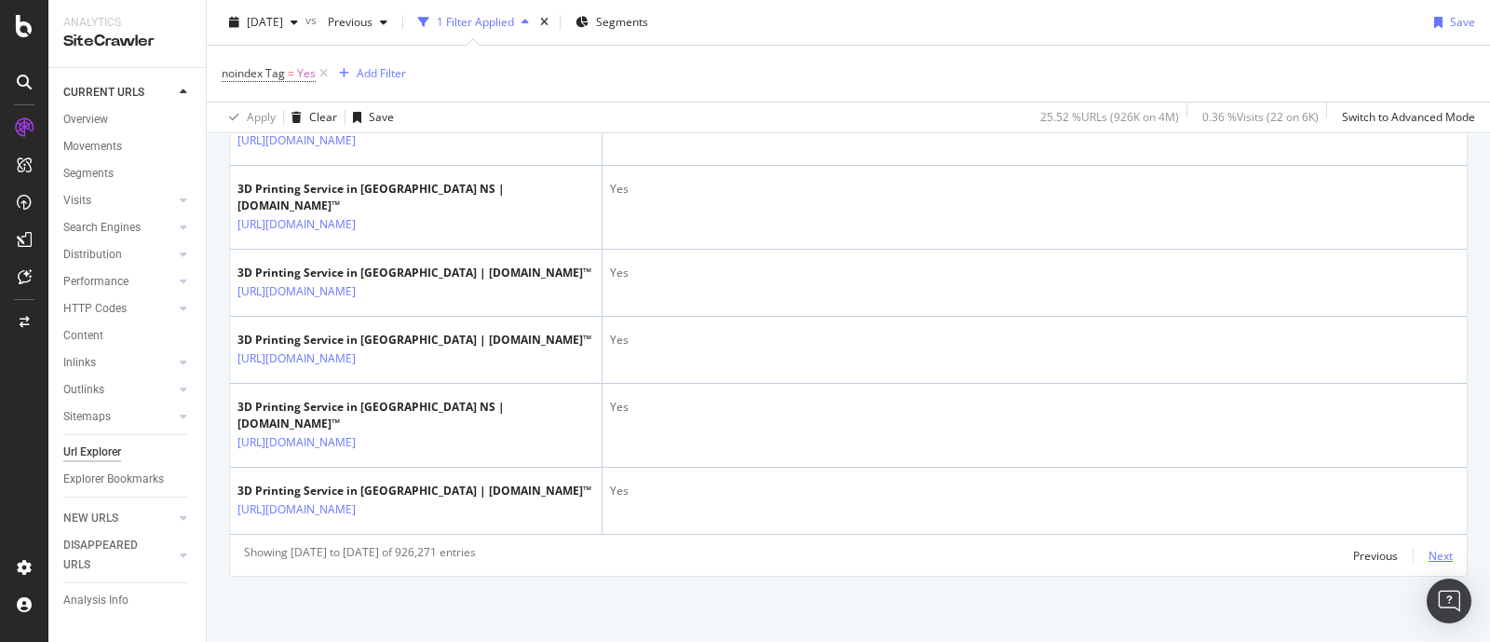
click at [1428, 565] on div "Next" at bounding box center [1440, 555] width 24 height 20
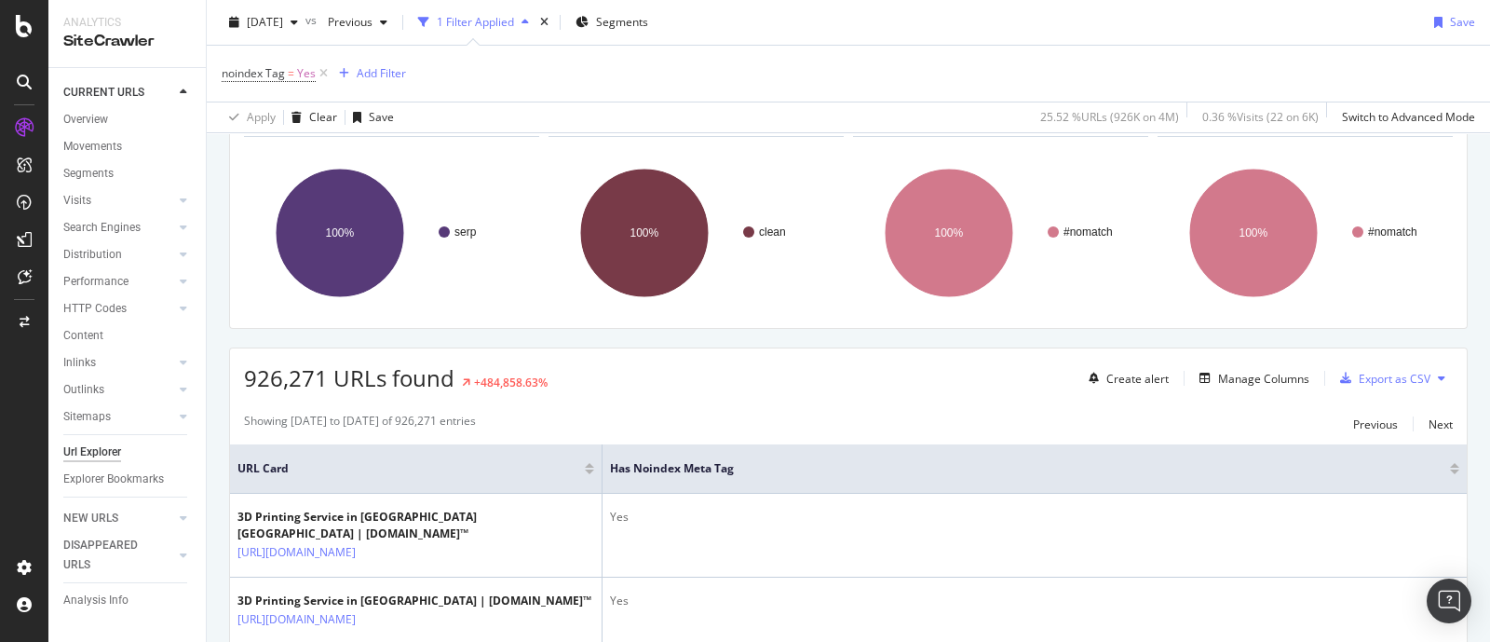
scroll to position [115, 0]
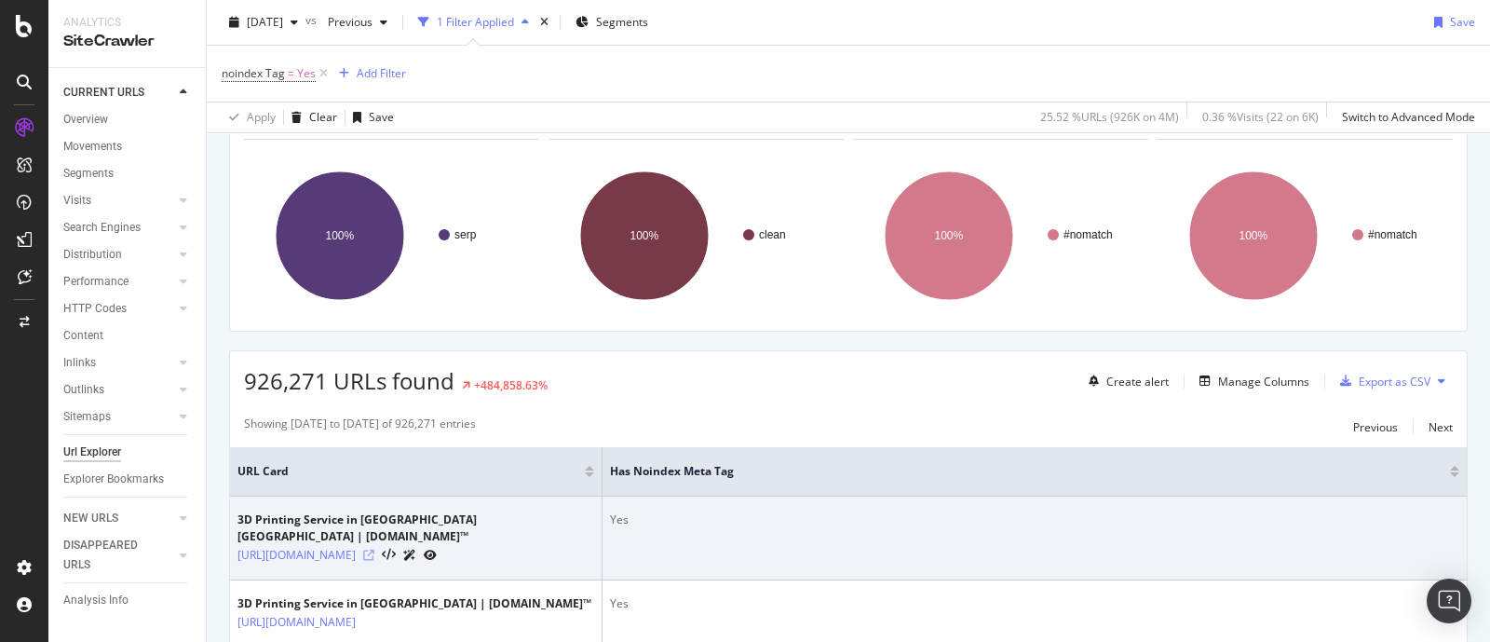
click at [374, 549] on icon at bounding box center [368, 554] width 11 height 11
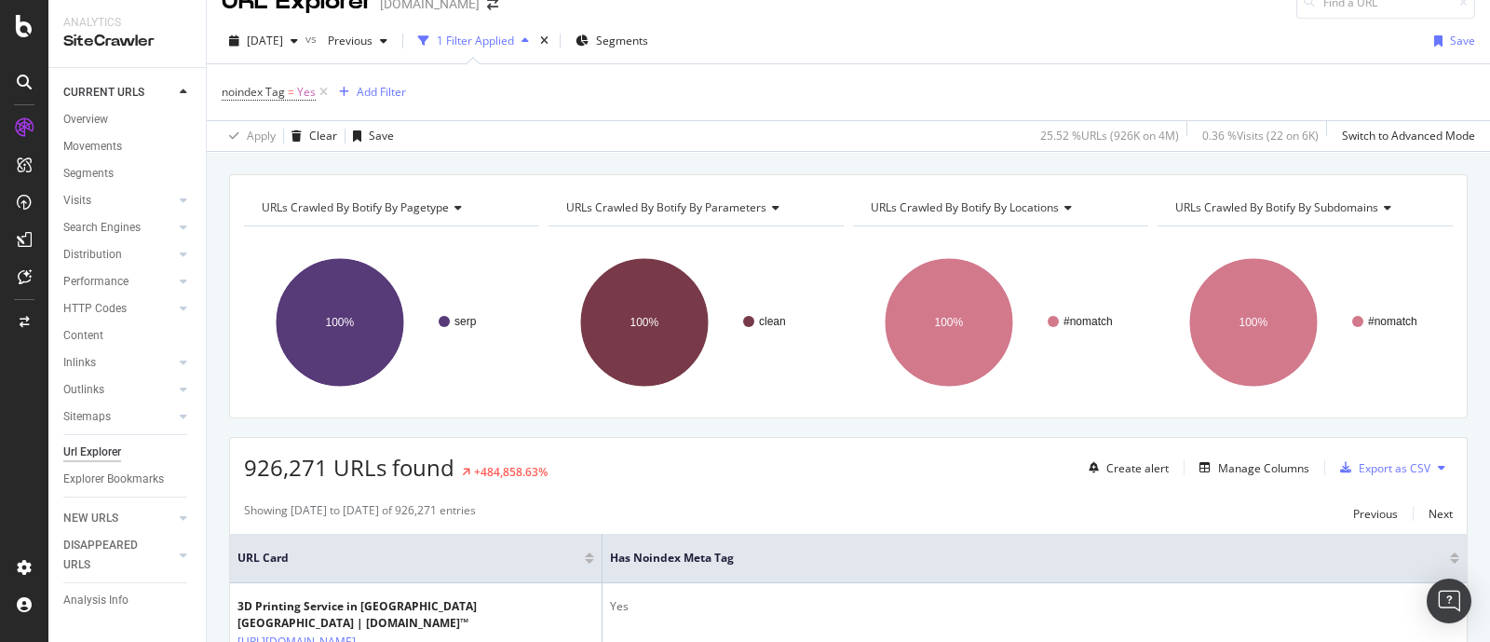
scroll to position [0, 0]
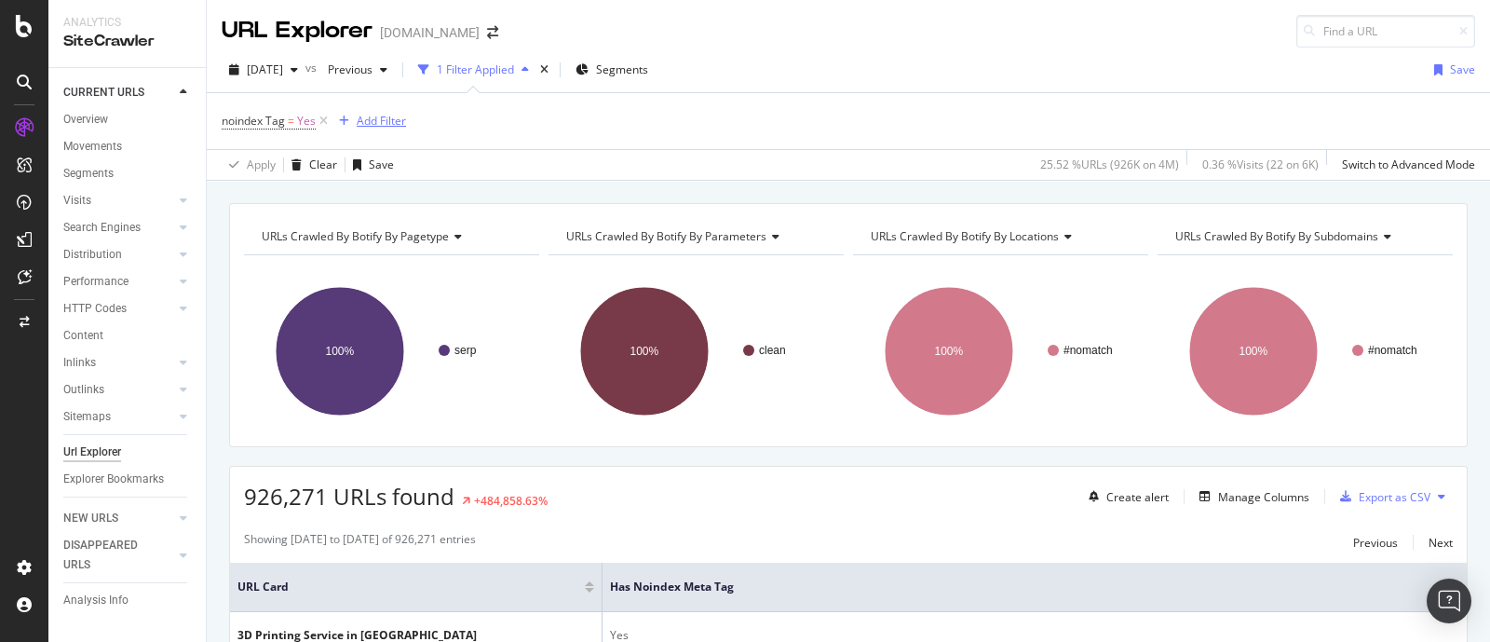
click at [378, 116] on div "Add Filter" at bounding box center [381, 121] width 49 height 16
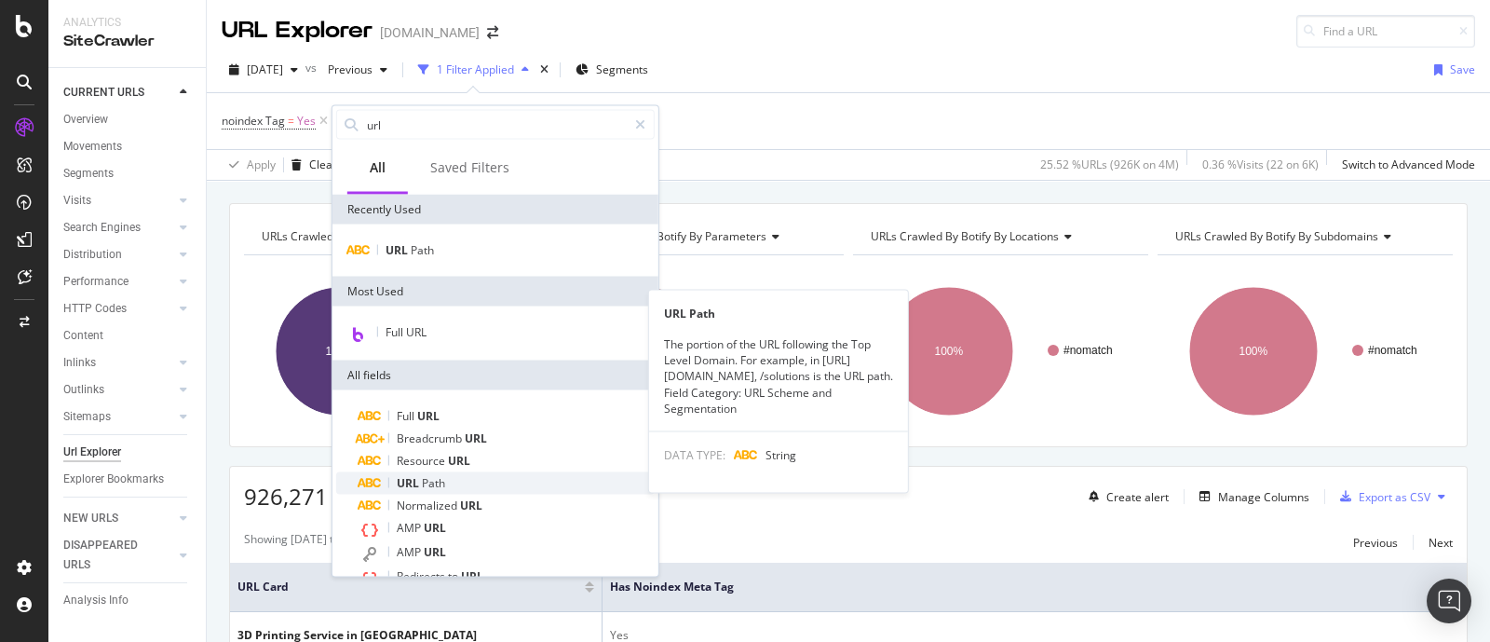
type input "url"
click at [425, 487] on span "Path" at bounding box center [433, 483] width 23 height 16
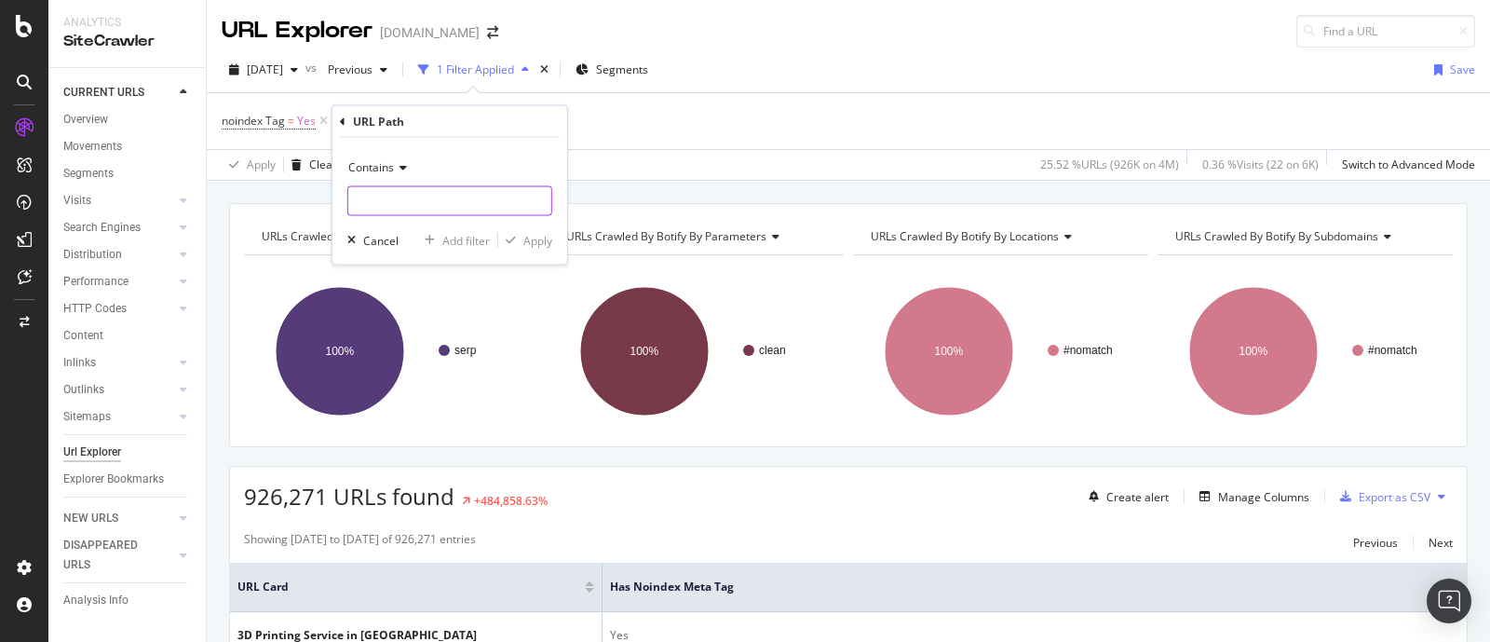
click at [393, 191] on input "text" at bounding box center [449, 201] width 203 height 30
paste input "3D+Printing+Service"
type input "3D+Printing+Service"
click at [537, 239] on div "Apply" at bounding box center [537, 240] width 29 height 16
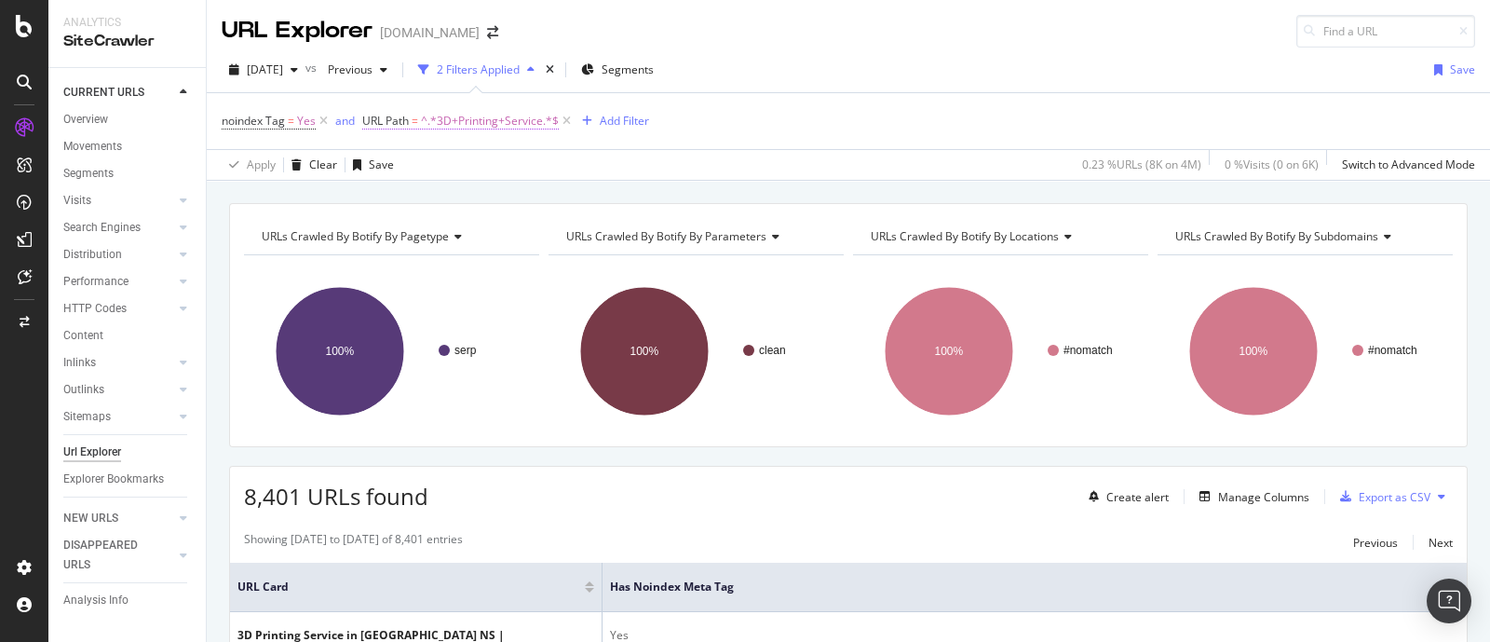
click at [522, 123] on span "^.*3D+Printing+Service.*$" at bounding box center [490, 121] width 138 height 26
click at [500, 242] on div "Add filter" at bounding box center [496, 237] width 47 height 16
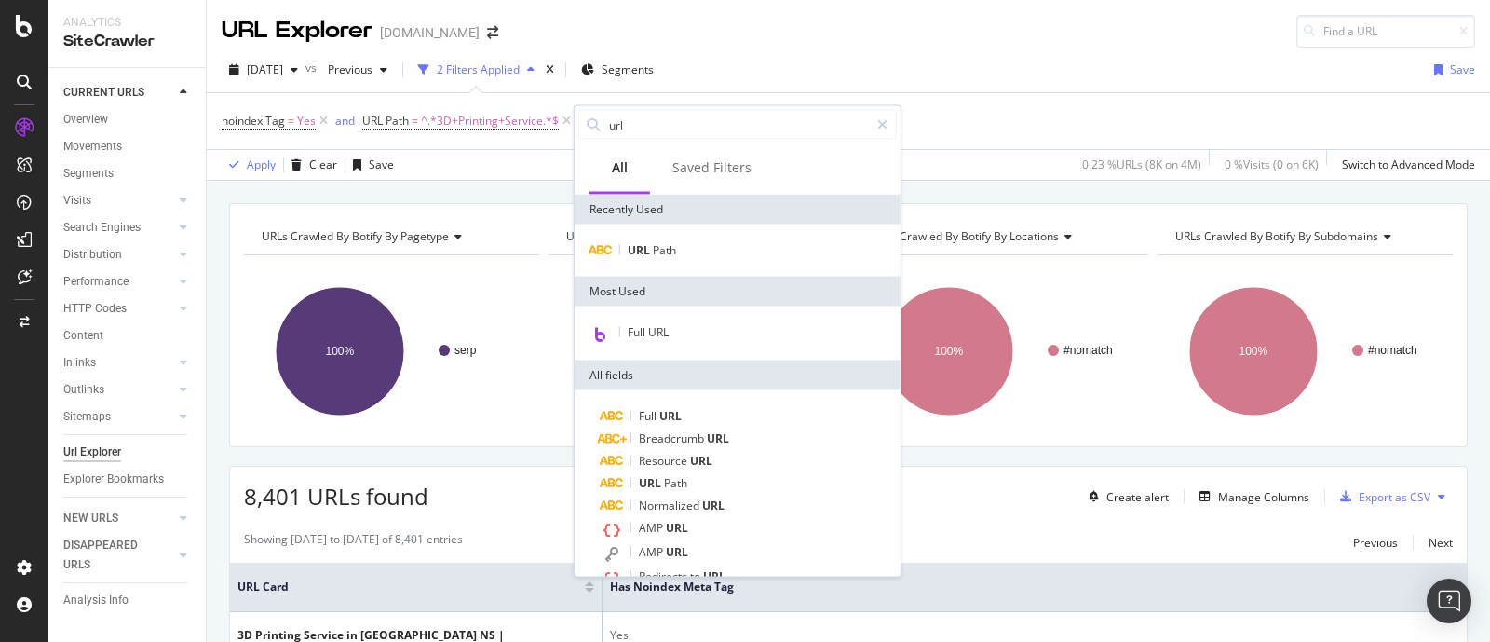
click at [946, 143] on div "noindex Tag = Yes and URL Path = ^.*3D+Printing+Service.*$ Add Filter" at bounding box center [848, 121] width 1253 height 56
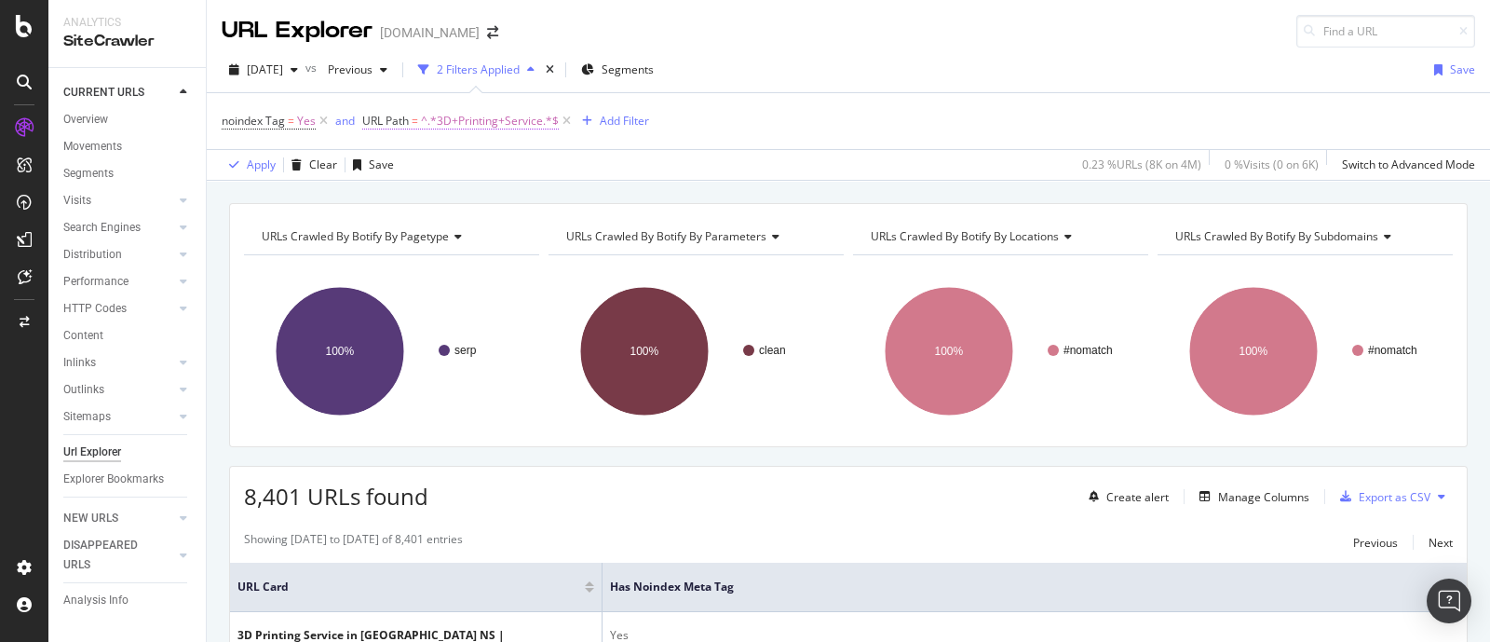
click at [430, 119] on span "^.*3D+Printing+Service.*$" at bounding box center [490, 121] width 138 height 26
click at [432, 169] on div "Contains" at bounding box center [480, 164] width 205 height 30
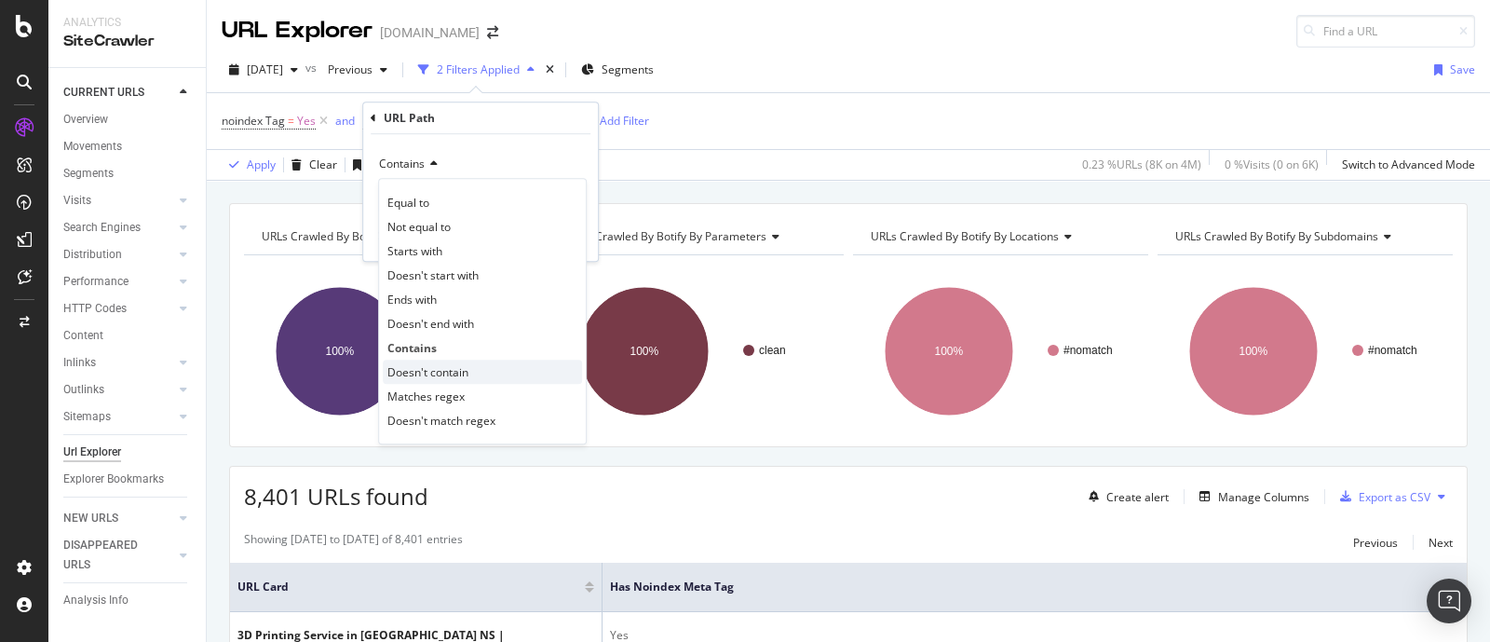
click at [457, 372] on span "Doesn't contain" at bounding box center [427, 372] width 81 height 16
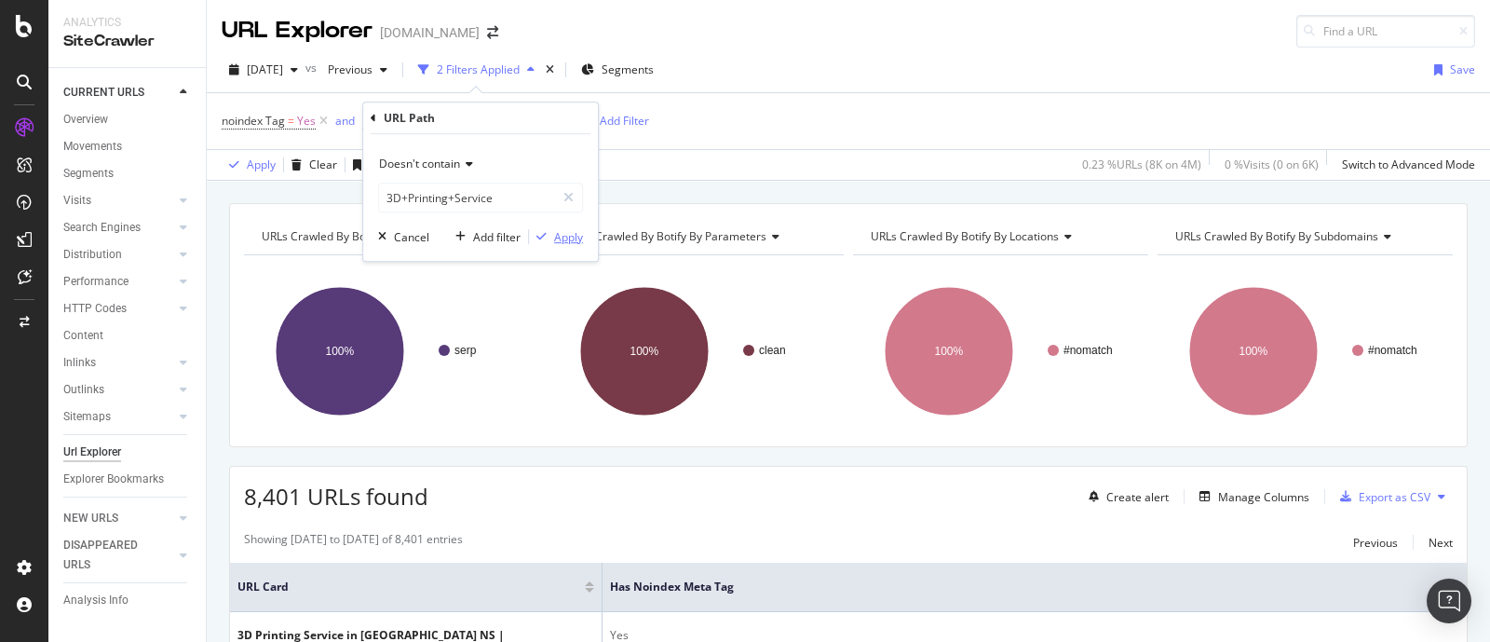
click at [554, 235] on div "Apply" at bounding box center [568, 237] width 29 height 16
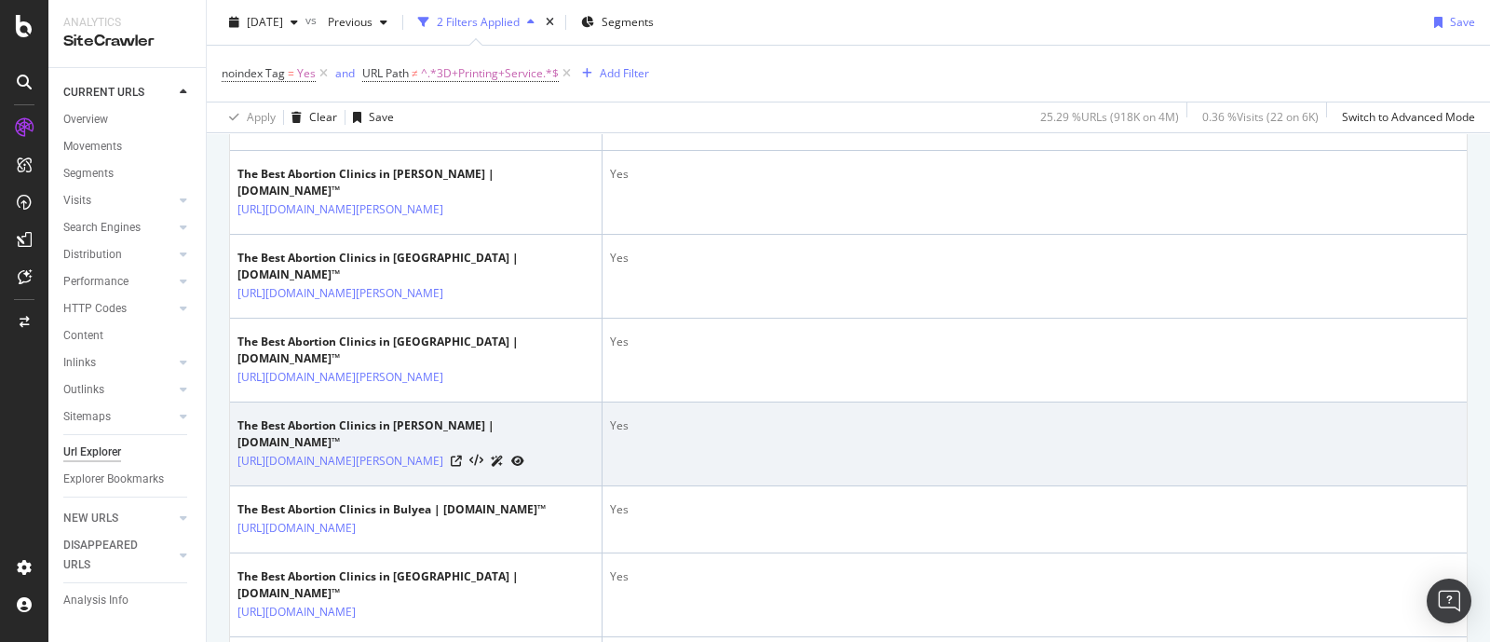
scroll to position [1280, 0]
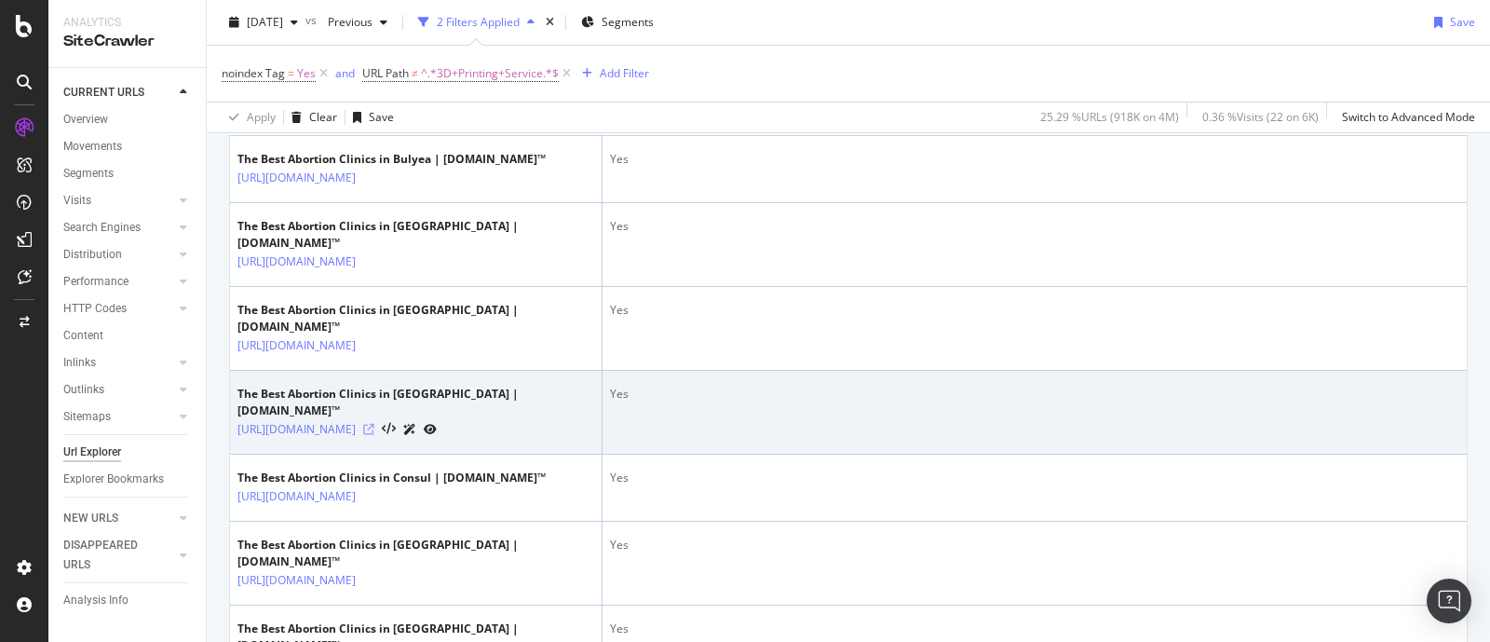
click at [374, 435] on icon at bounding box center [368, 429] width 11 height 11
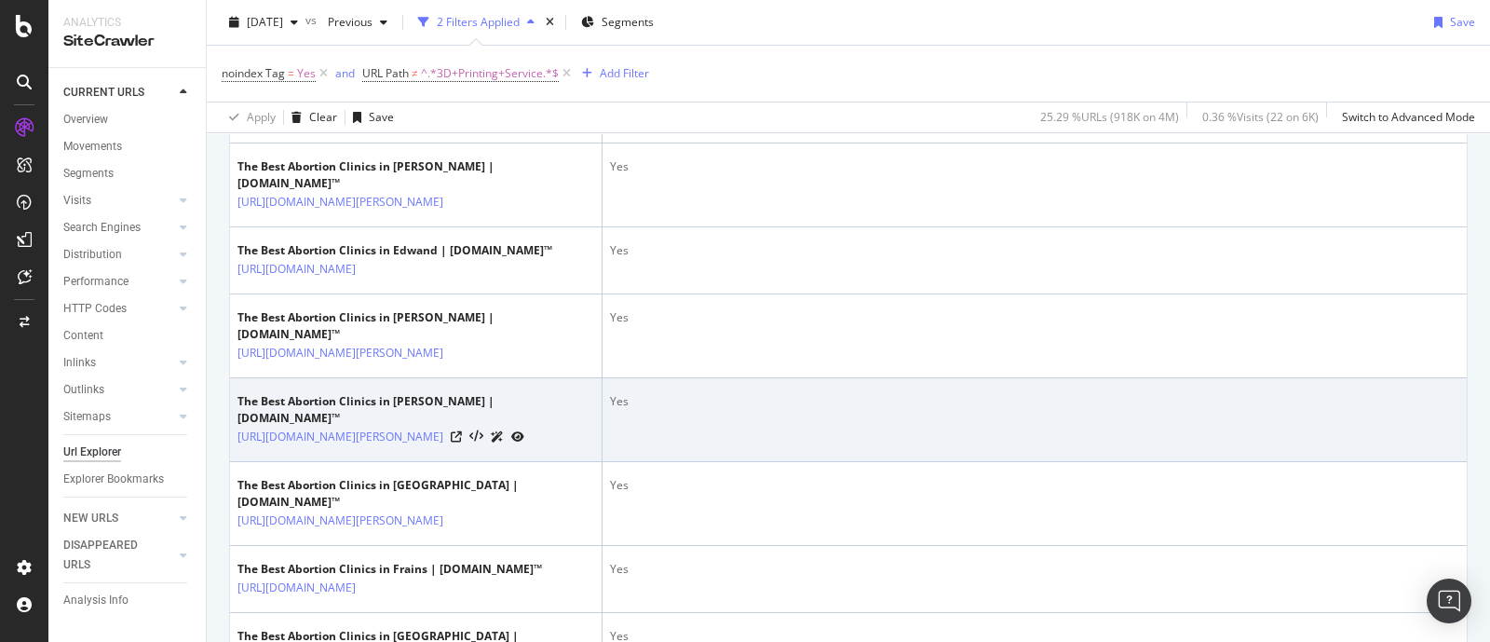
scroll to position [2095, 0]
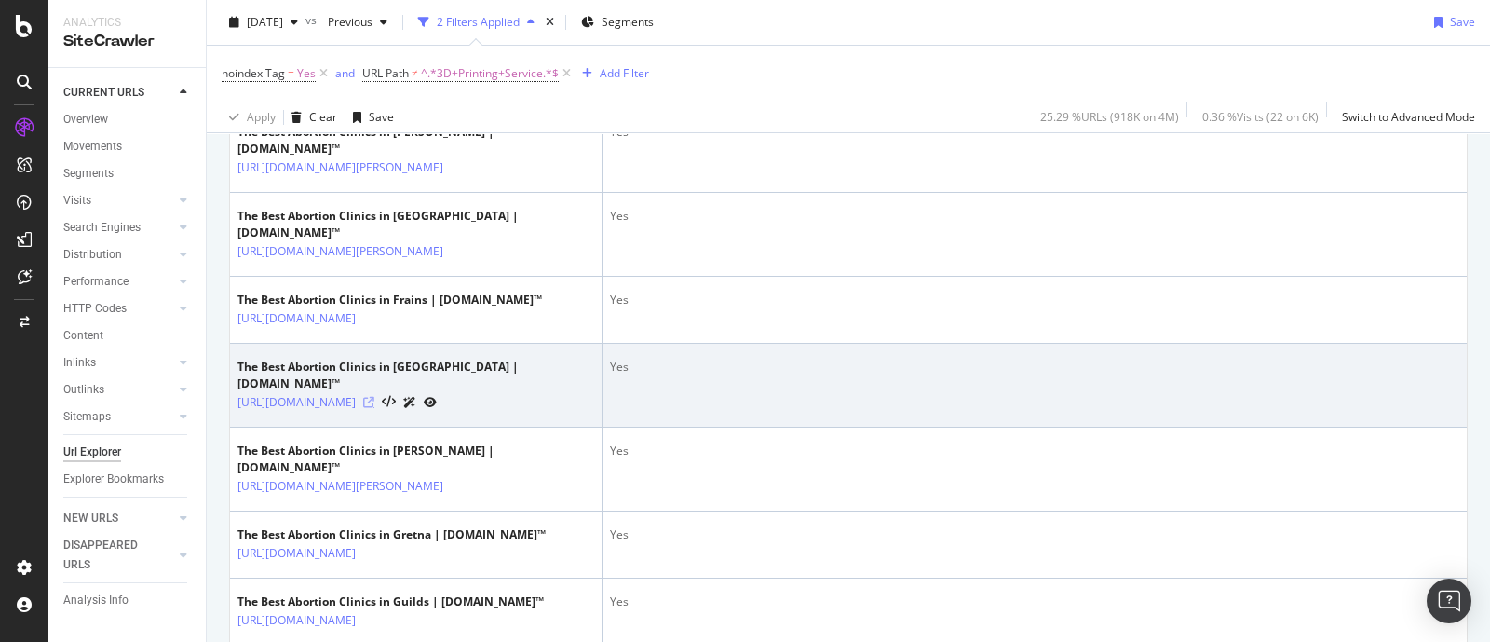
click at [374, 408] on icon at bounding box center [368, 402] width 11 height 11
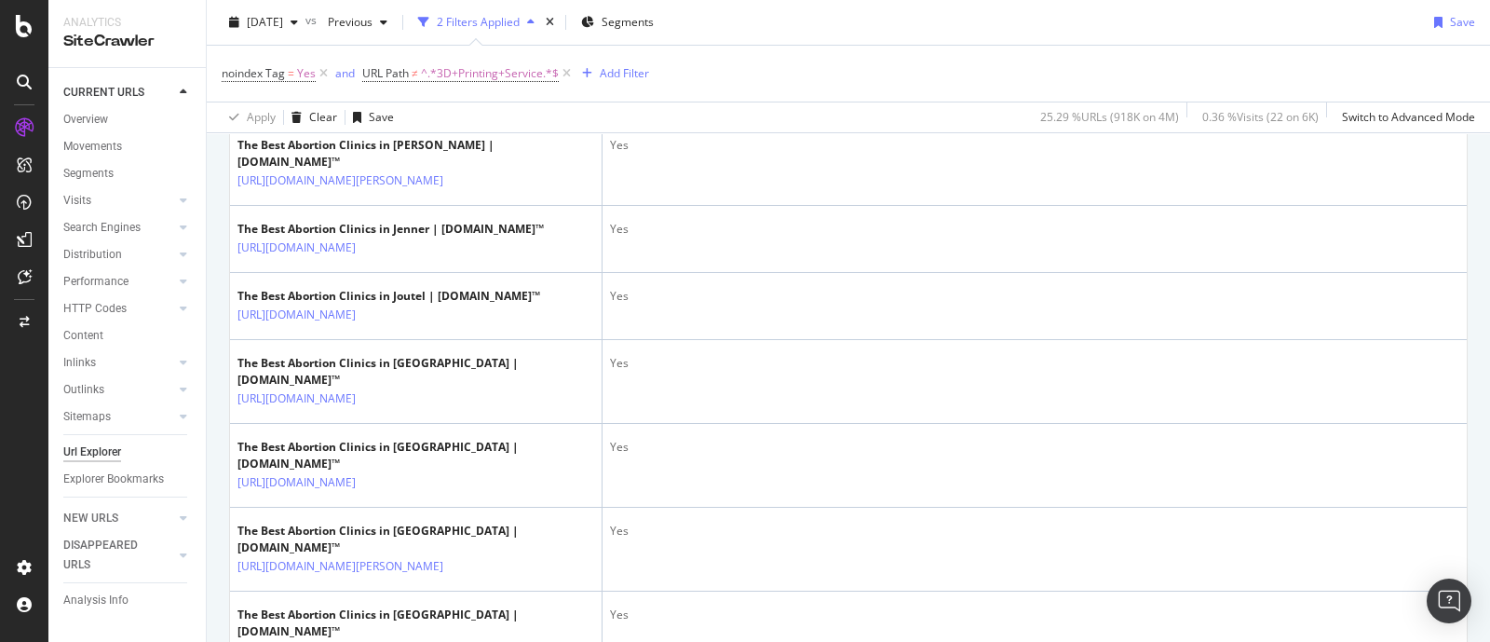
scroll to position [3142, 0]
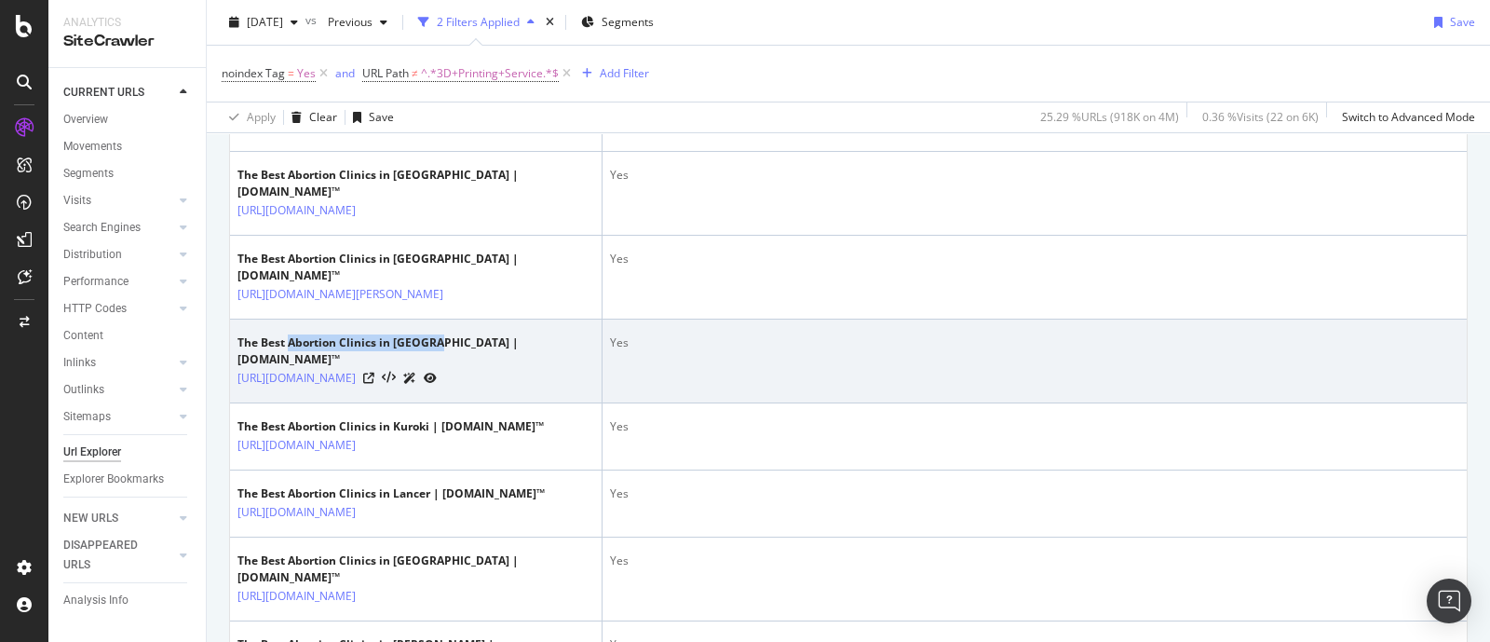
drag, startPoint x: 431, startPoint y: 533, endPoint x: 289, endPoint y: 529, distance: 142.5
click at [289, 368] on div "The Best Abortion Clinics in Kisbey | YellowPages.ca™" at bounding box center [415, 351] width 357 height 34
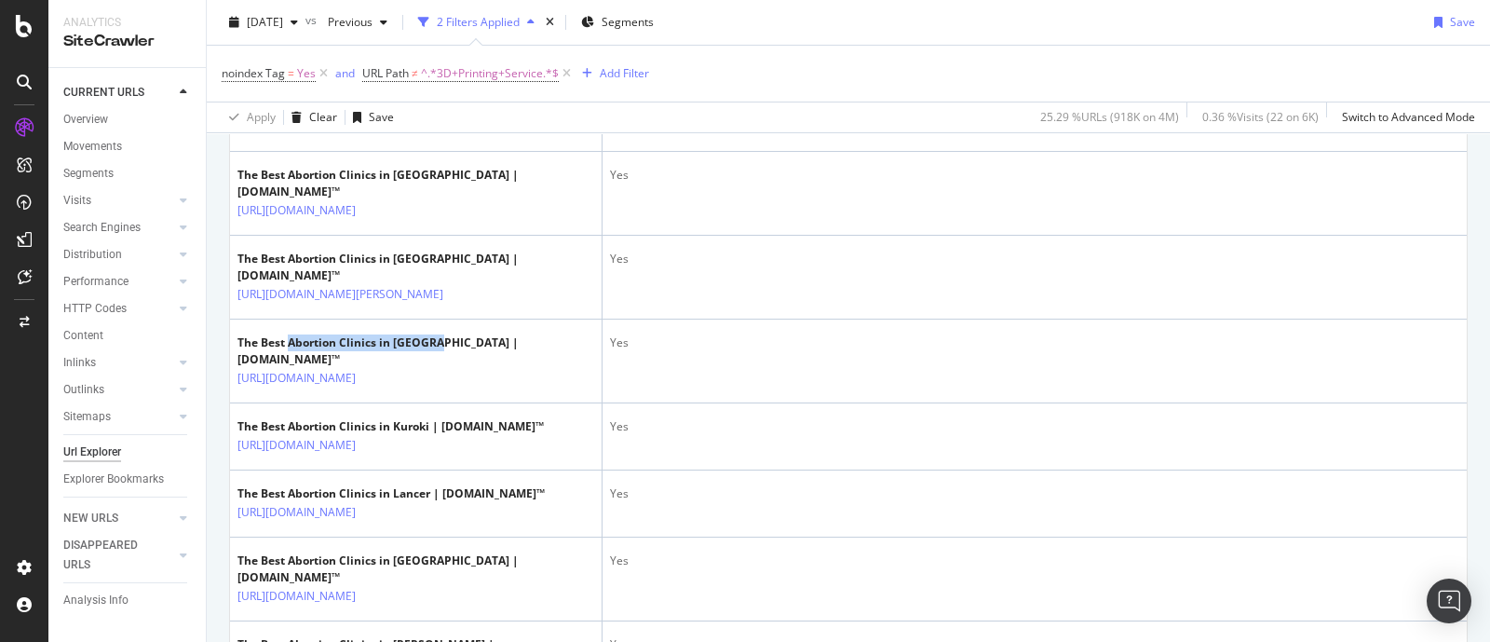
copy div "Abortion Clinics in Kisbey"
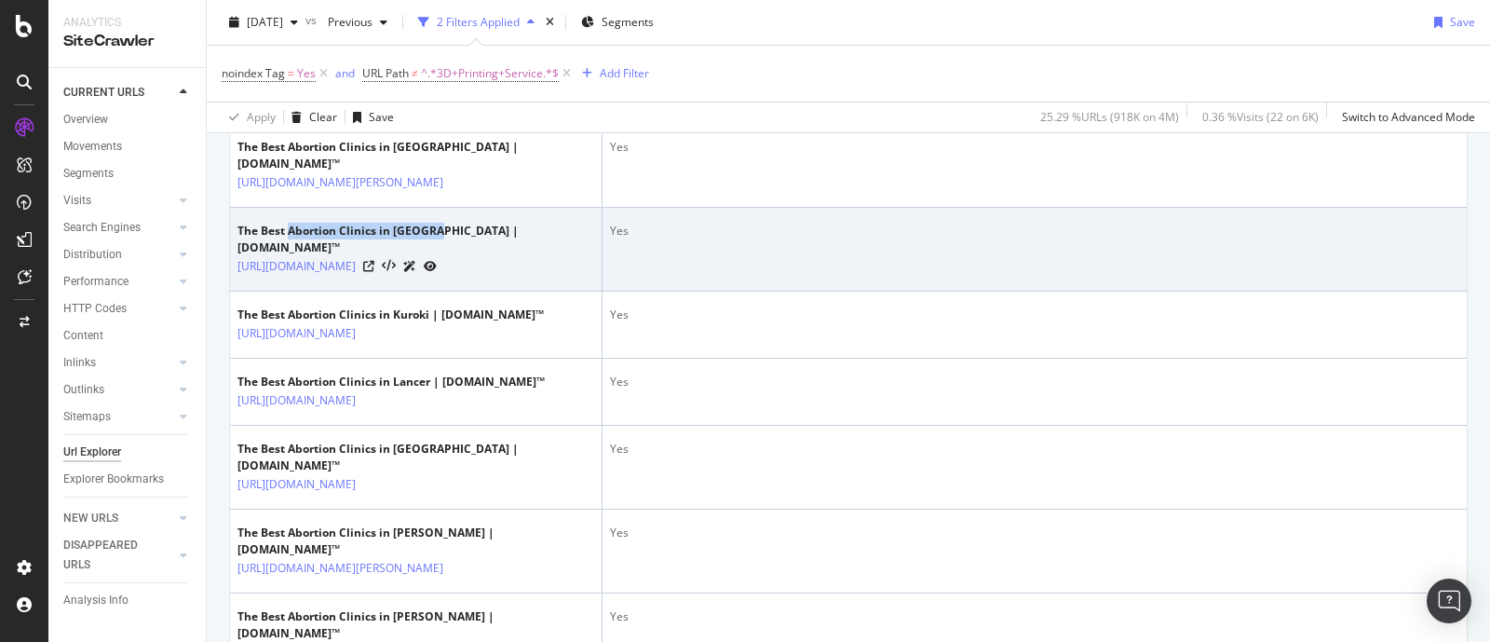
scroll to position [3025, 0]
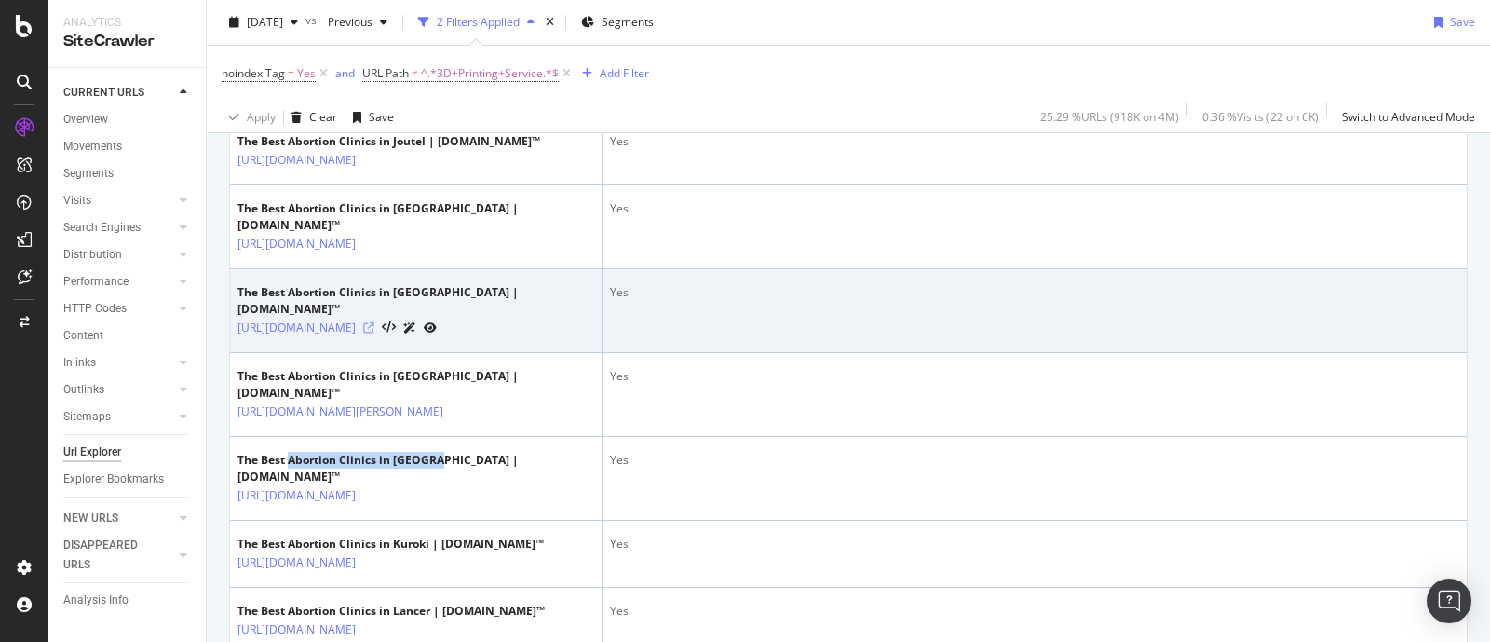
click at [374, 333] on icon at bounding box center [368, 327] width 11 height 11
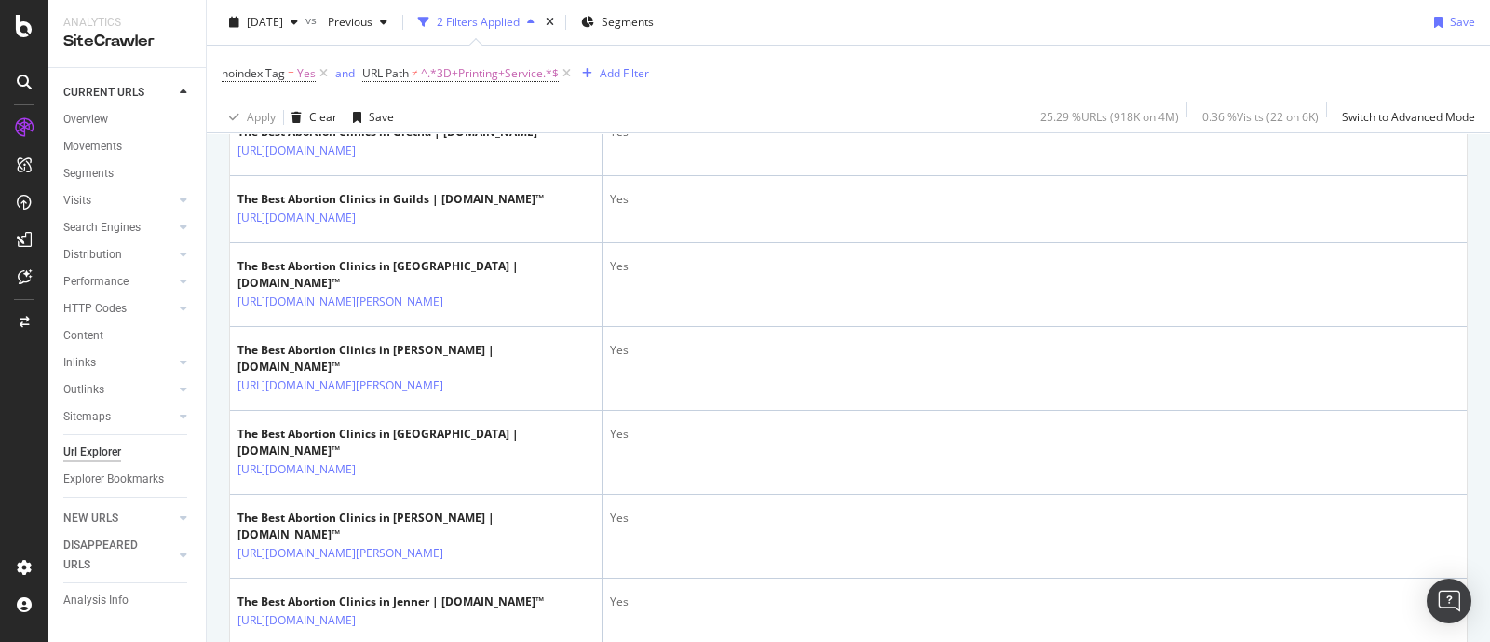
scroll to position [2443, 0]
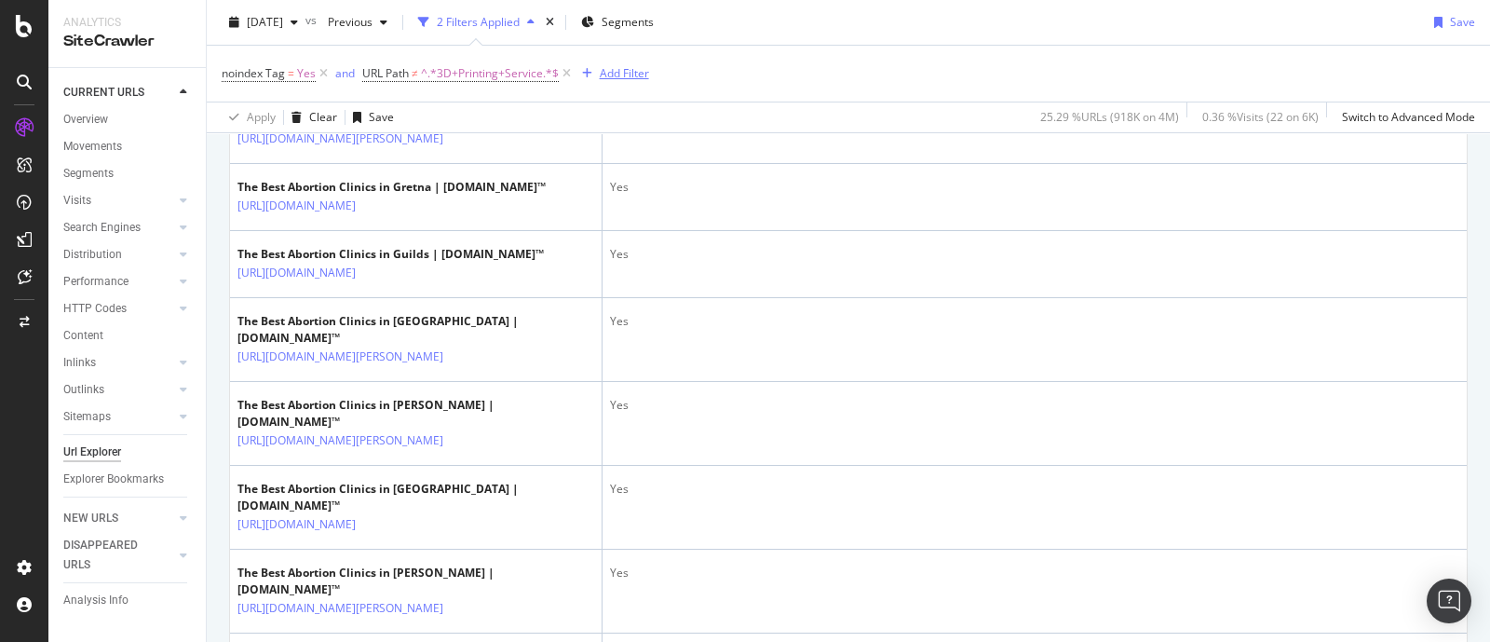
click at [629, 79] on div "Add Filter" at bounding box center [624, 73] width 49 height 16
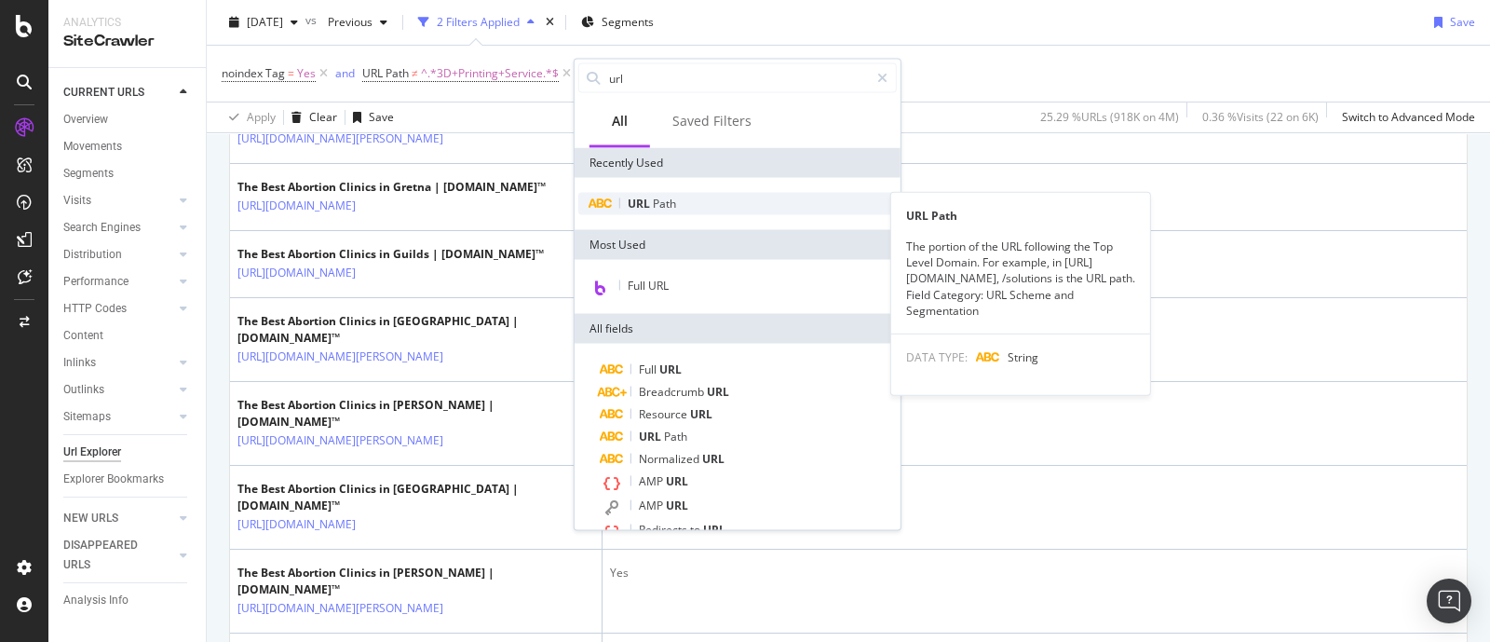
click at [698, 207] on div "URL Path" at bounding box center [737, 204] width 318 height 22
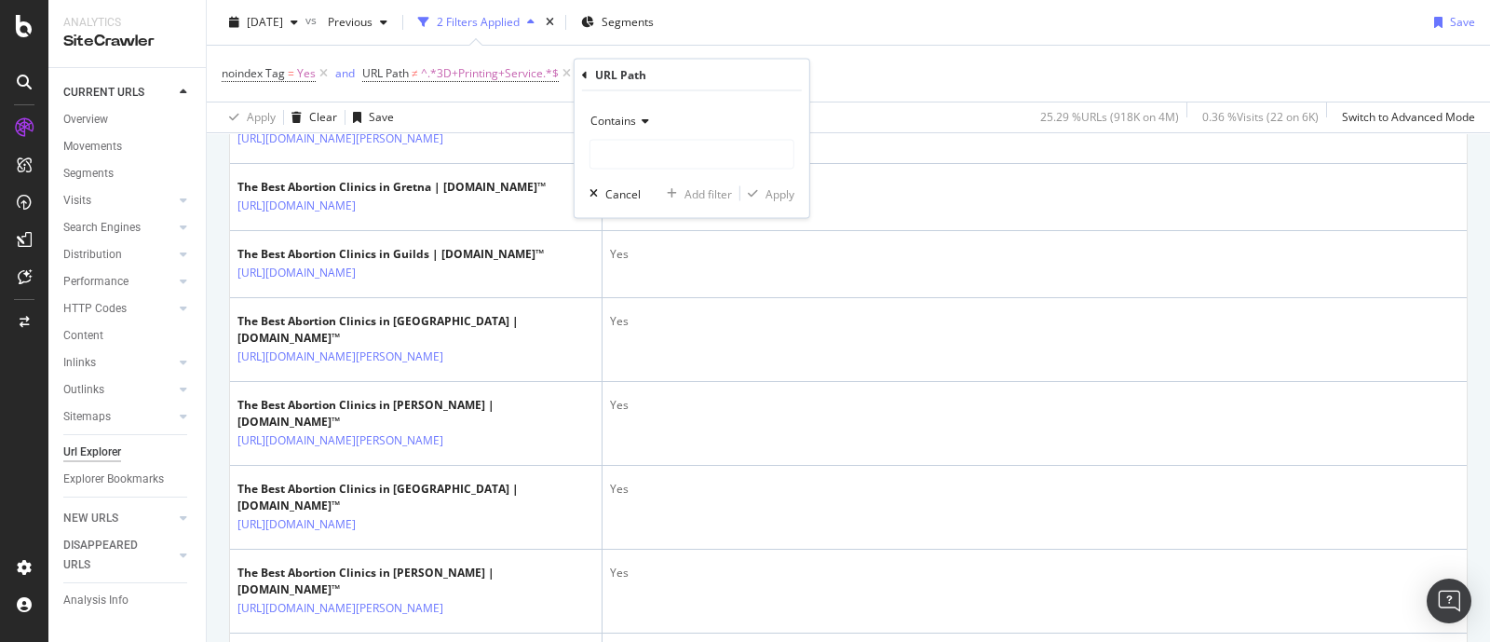
click at [643, 125] on icon at bounding box center [642, 120] width 13 height 11
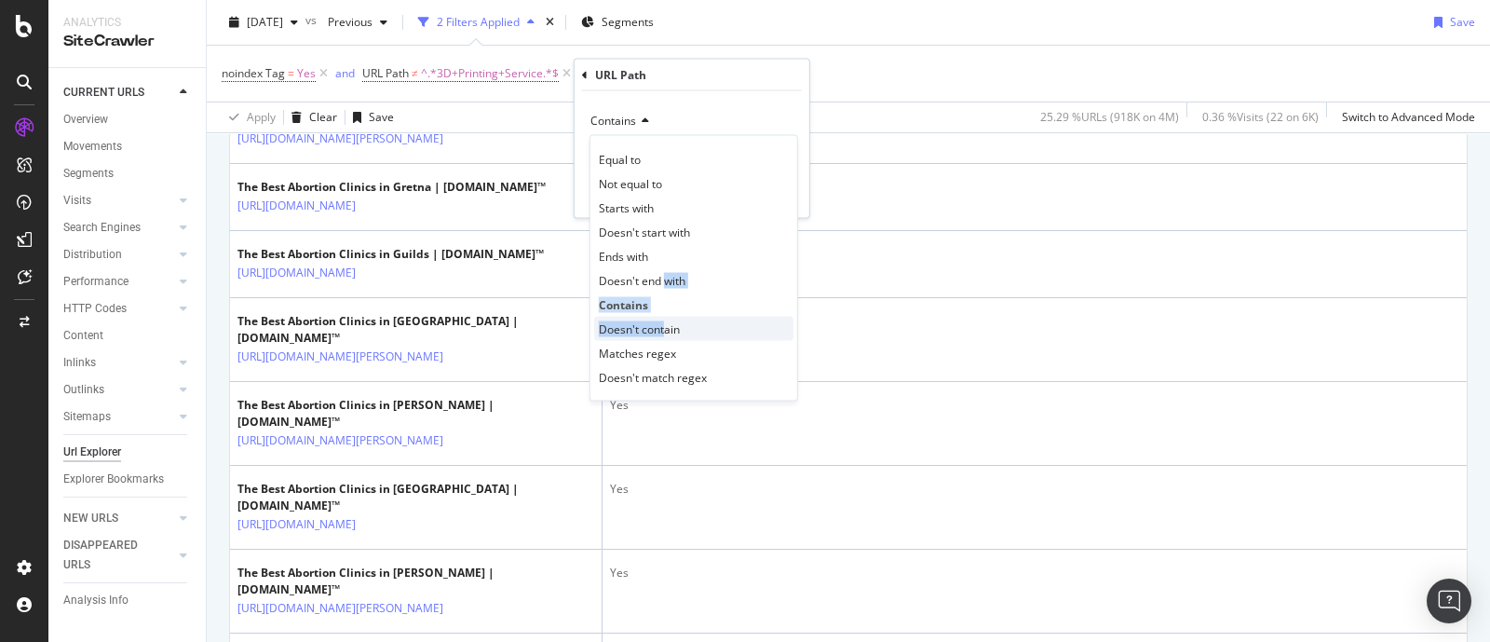
drag, startPoint x: 666, startPoint y: 277, endPoint x: 665, endPoint y: 323, distance: 45.6
click at [665, 323] on div "Equal to Not equal to Starts with Doesn't start with Ends with Doesn't end with…" at bounding box center [693, 268] width 209 height 266
click at [665, 323] on span "Doesn't contain" at bounding box center [639, 328] width 81 height 16
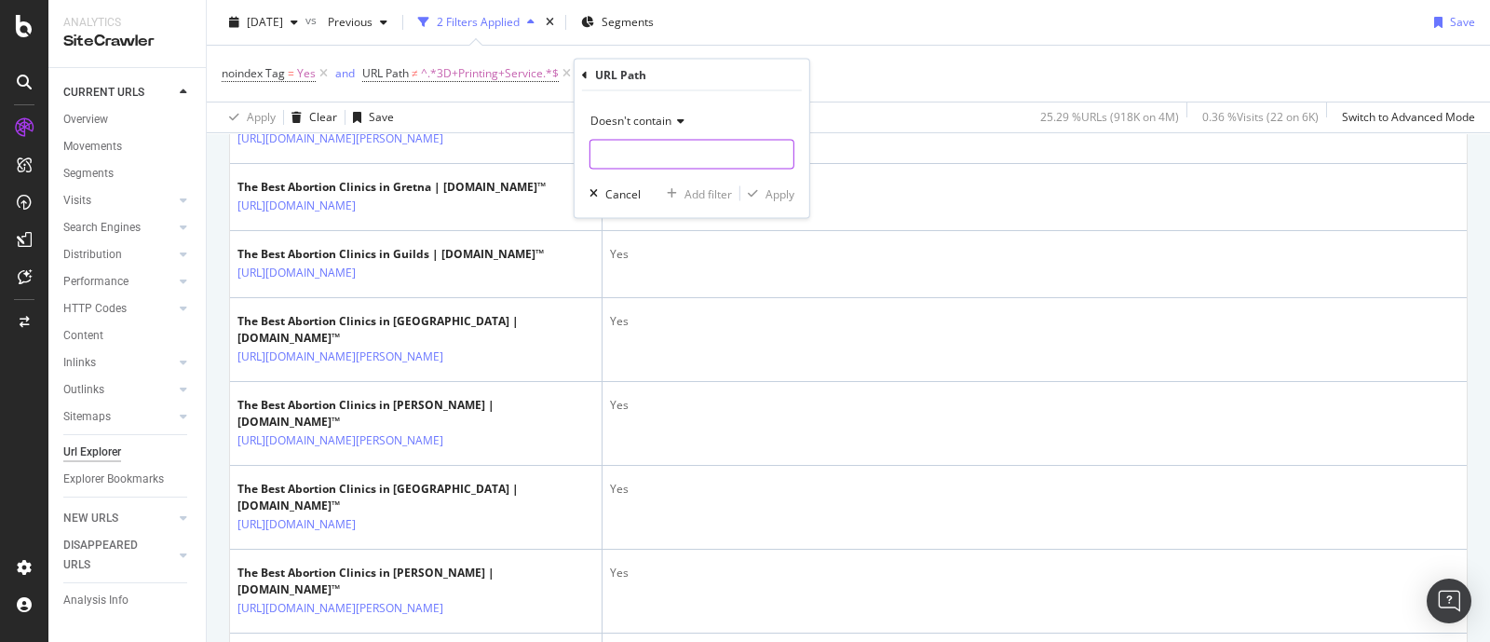
click at [711, 155] on input "text" at bounding box center [691, 155] width 203 height 30
paste input "Abortion+Clinics"
type input "Abortion+Clinics"
click at [791, 197] on div "Apply" at bounding box center [779, 193] width 29 height 16
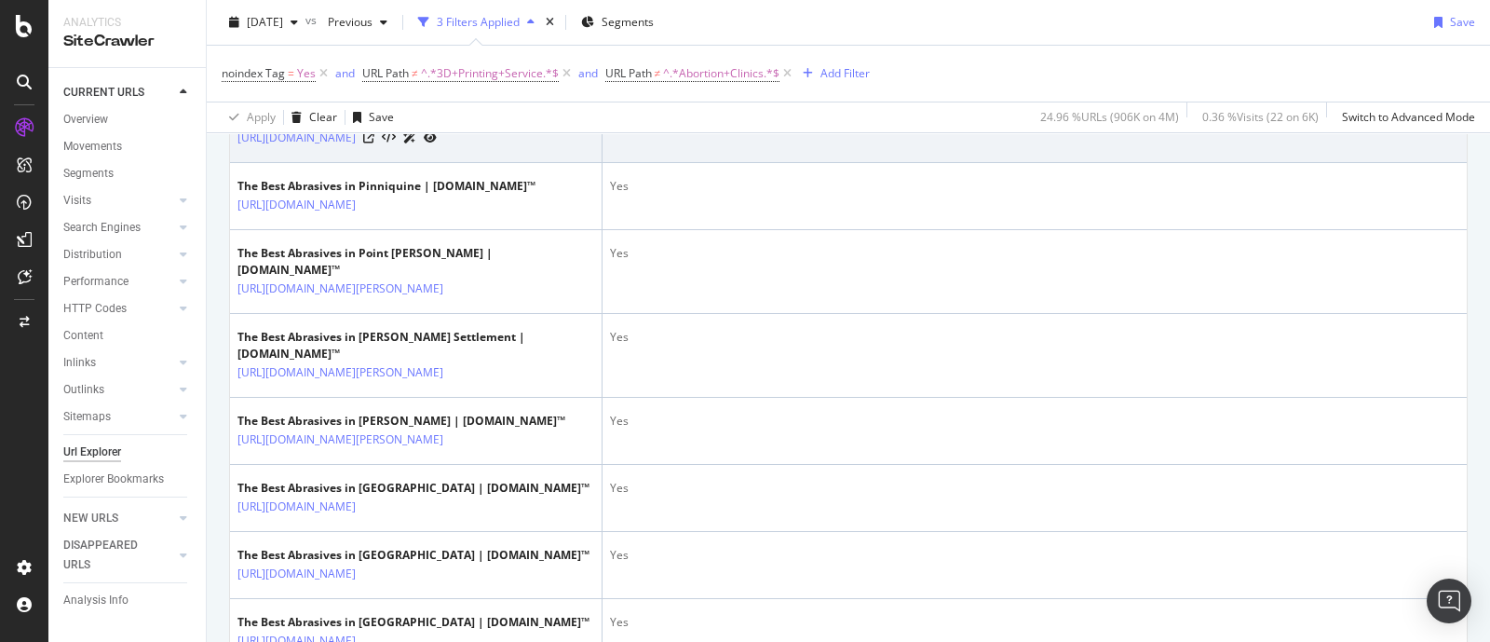
scroll to position [1046, 0]
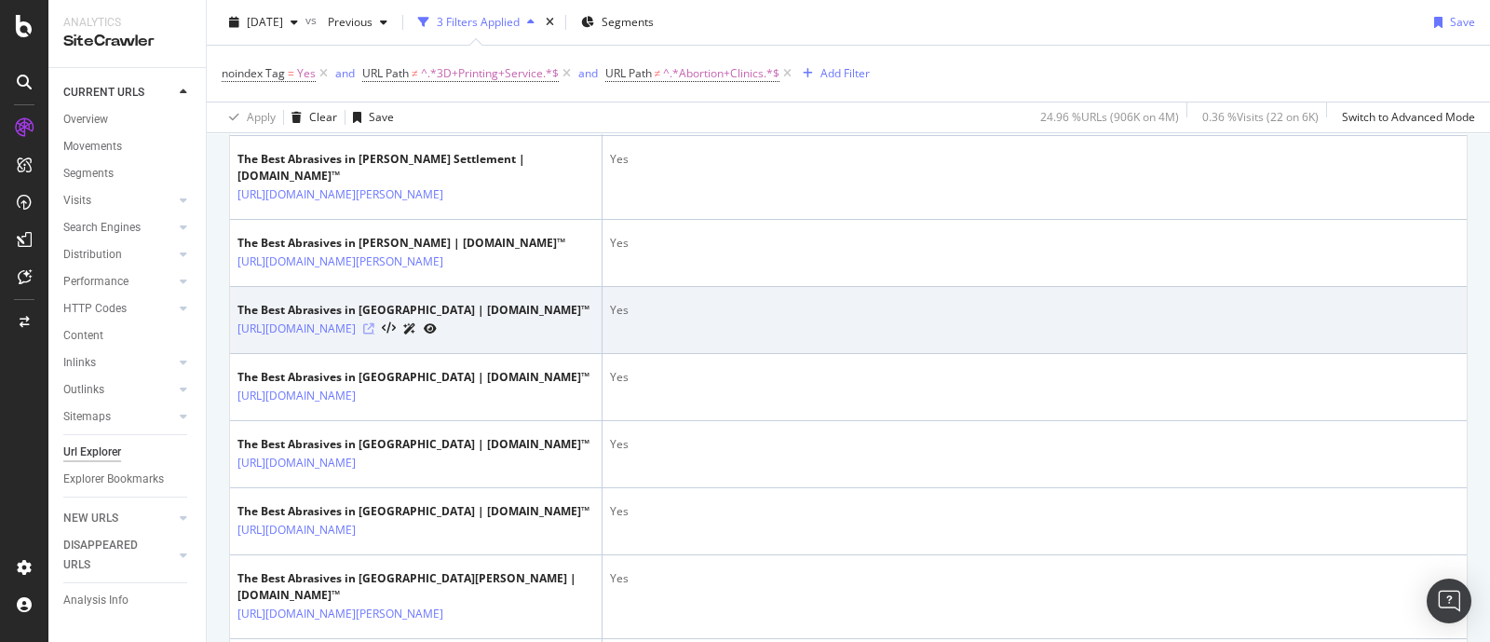
click at [374, 334] on icon at bounding box center [368, 328] width 11 height 11
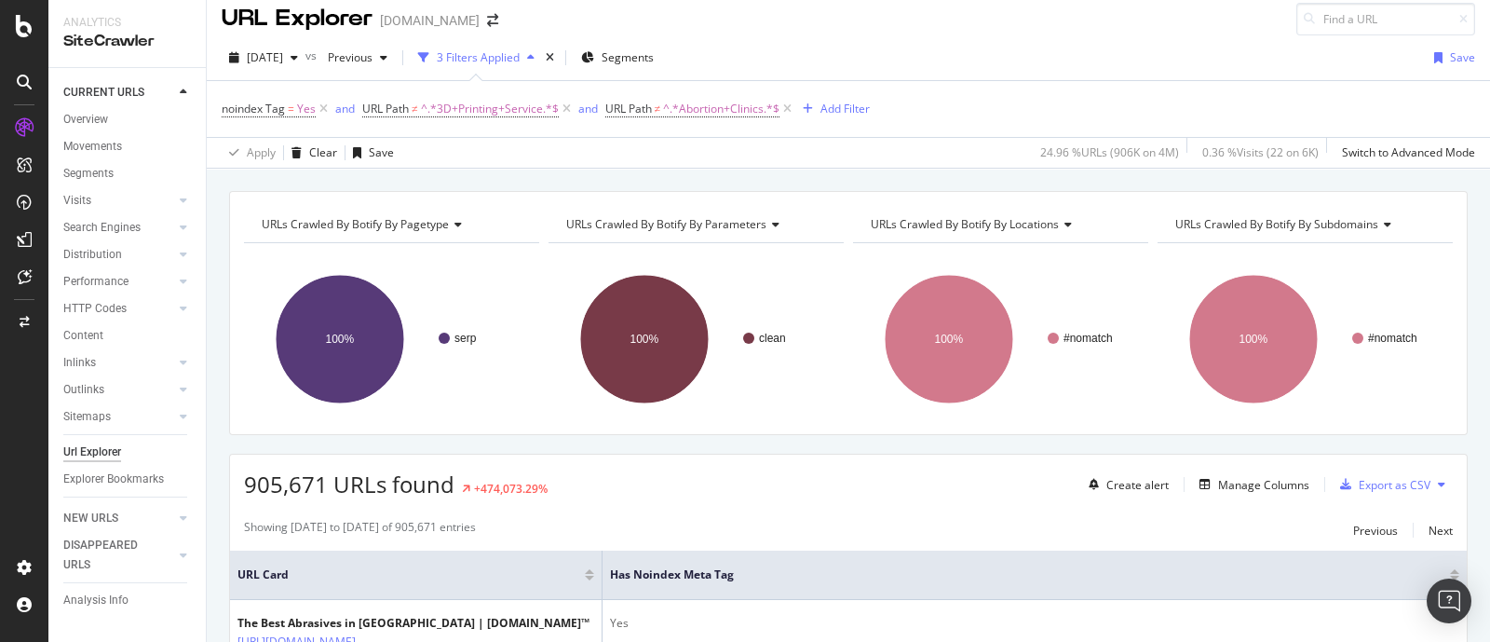
scroll to position [0, 0]
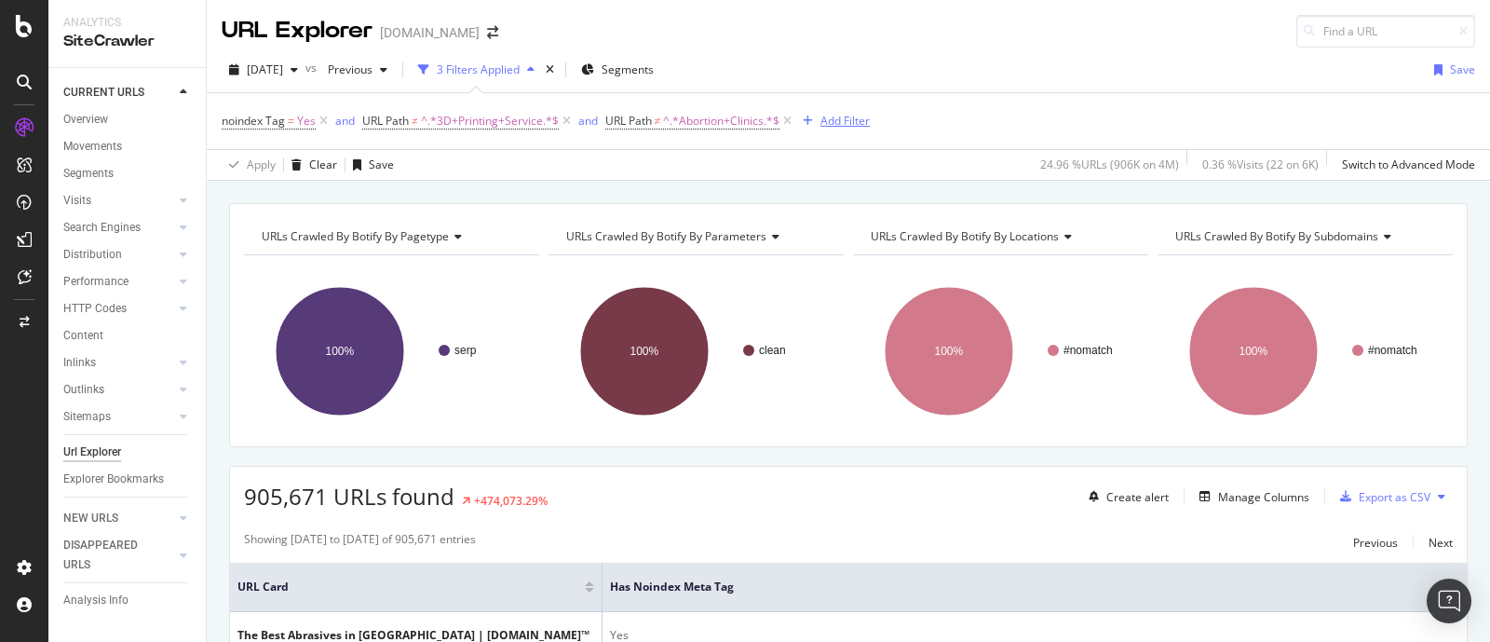
click at [832, 114] on div "Add Filter" at bounding box center [844, 121] width 49 height 16
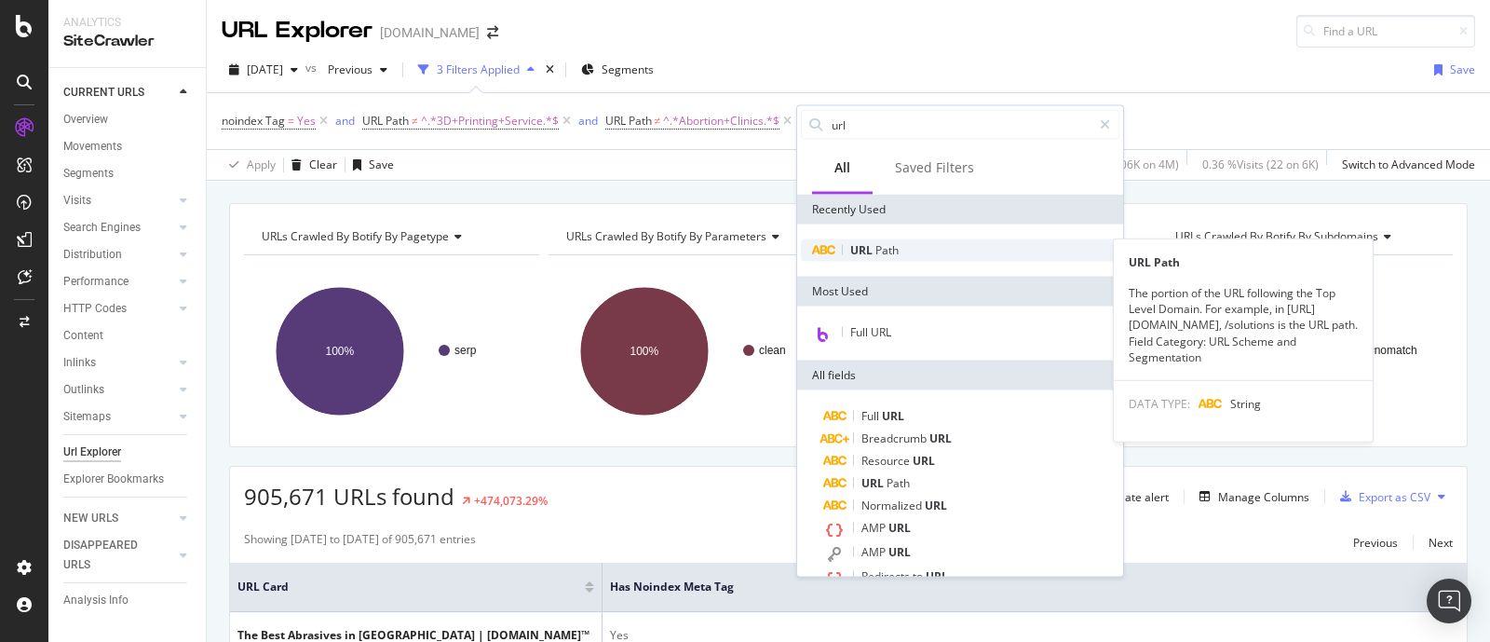
click at [890, 245] on span "Path" at bounding box center [886, 250] width 23 height 16
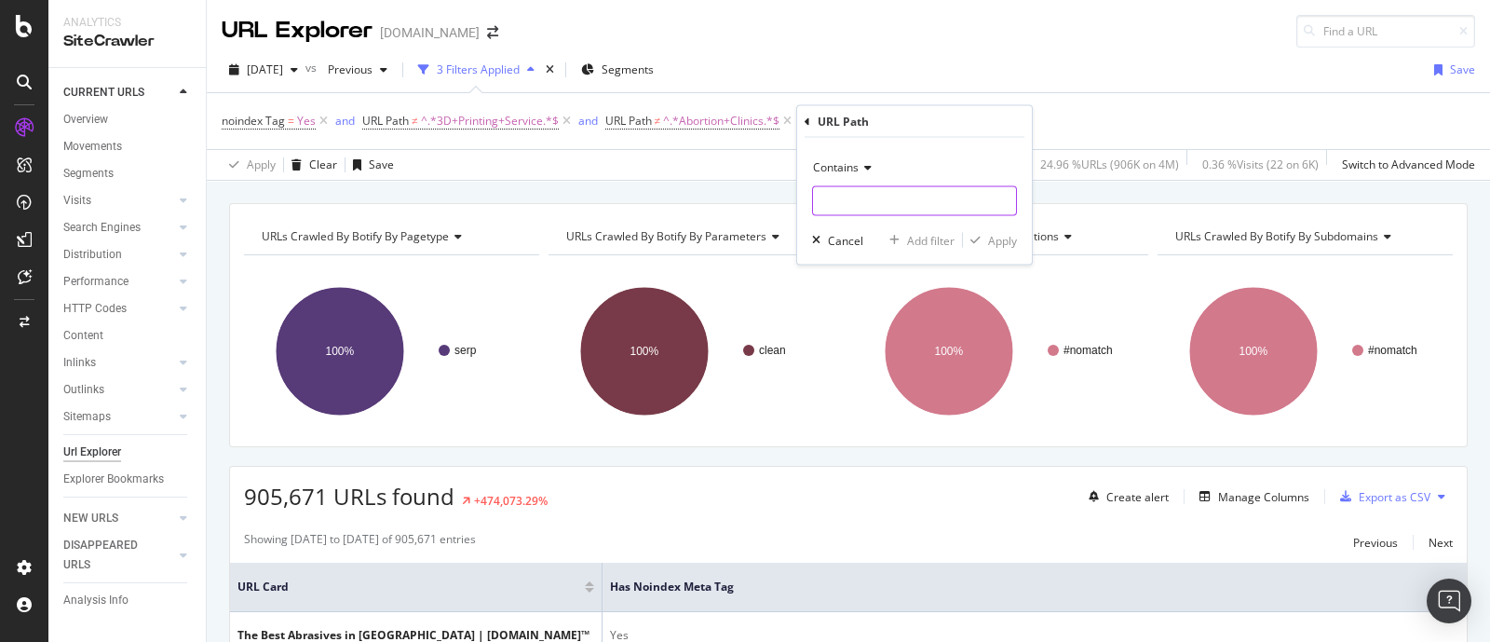
click at [911, 202] on input "text" at bounding box center [914, 201] width 203 height 30
type input "Abrasives"
click at [871, 169] on div "Contains" at bounding box center [914, 168] width 205 height 30
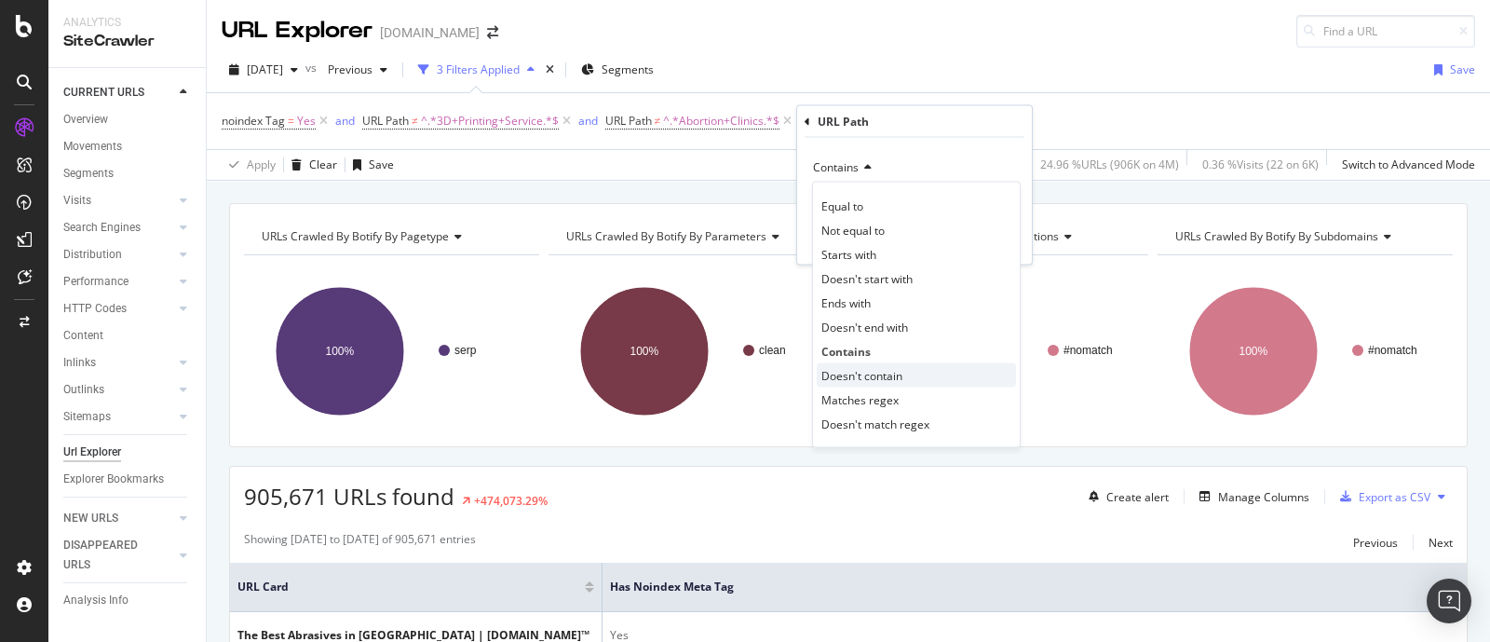
click at [894, 368] on span "Doesn't contain" at bounding box center [861, 375] width 81 height 16
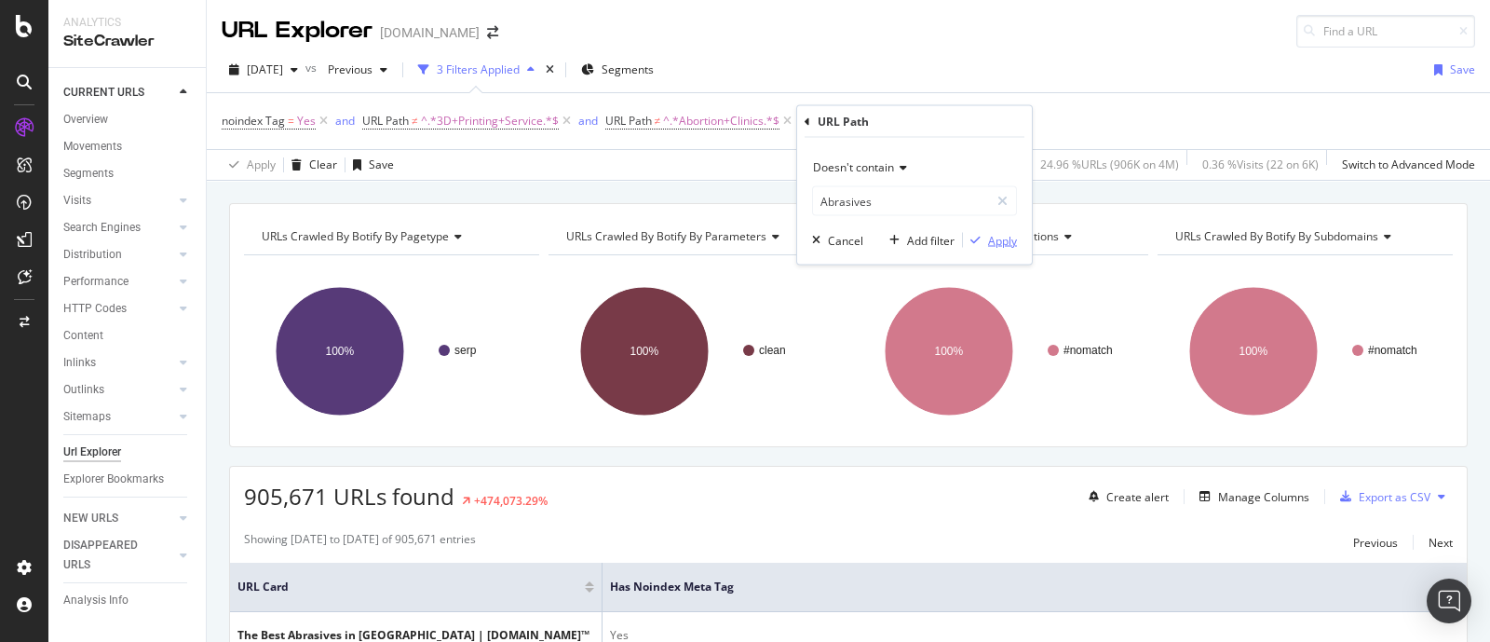
click at [998, 233] on div "Apply" at bounding box center [1002, 240] width 29 height 16
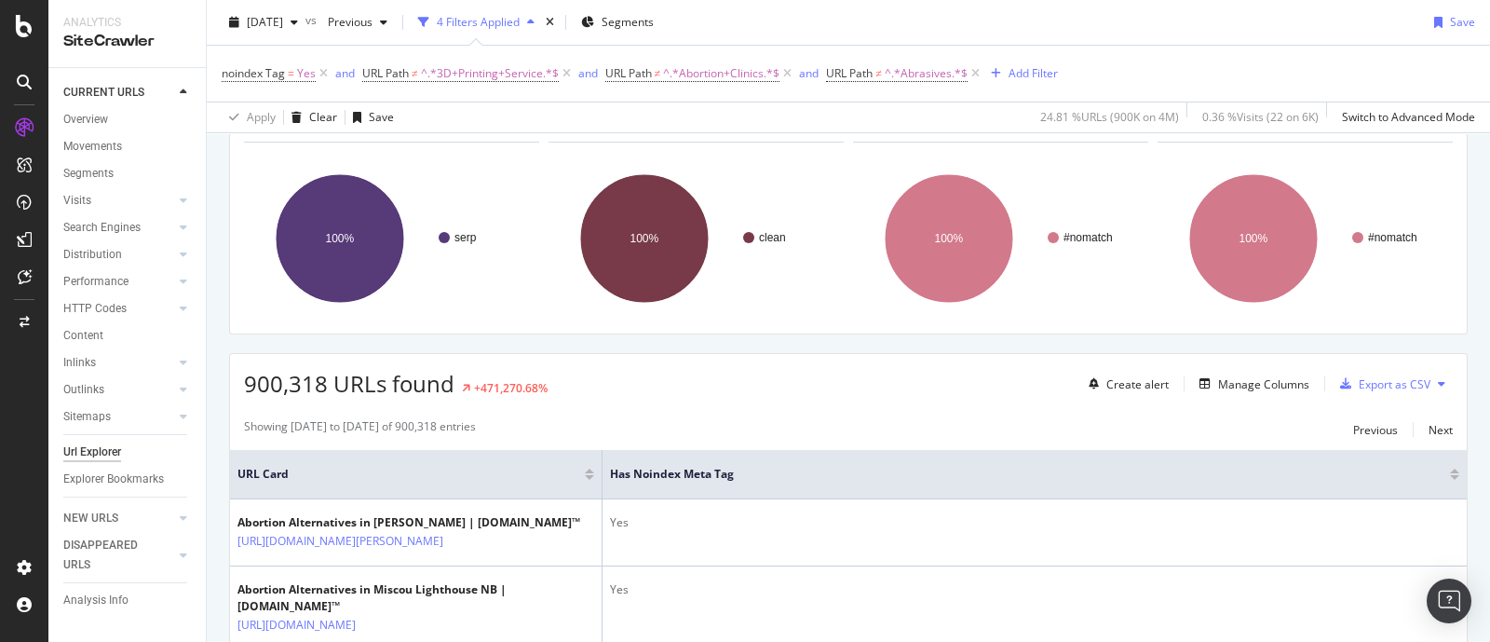
scroll to position [465, 0]
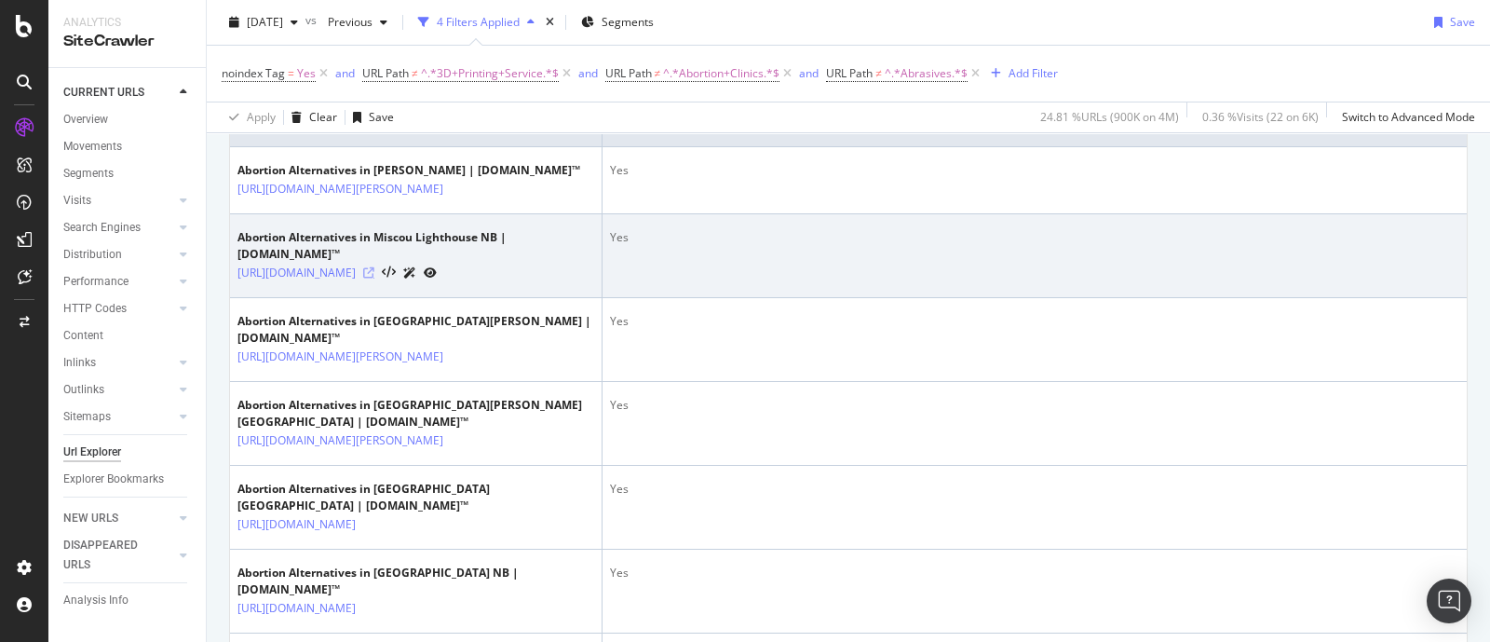
click at [374, 278] on icon at bounding box center [368, 272] width 11 height 11
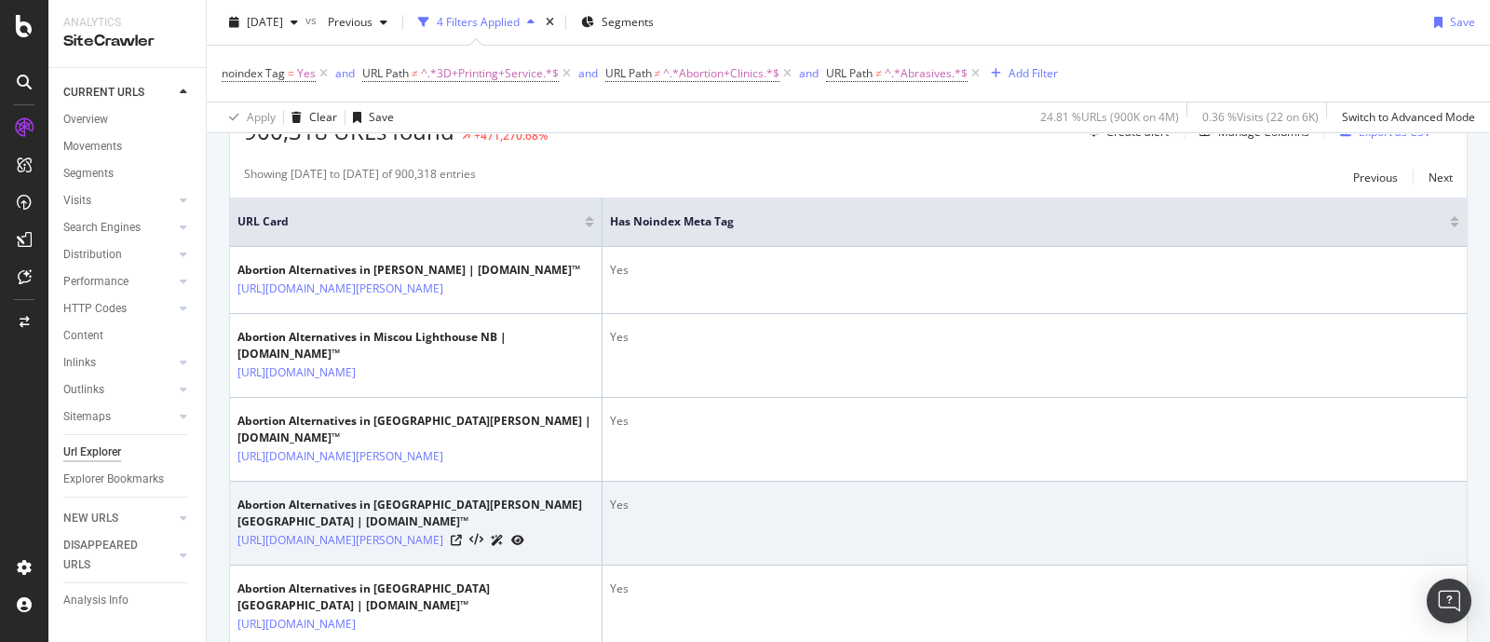
scroll to position [0, 0]
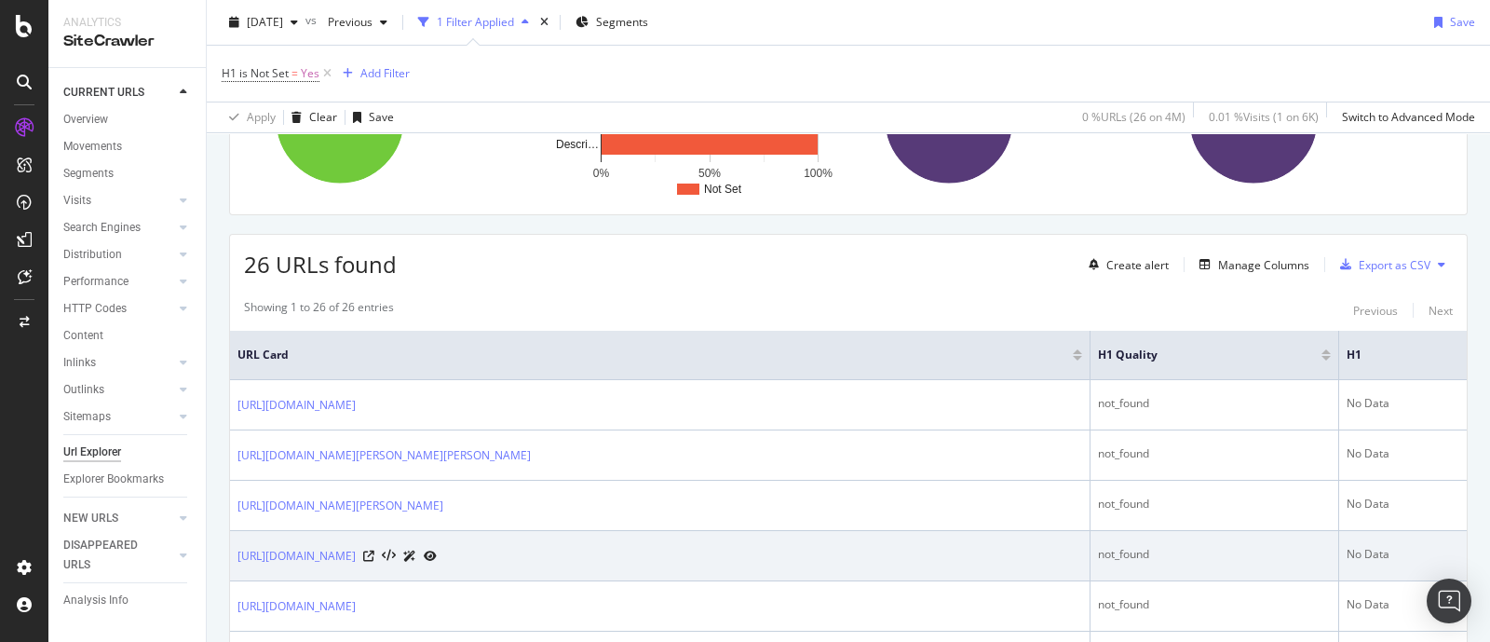
scroll to position [698, 0]
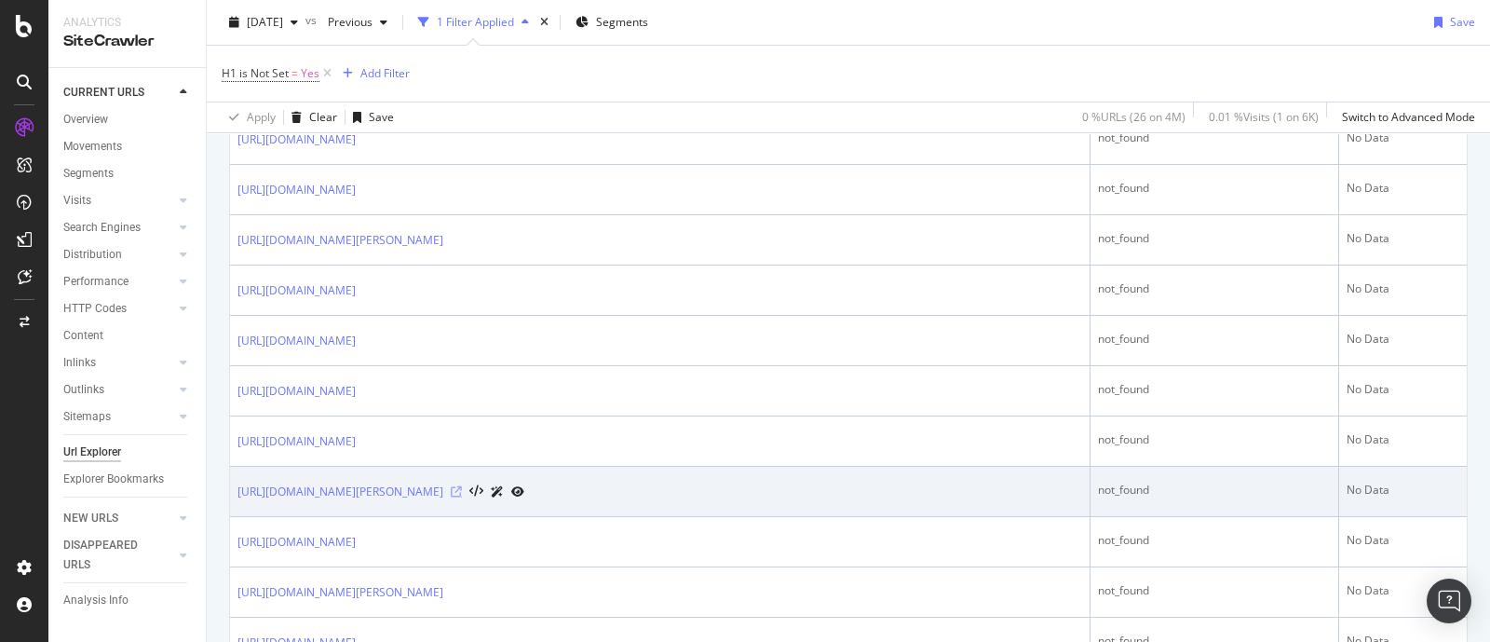
click at [462, 488] on icon at bounding box center [456, 491] width 11 height 11
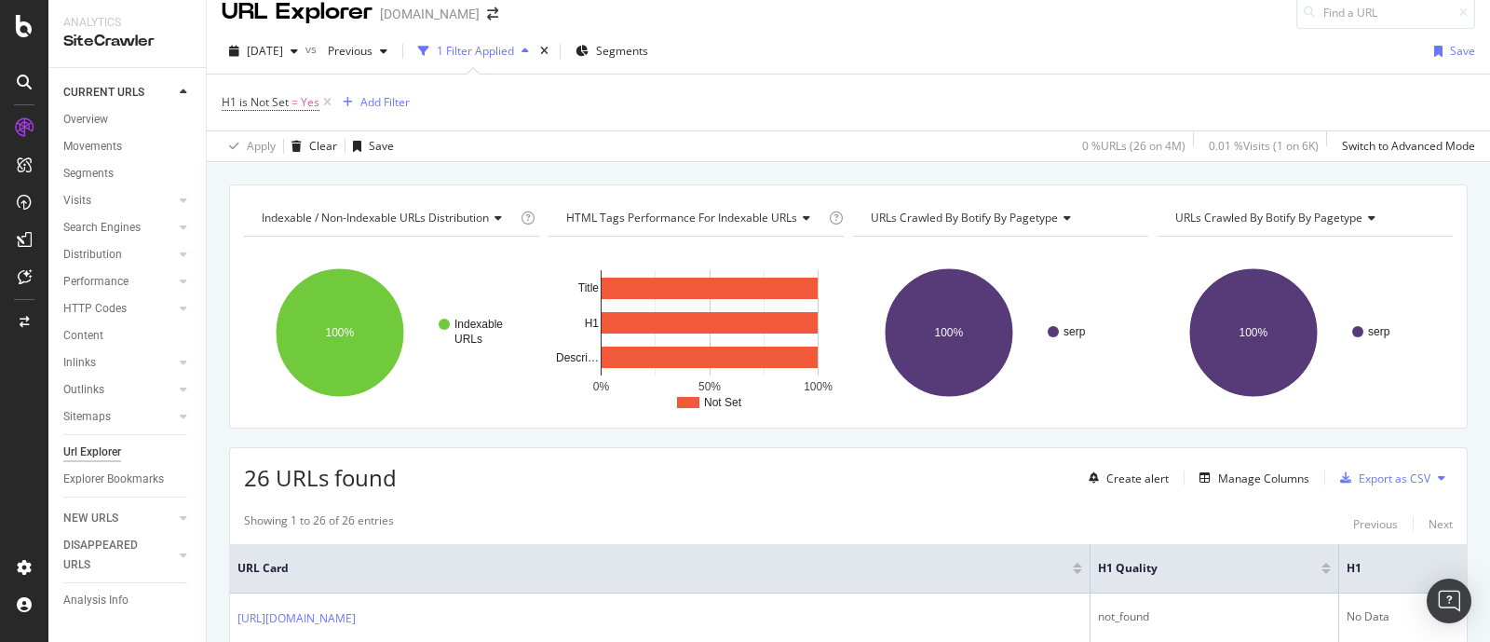
scroll to position [0, 0]
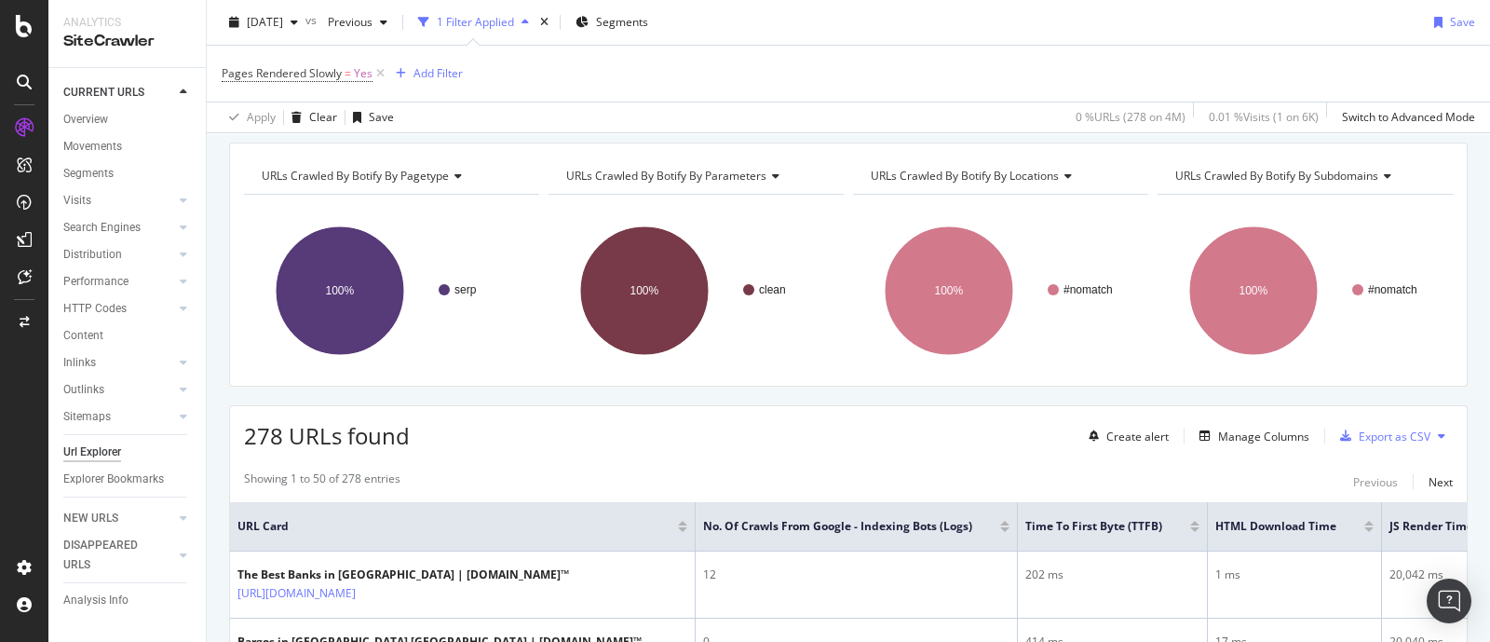
scroll to position [51, 0]
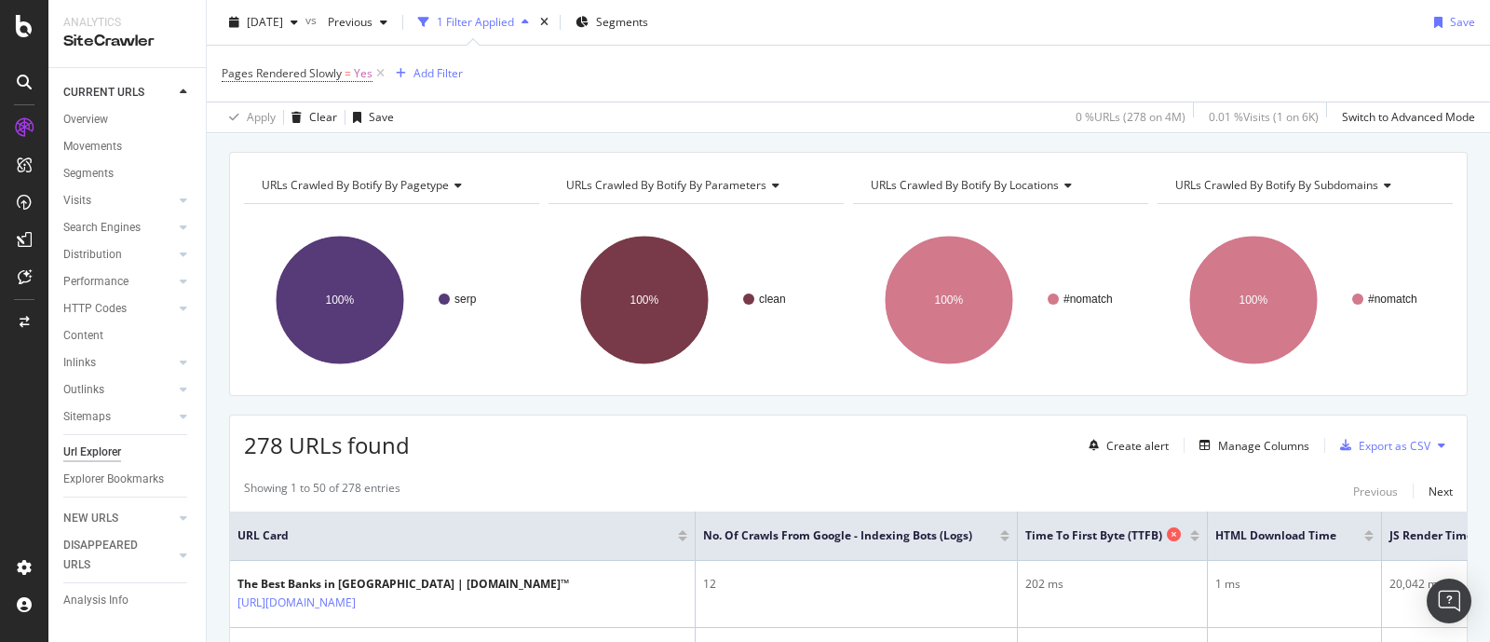
click at [1122, 535] on span "Time To First Byte (TTFB)" at bounding box center [1093, 535] width 137 height 17
click at [1198, 534] on div at bounding box center [1194, 535] width 9 height 11
click at [1198, 537] on div at bounding box center [1194, 538] width 9 height 5
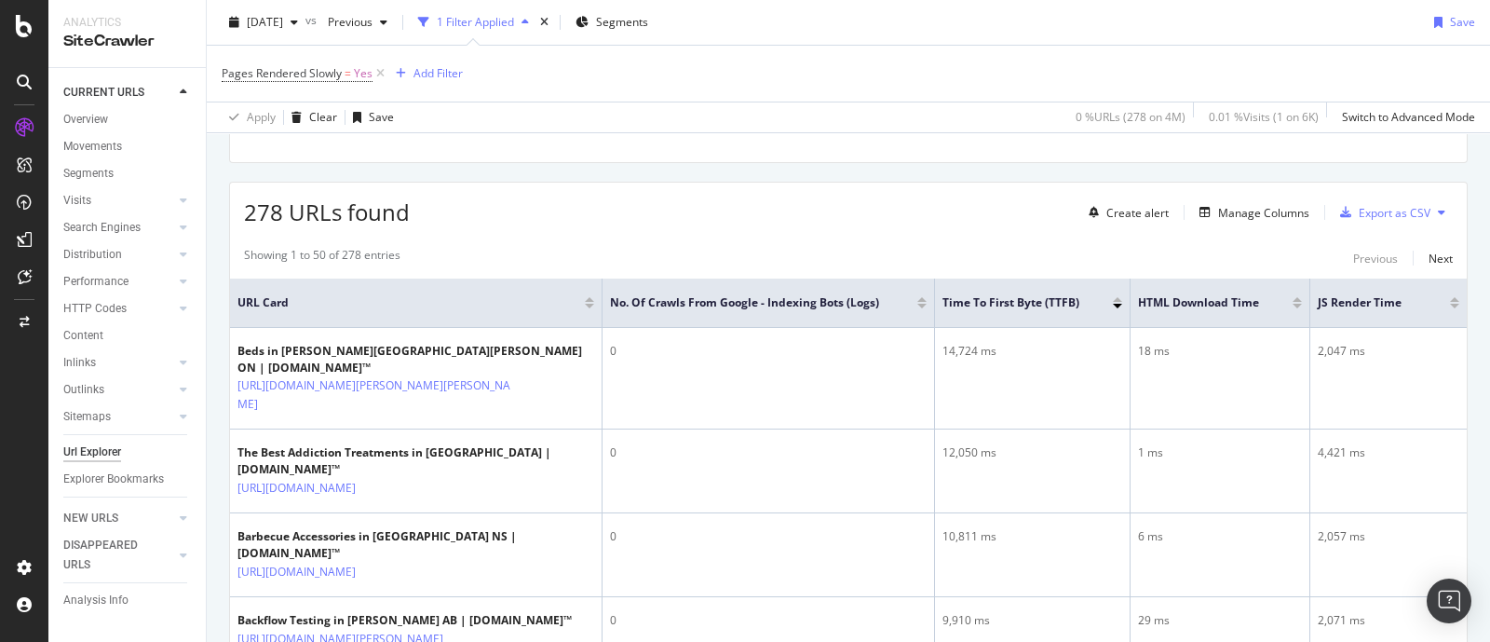
scroll to position [284, 0]
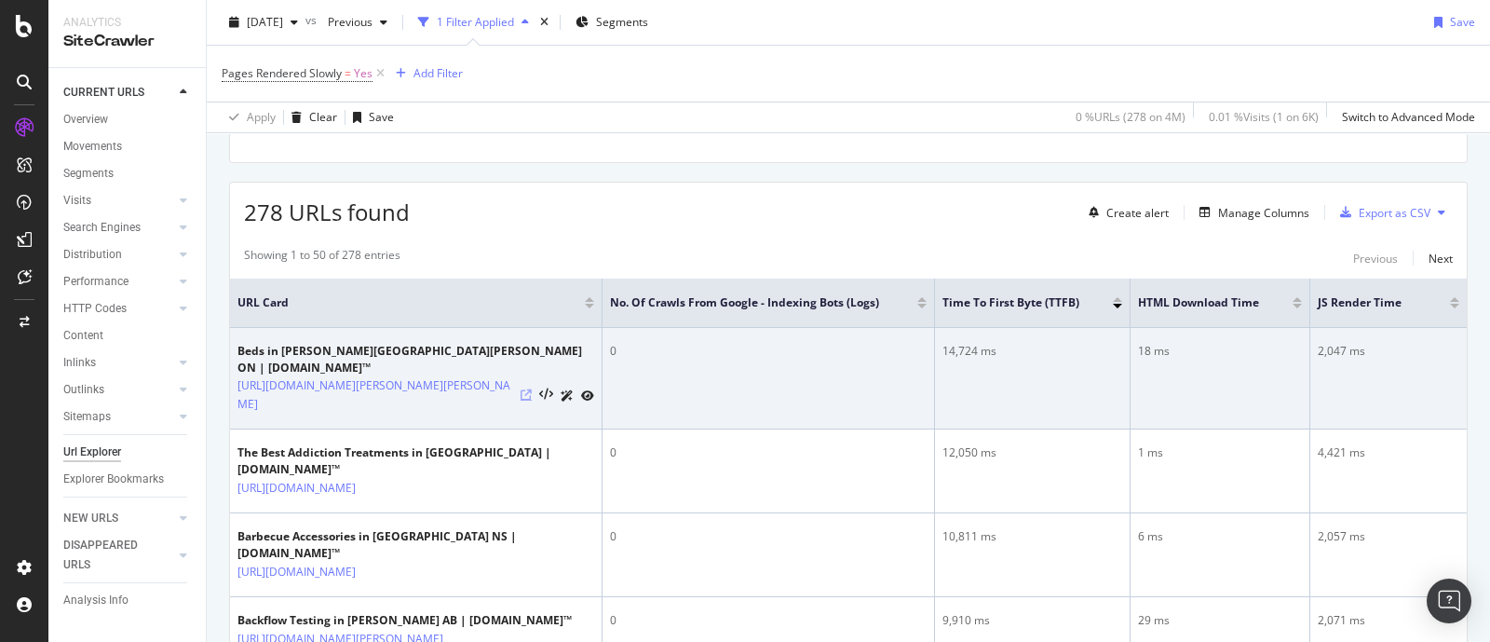
click at [525, 389] on icon at bounding box center [526, 394] width 11 height 11
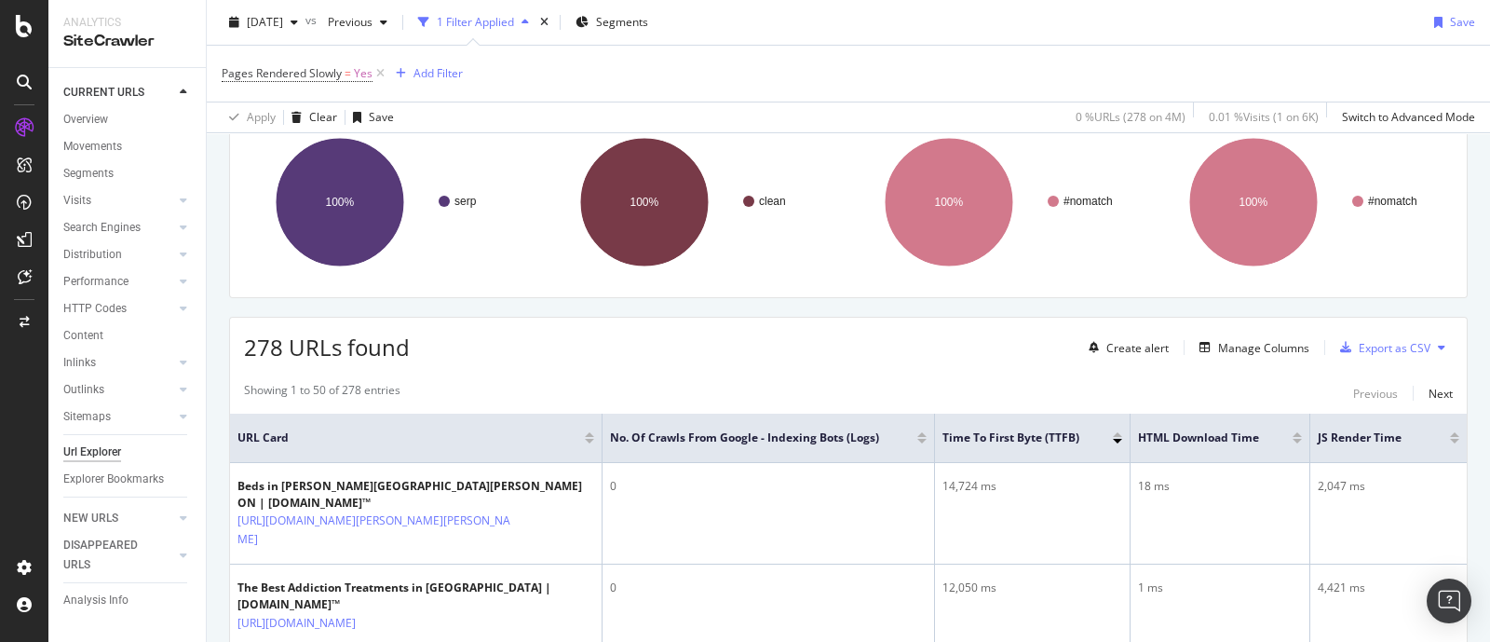
scroll to position [0, 0]
